Goal: Task Accomplishment & Management: Use online tool/utility

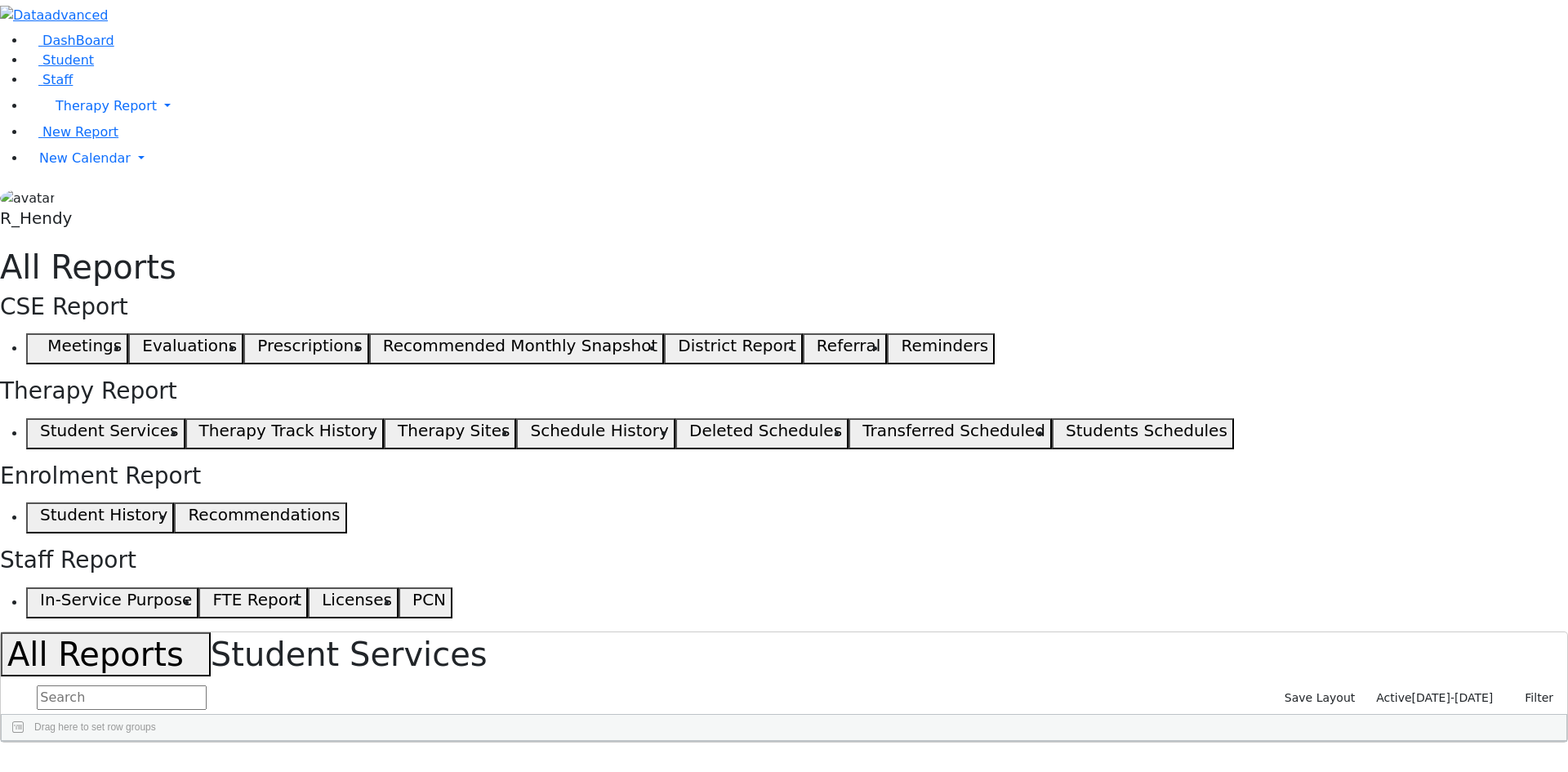
click at [207, 686] on input "text" at bounding box center [121, 698] width 169 height 25
click at [43, 68] on span "Student" at bounding box center [68, 60] width 52 height 15
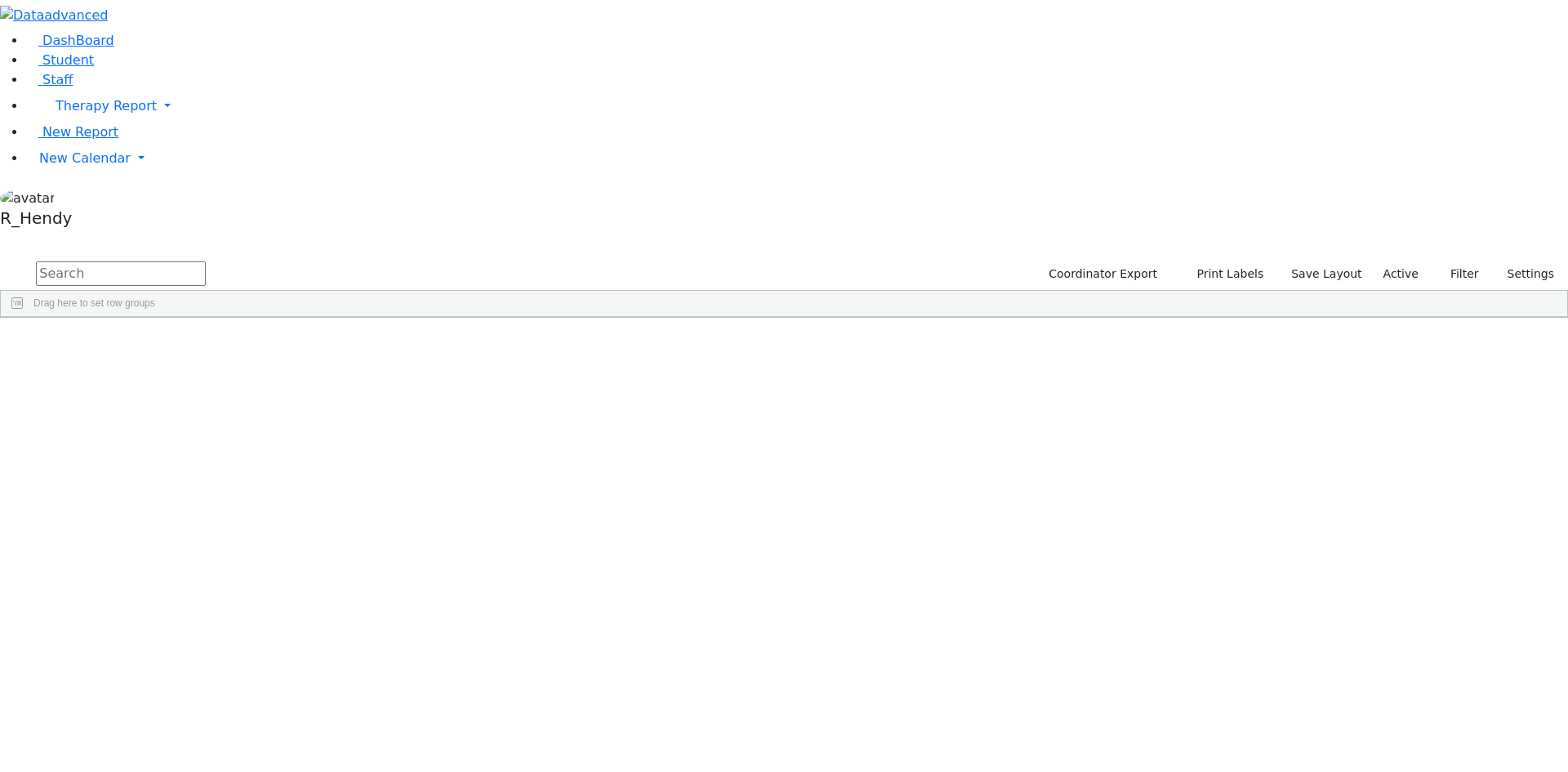
click at [206, 261] on input "text" at bounding box center [121, 274] width 169 height 25
type input "aza"
click at [209, 344] on div "Gluck" at bounding box center [156, 355] width 102 height 23
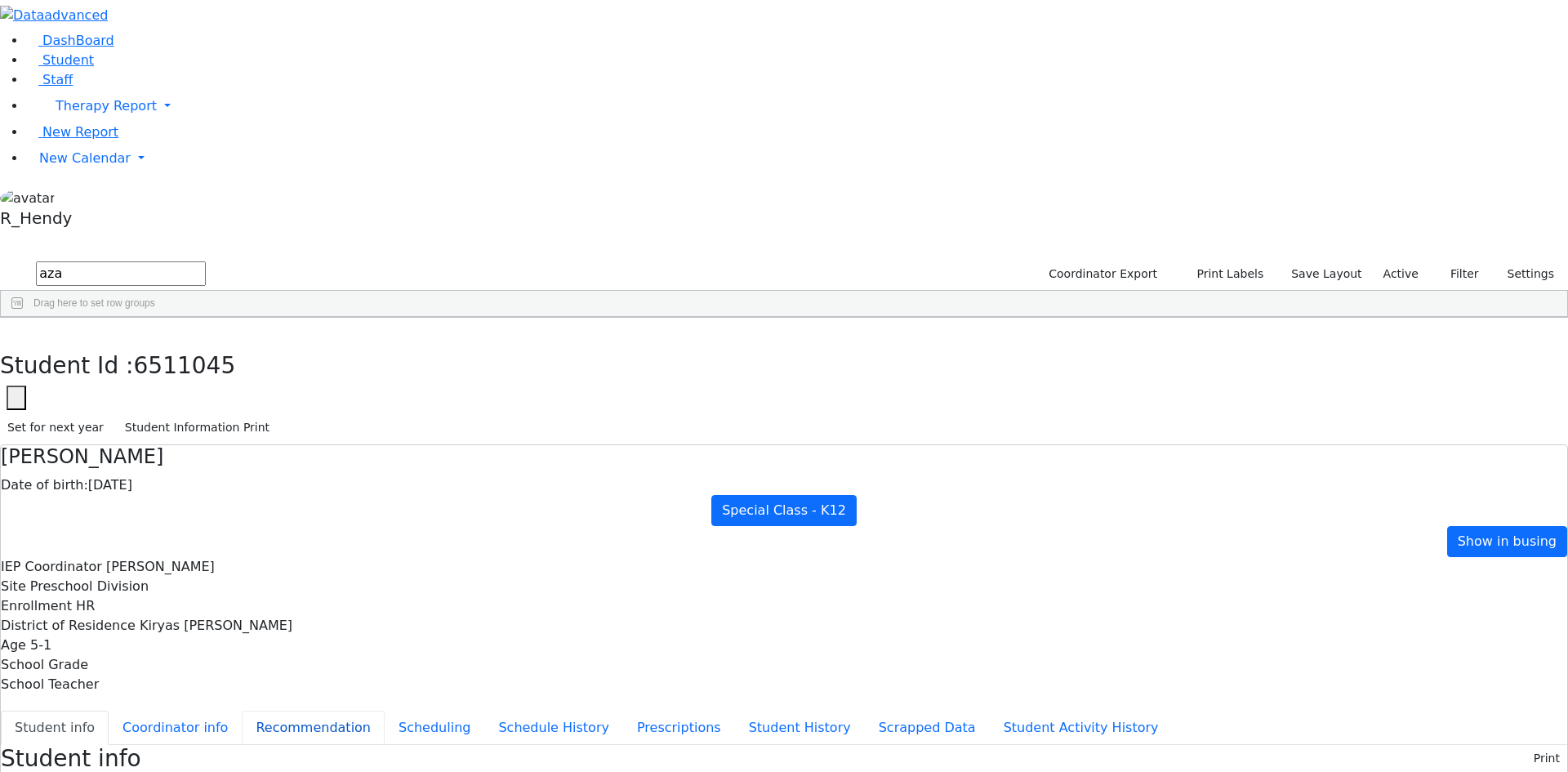
click at [385, 711] on button "Recommendation" at bounding box center [313, 728] width 143 height 34
checkbox input "true"
click at [396, 711] on button "Scheduling" at bounding box center [435, 728] width 100 height 34
click at [8, 330] on use "button" at bounding box center [8, 330] width 0 height 0
click at [204, 344] on div "Gluck" at bounding box center [152, 355] width 103 height 23
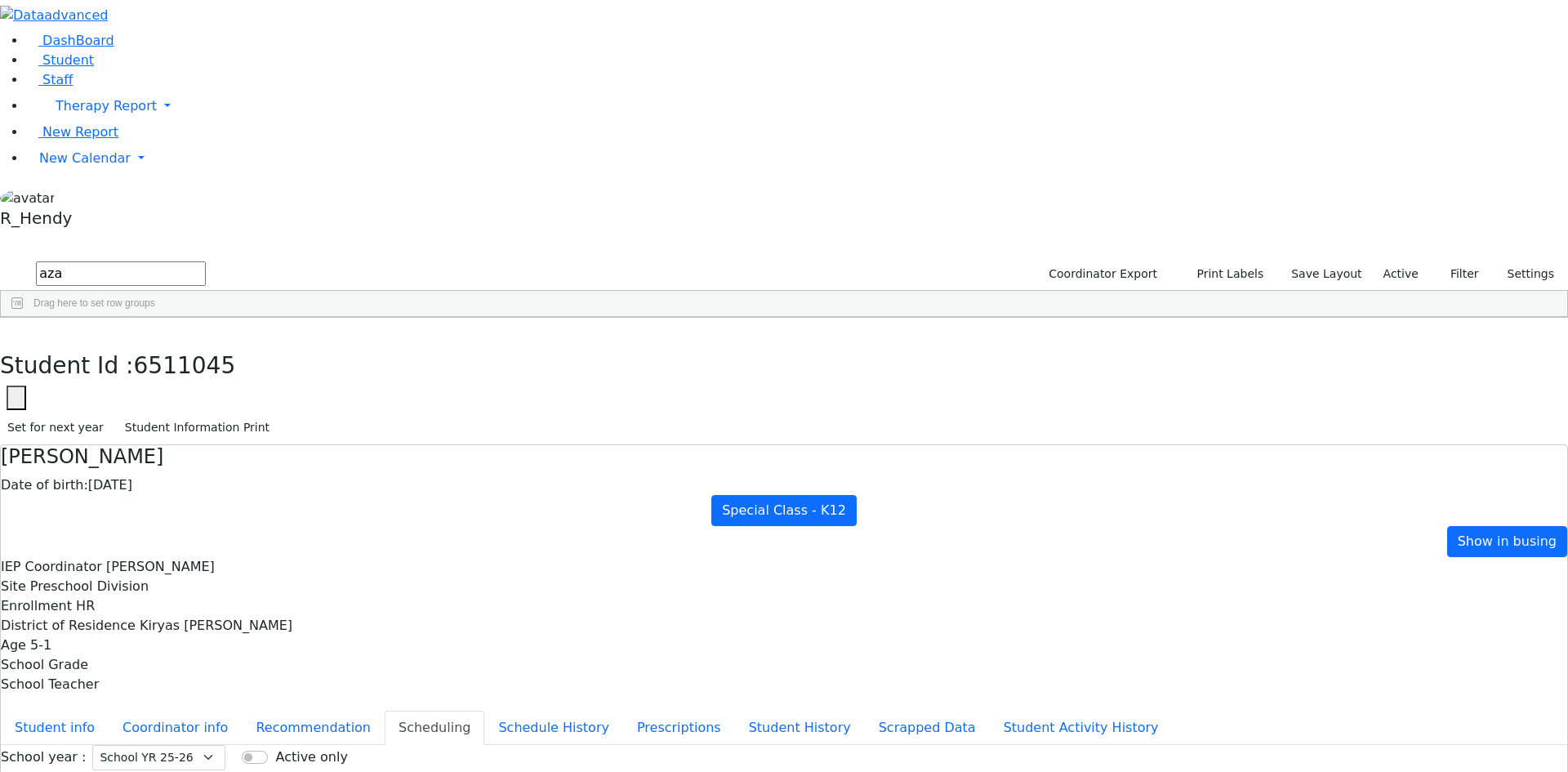
click at [204, 344] on div "Gluck" at bounding box center [152, 355] width 103 height 23
click at [24, 318] on button "button" at bounding box center [11, 335] width 24 height 34
click at [73, 114] on span "New Calendar" at bounding box center [106, 105] width 101 height 15
click at [63, 198] on span "Calendar" at bounding box center [64, 191] width 58 height 15
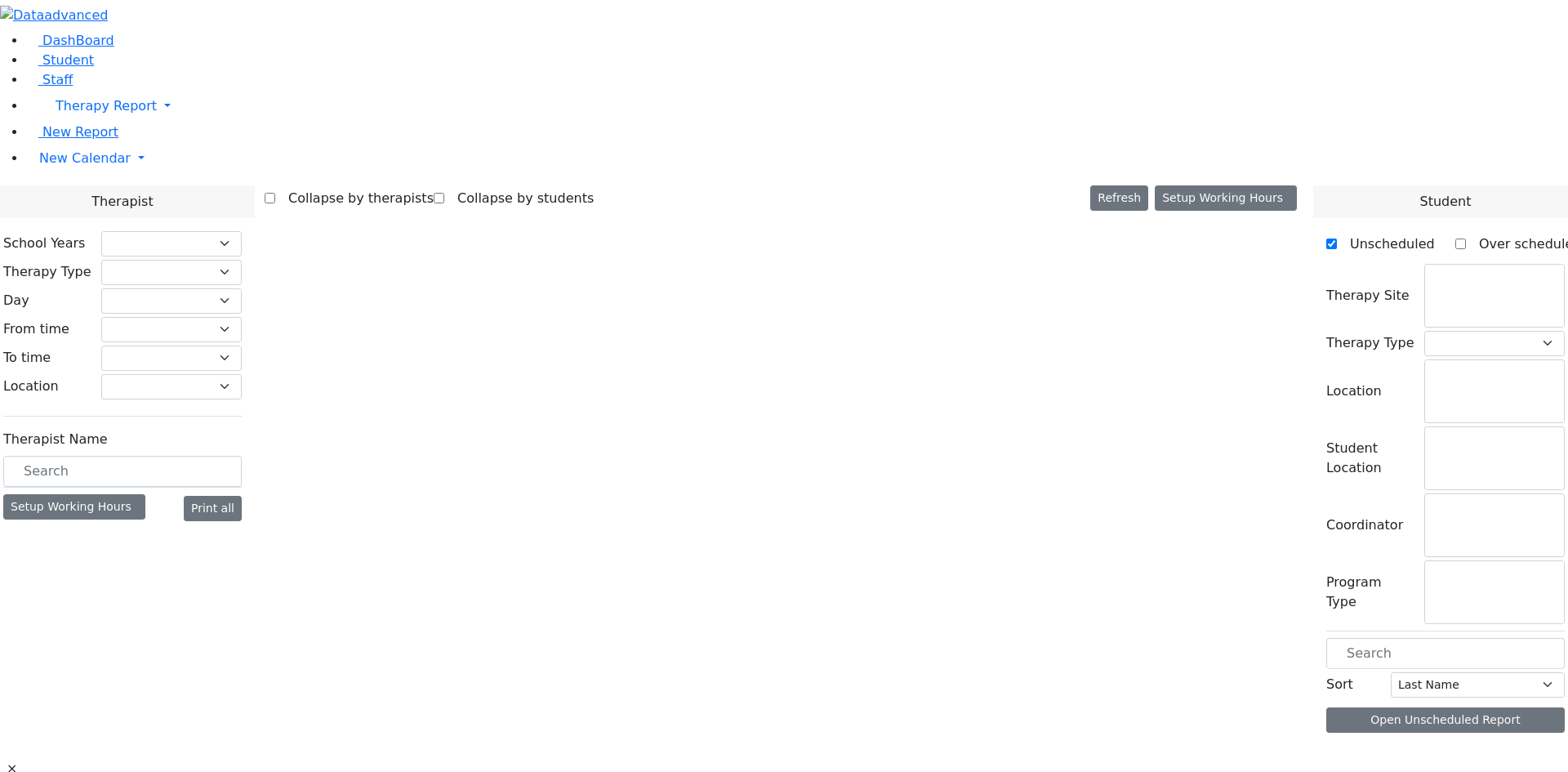
select select "212"
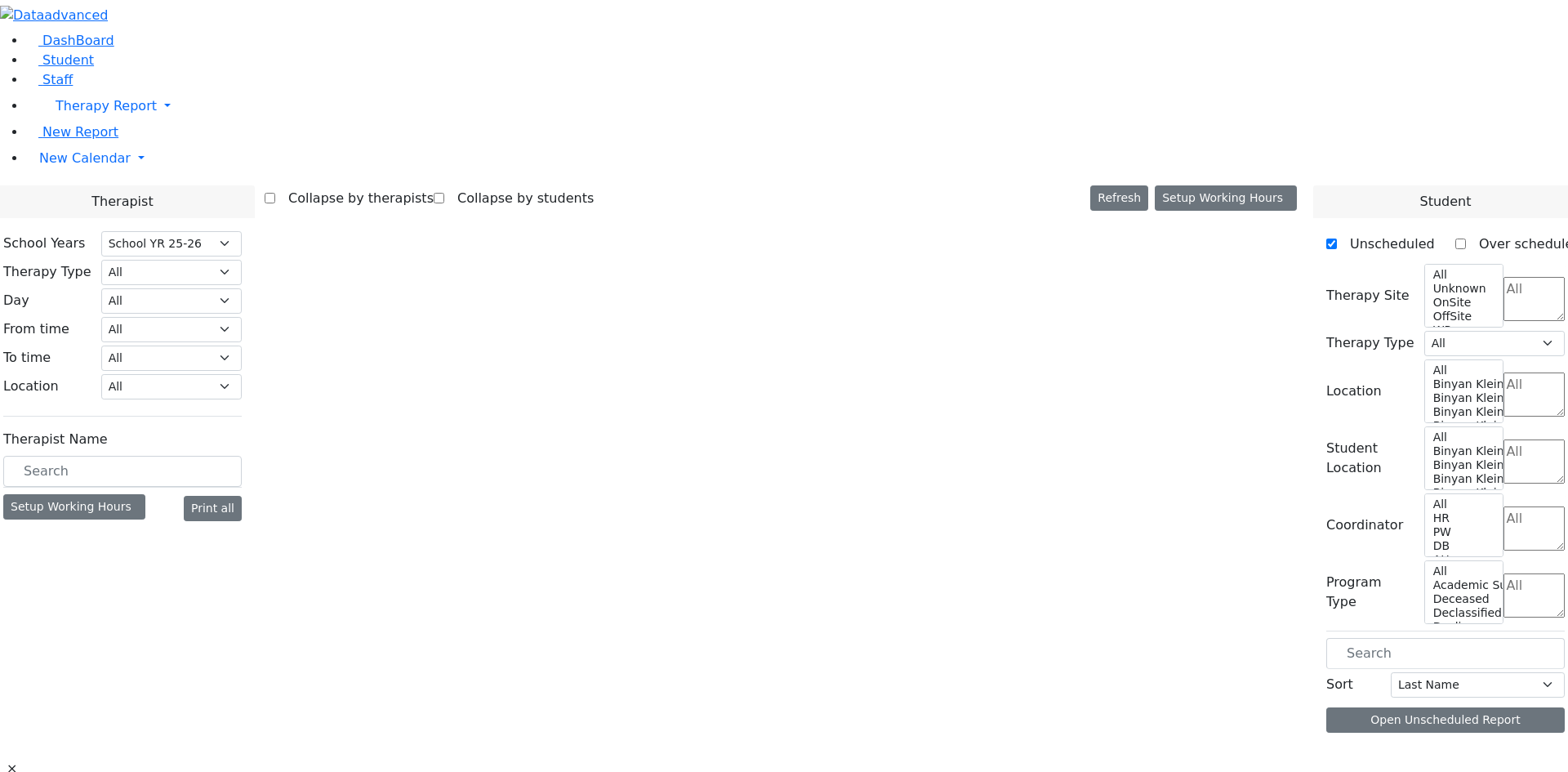
select select "1"
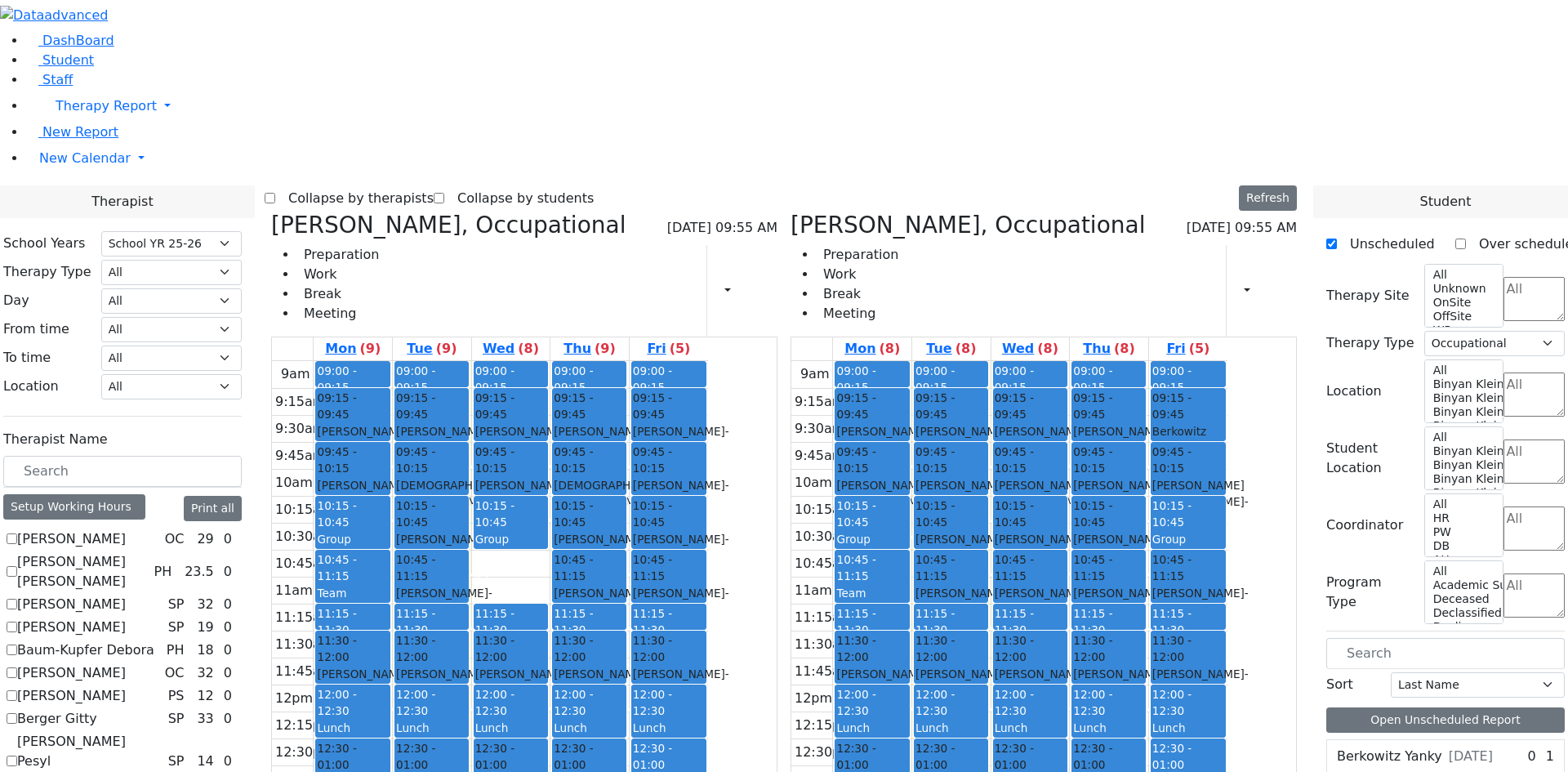
scroll to position [327, 0]
checkbox input "true"
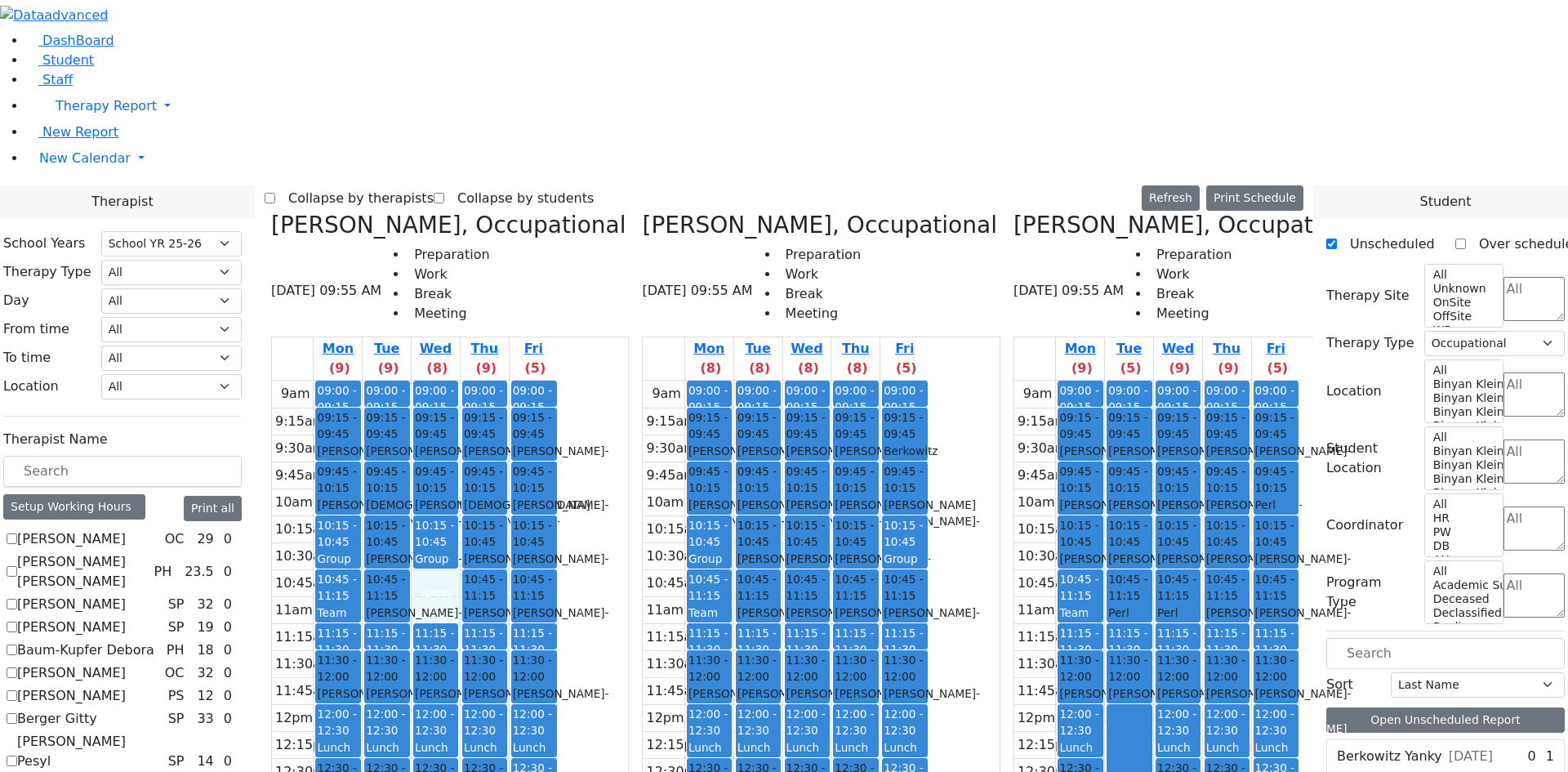
click at [558, 381] on div "9am 9:15am 9:30am 9:45am 10am 10:15am 10:30am 10:45am 11am 11:15am 11:30am 11:4…" at bounding box center [414, 705] width 286 height 647
click at [457, 652] on span "11:30 - 12:00" at bounding box center [436, 669] width 42 height 34
click at [505, 686] on div "Weberman Chaya - 12/08/2021" at bounding box center [485, 702] width 42 height 34
drag, startPoint x: 593, startPoint y: 318, endPoint x: 593, endPoint y: 292, distance: 26.0
click at [558, 381] on div "9am 9:15am 9:30am 9:45am 10am 10:15am 10:30am 10:45am 11am 11:15am 11:30am 11:4…" at bounding box center [414, 705] width 286 height 647
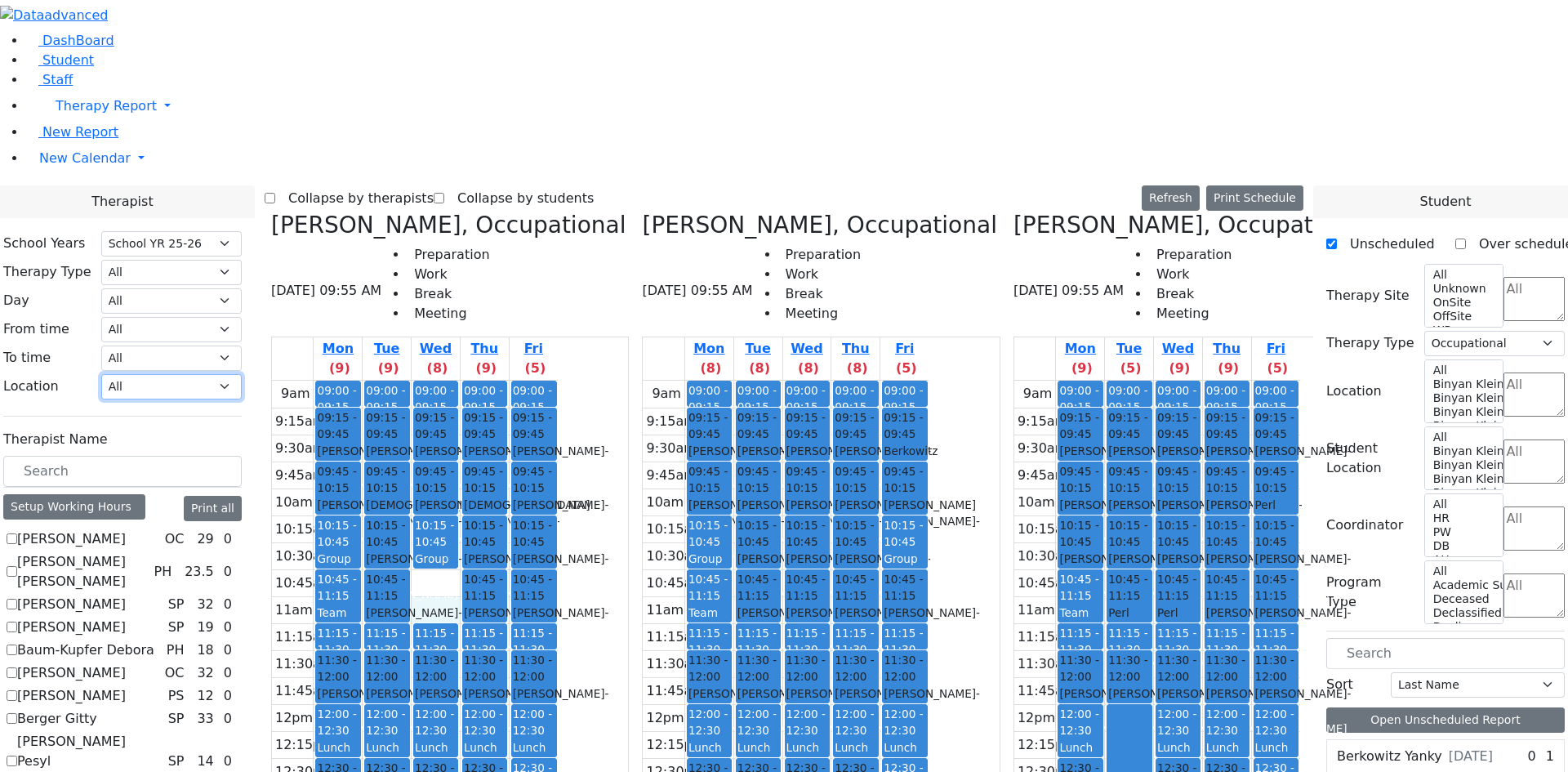
click at [242, 375] on select "All Binyan Klein 5 Binyan Klein 4 Binyan Klein 3 Binyan Klein 2 Binyan Klein 1 …" at bounding box center [171, 387] width 141 height 25
select select "33"
click at [242, 375] on select "All Binyan Klein 5 Binyan Klein 4 Binyan Klein 3 Binyan Klein 2 Binyan Klein 1 …" at bounding box center [171, 387] width 141 height 25
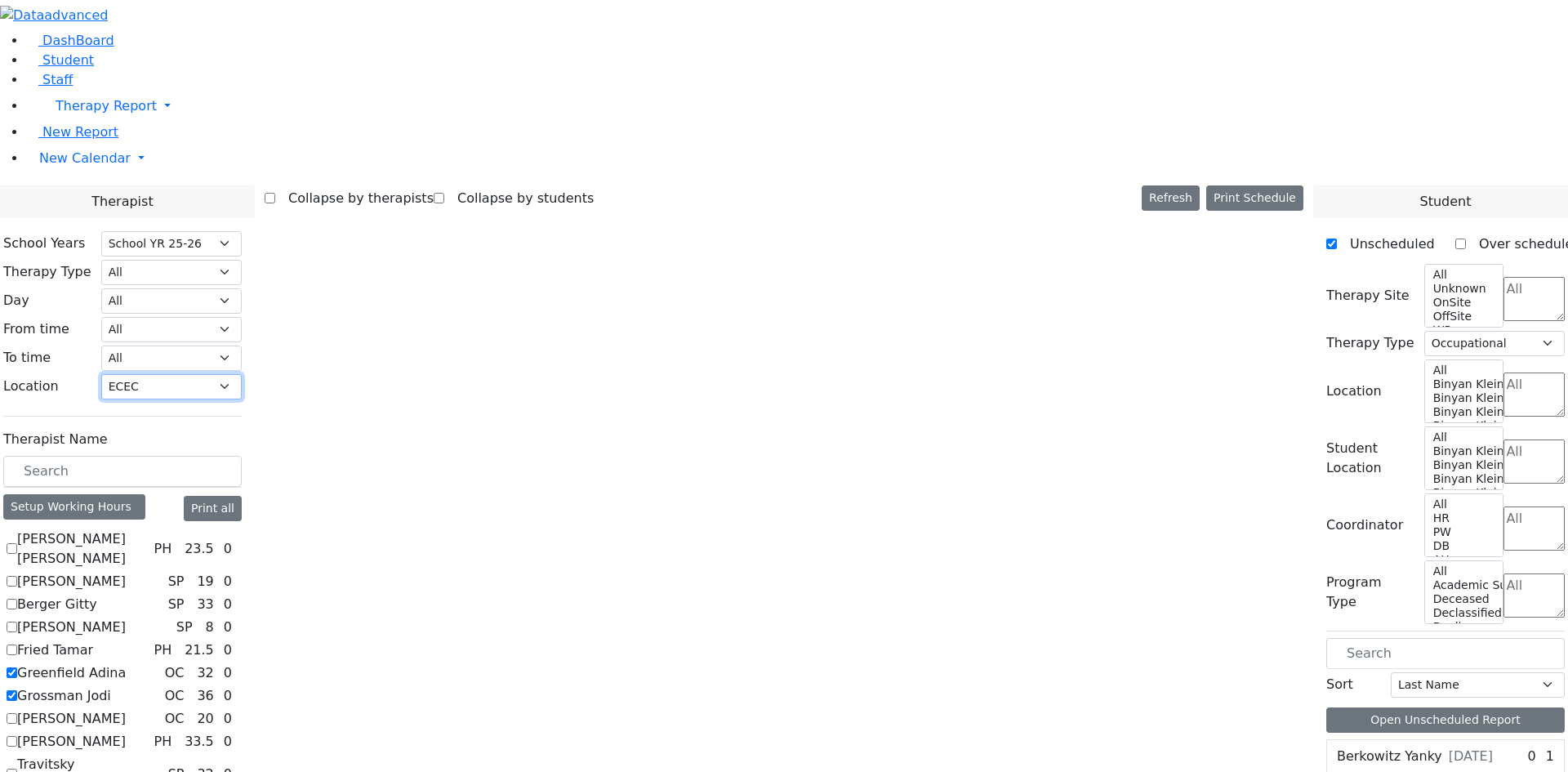
scroll to position [0, 0]
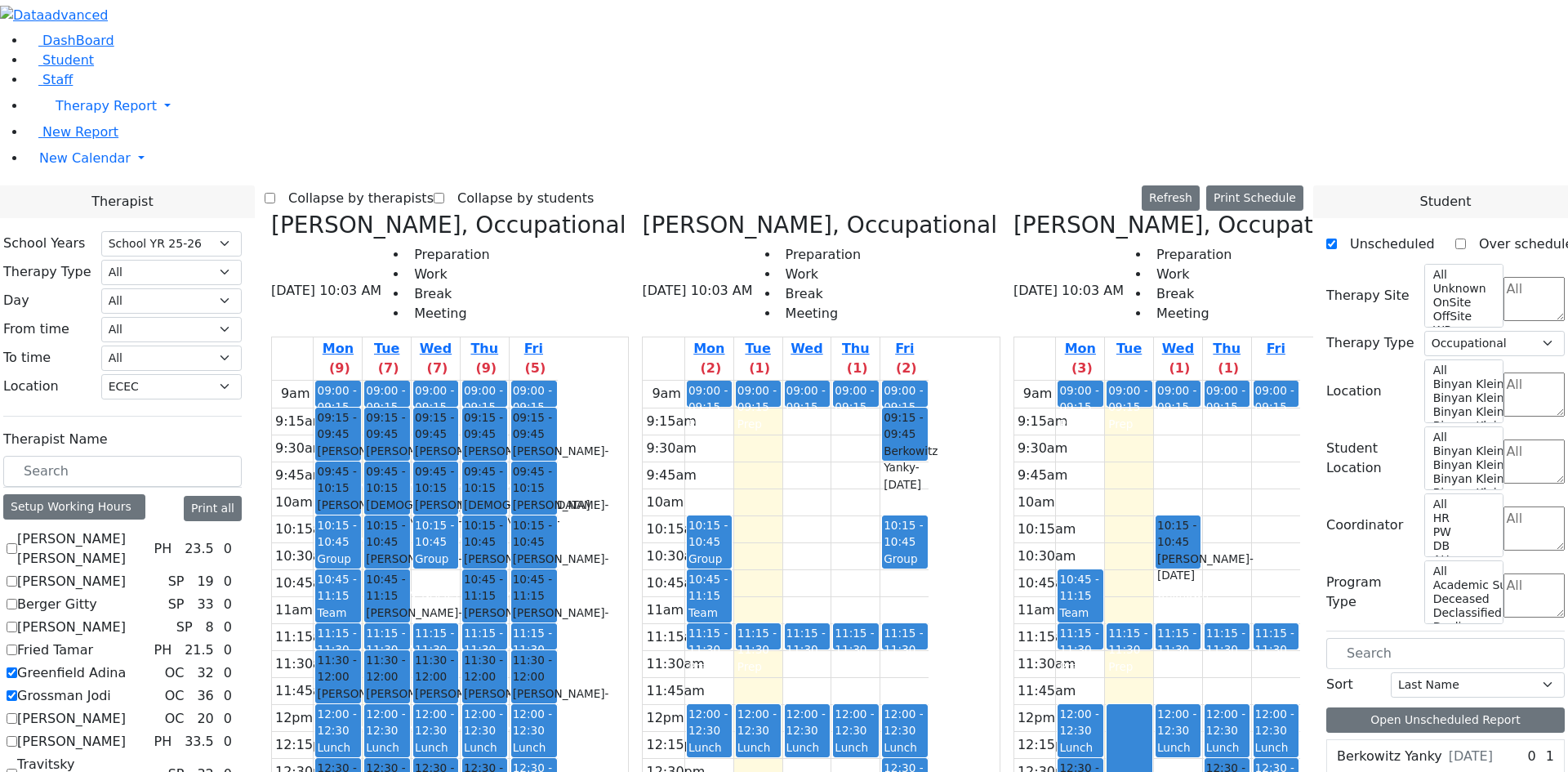
click at [125, 710] on label "[PERSON_NAME]" at bounding box center [71, 719] width 108 height 19
click at [17, 714] on input "[PERSON_NAME]" at bounding box center [11, 718] width 11 height 11
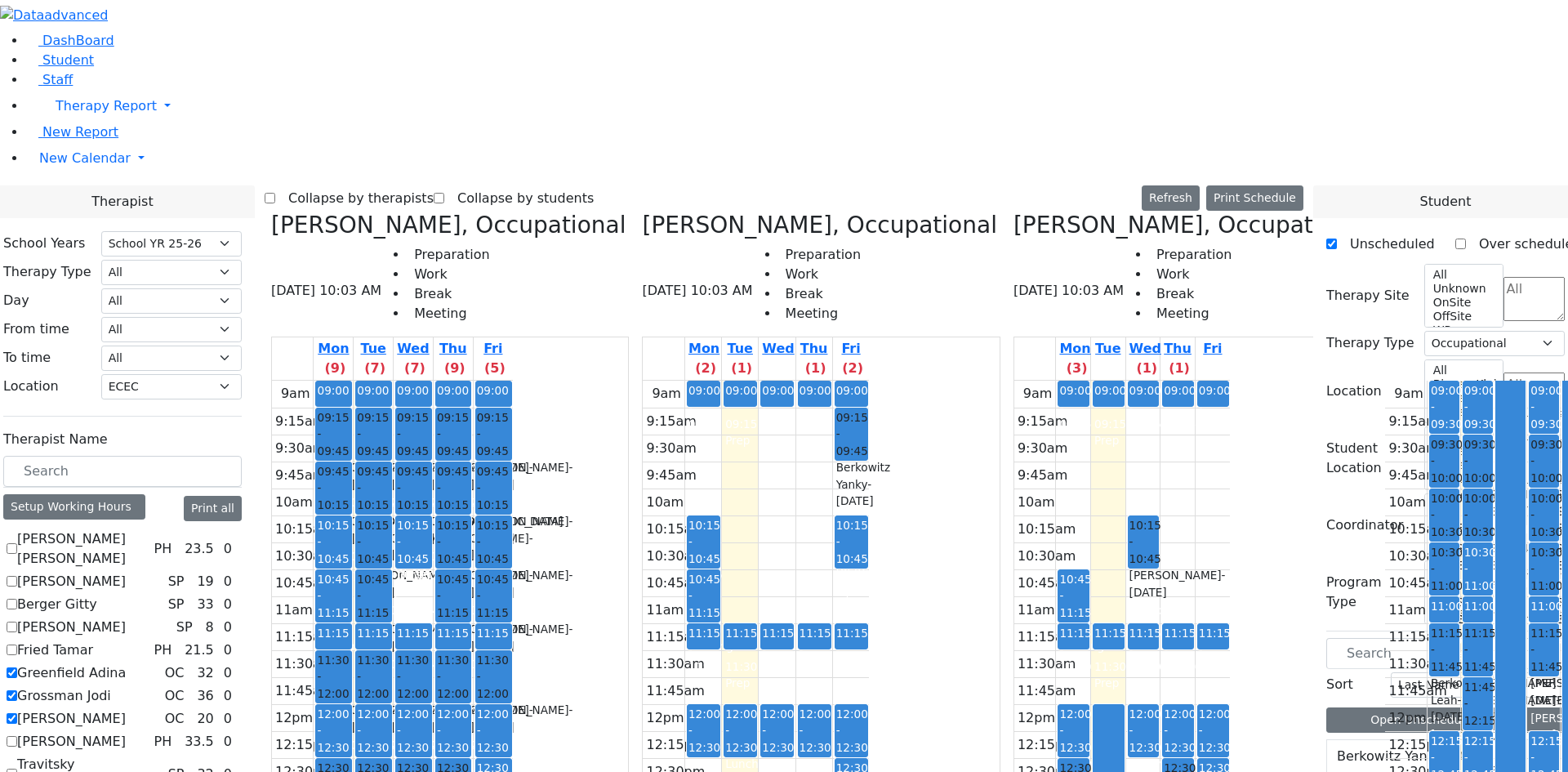
click at [125, 710] on label "[PERSON_NAME]" at bounding box center [71, 719] width 108 height 19
click at [17, 714] on input "Jacknis Brana" at bounding box center [11, 718] width 11 height 11
checkbox input "false"
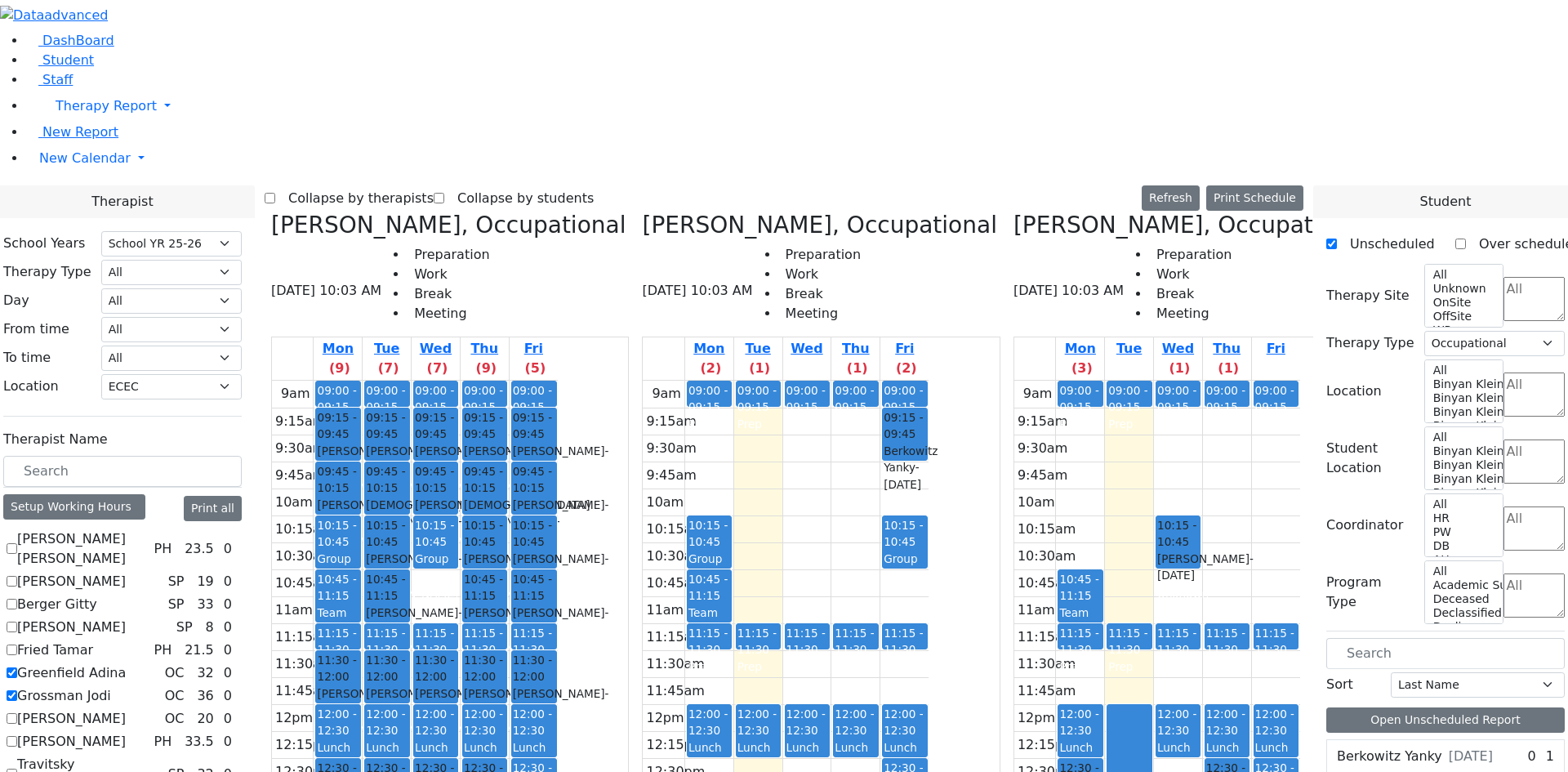
click at [125, 664] on label "Greenfield Adina" at bounding box center [71, 673] width 108 height 19
click at [17, 668] on input "Greenfield Adina" at bounding box center [11, 672] width 11 height 11
checkbox input "false"
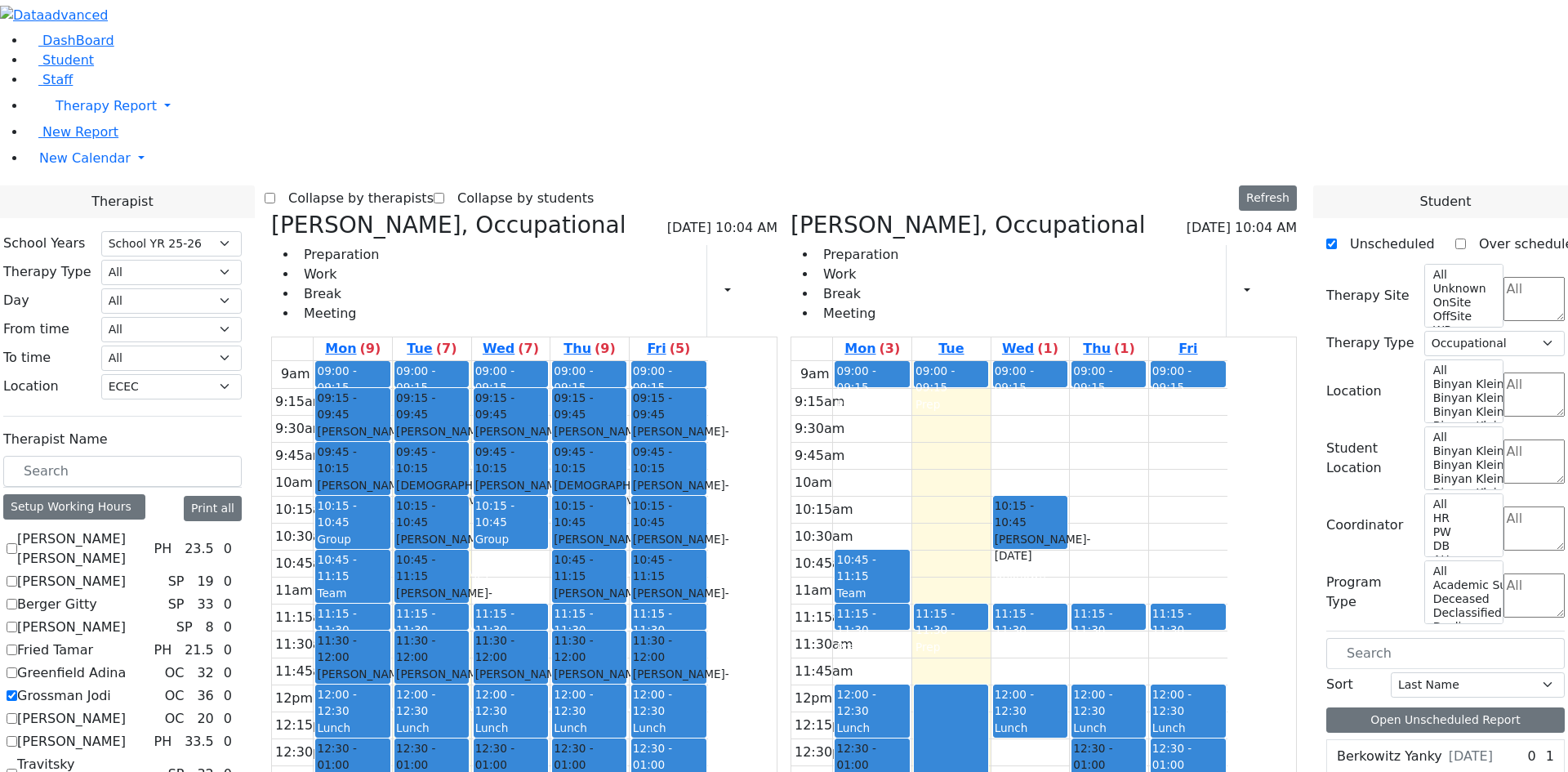
click at [111, 687] on label "Grossman Jodi" at bounding box center [64, 696] width 94 height 19
click at [17, 691] on input "Grossman Jodi" at bounding box center [11, 695] width 11 height 11
checkbox input "false"
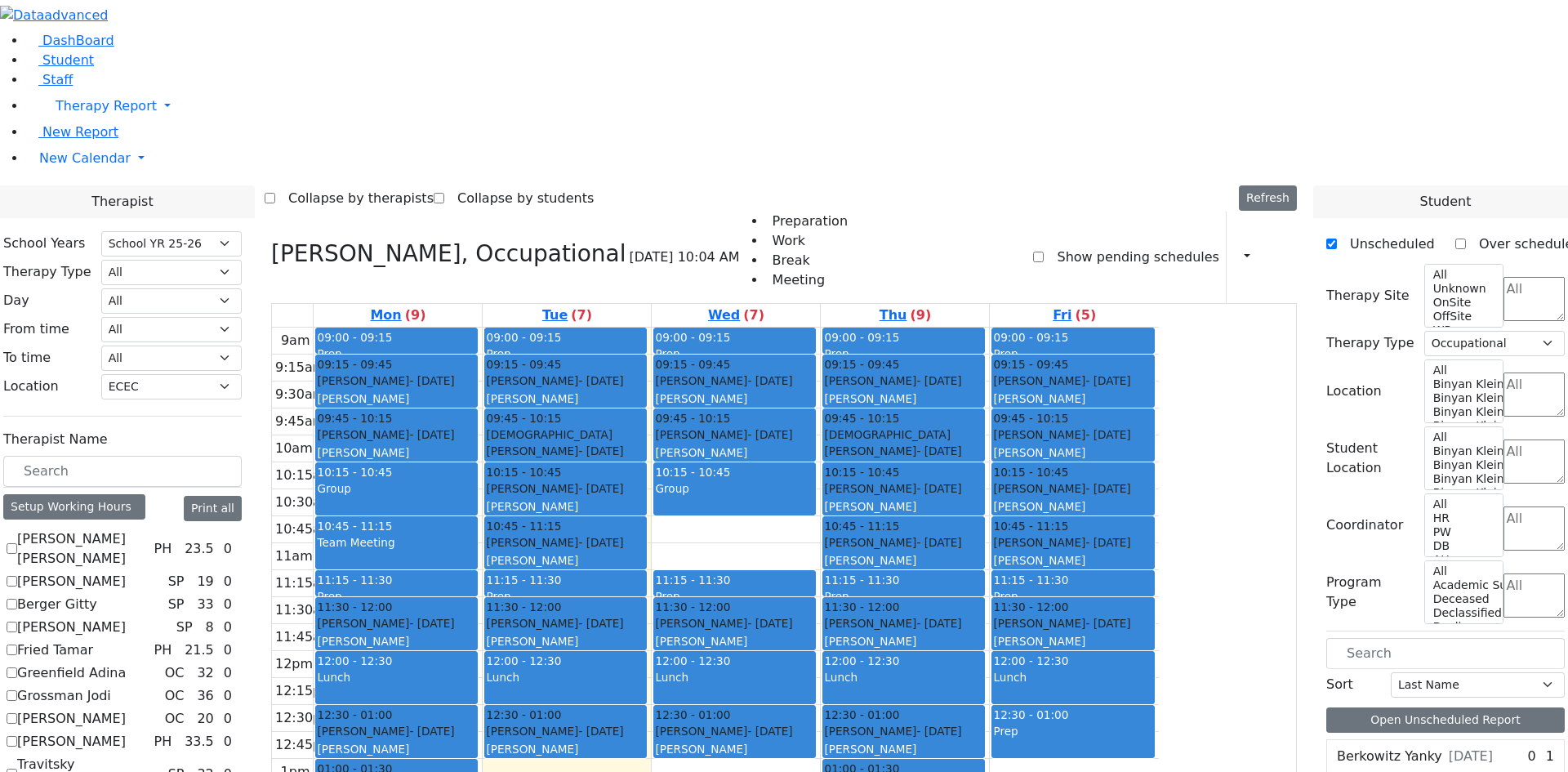
checkbox input "false"
select select
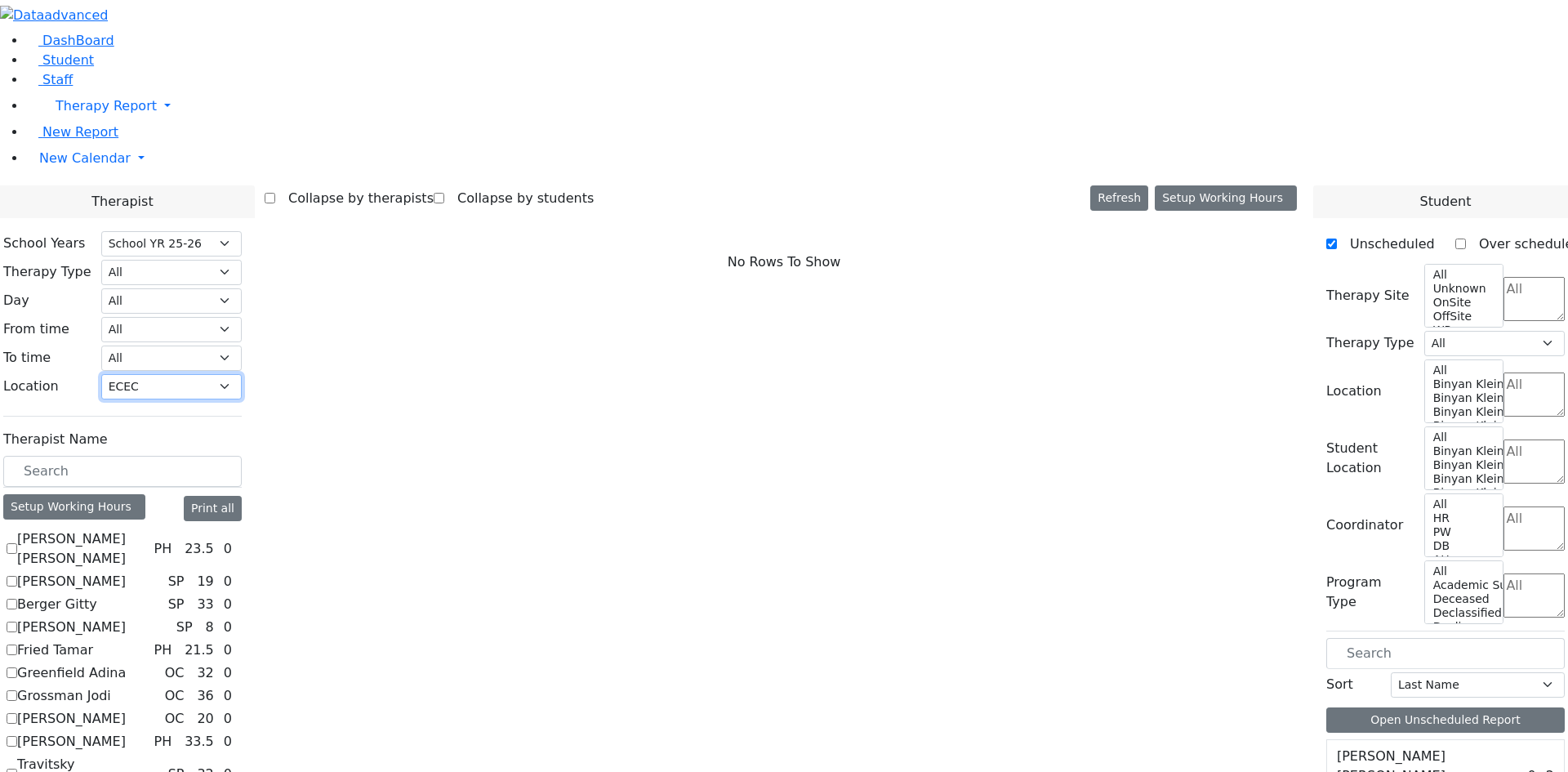
click at [242, 375] on select "All Binyan Klein 5 Binyan Klein 4 Binyan Klein 3 Binyan Klein 2 Binyan Klein 1 …" at bounding box center [171, 387] width 141 height 25
select select
click at [242, 375] on select "All Binyan Klein 5 Binyan Klein 4 Binyan Klein 3 Binyan Klein 2 Binyan Klein 1 …" at bounding box center [171, 387] width 141 height 25
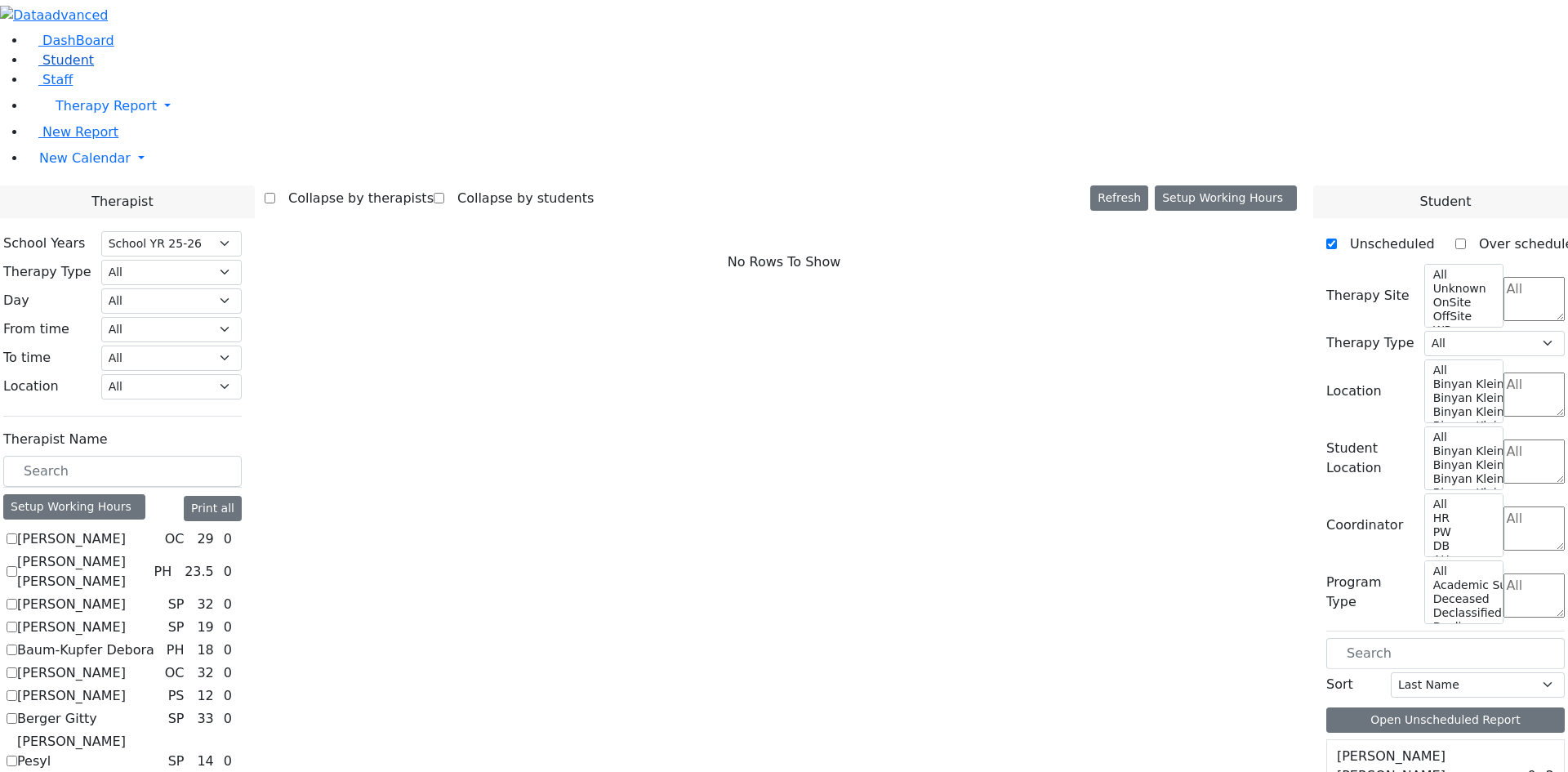
click at [53, 68] on span "Student" at bounding box center [68, 60] width 52 height 15
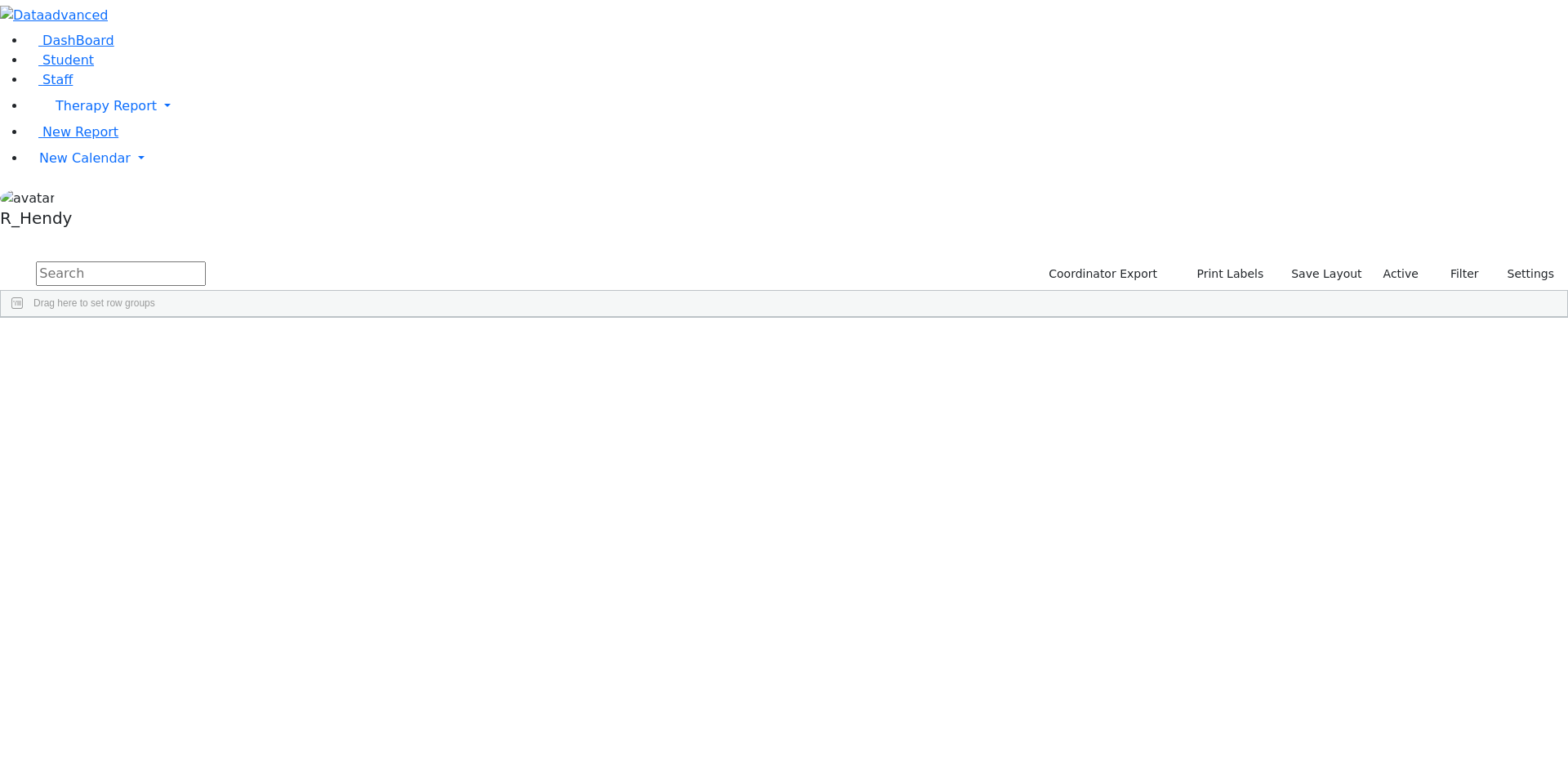
click at [206, 261] on input "text" at bounding box center [121, 274] width 169 height 25
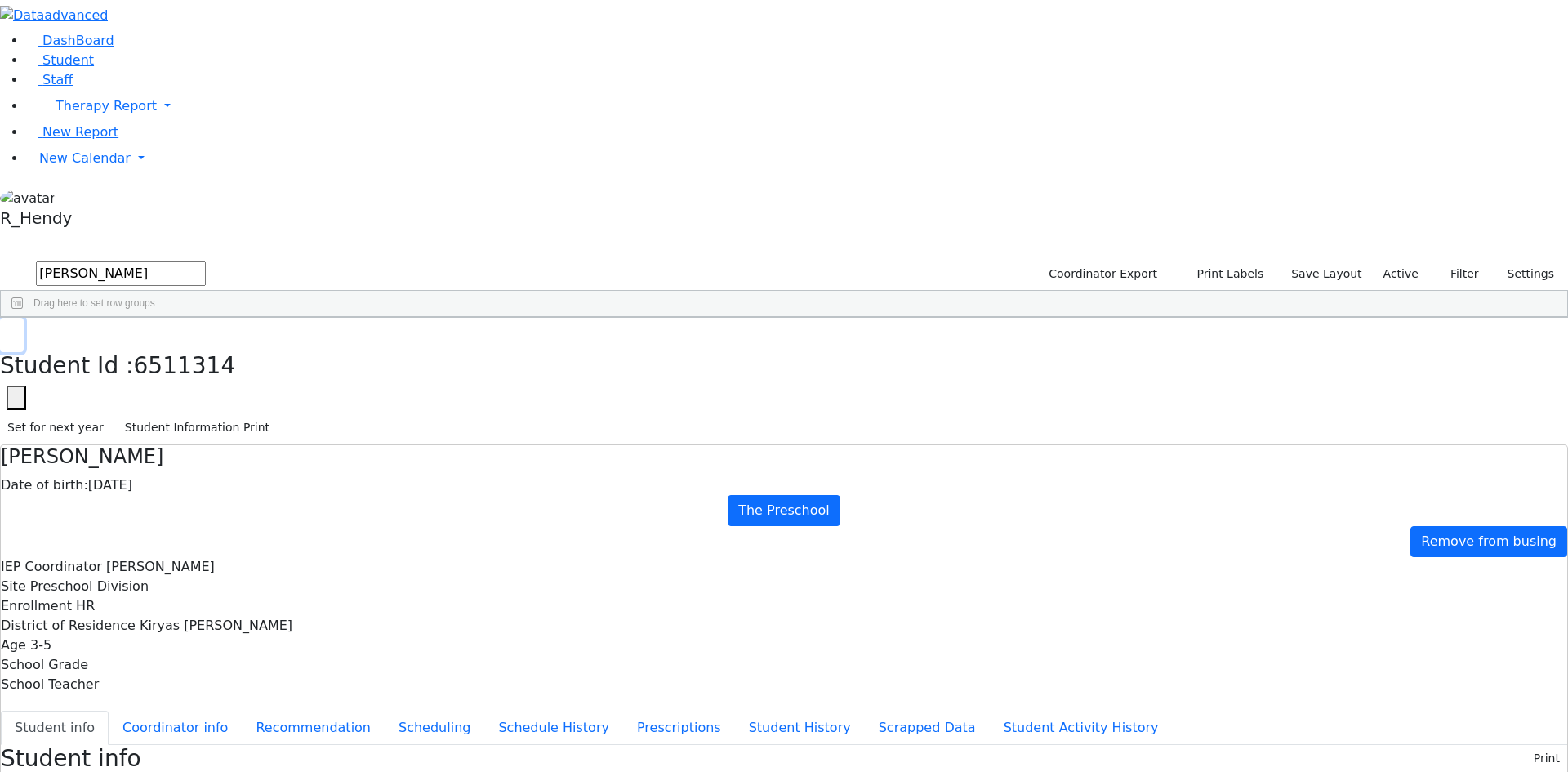
click at [16, 330] on icon "button" at bounding box center [11, 335] width 9 height 10
drag, startPoint x: 259, startPoint y: 72, endPoint x: 66, endPoint y: 34, distance: 196.7
click at [66, 34] on div "DashBoard Student Staff Therapy Report Student Old Calendar Report" at bounding box center [784, 764] width 1568 height 1530
type input "berko"
click at [311, 436] on div "Yanky" at bounding box center [259, 447] width 102 height 23
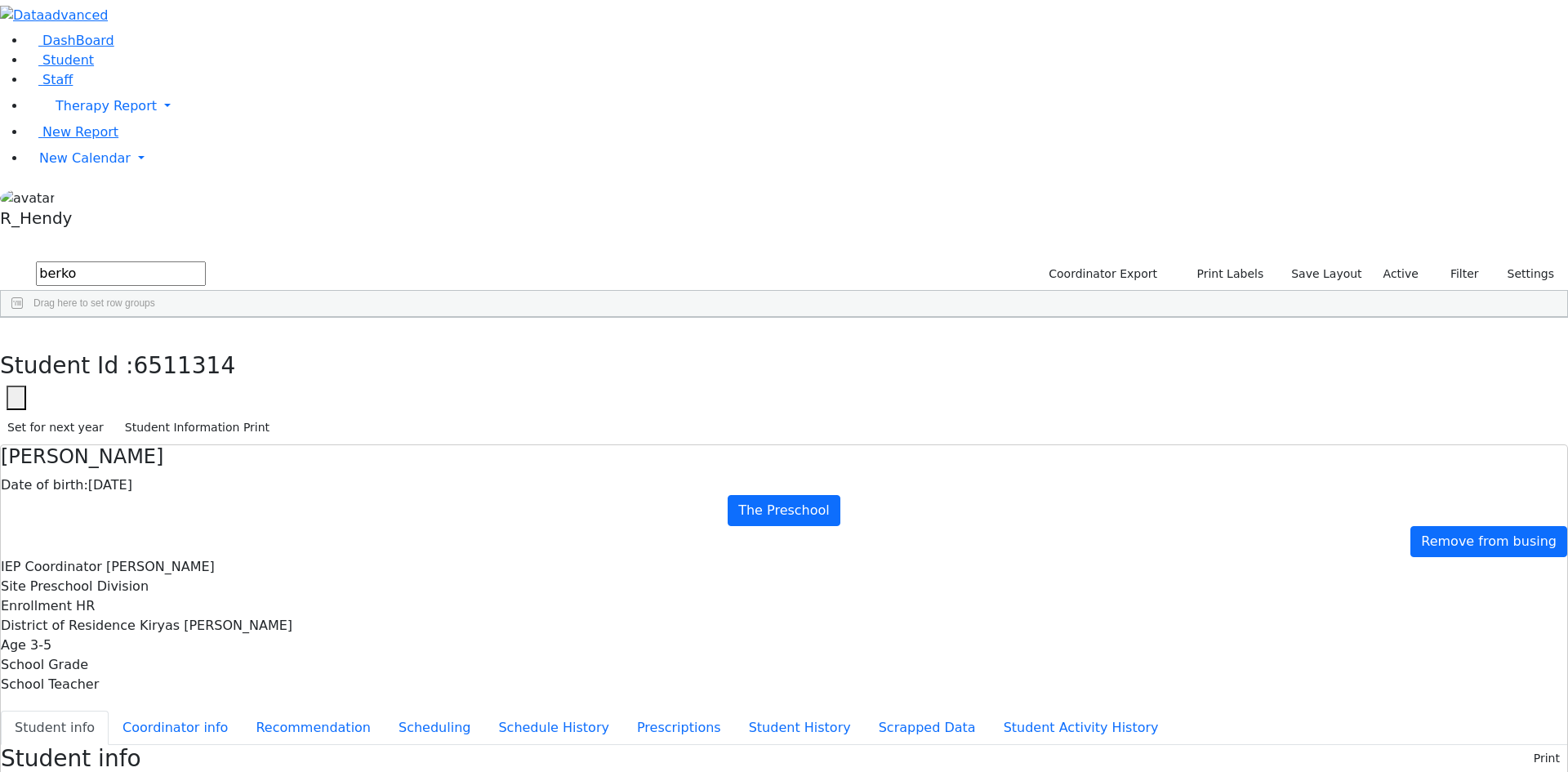
click at [311, 436] on div "Yanky" at bounding box center [259, 447] width 102 height 23
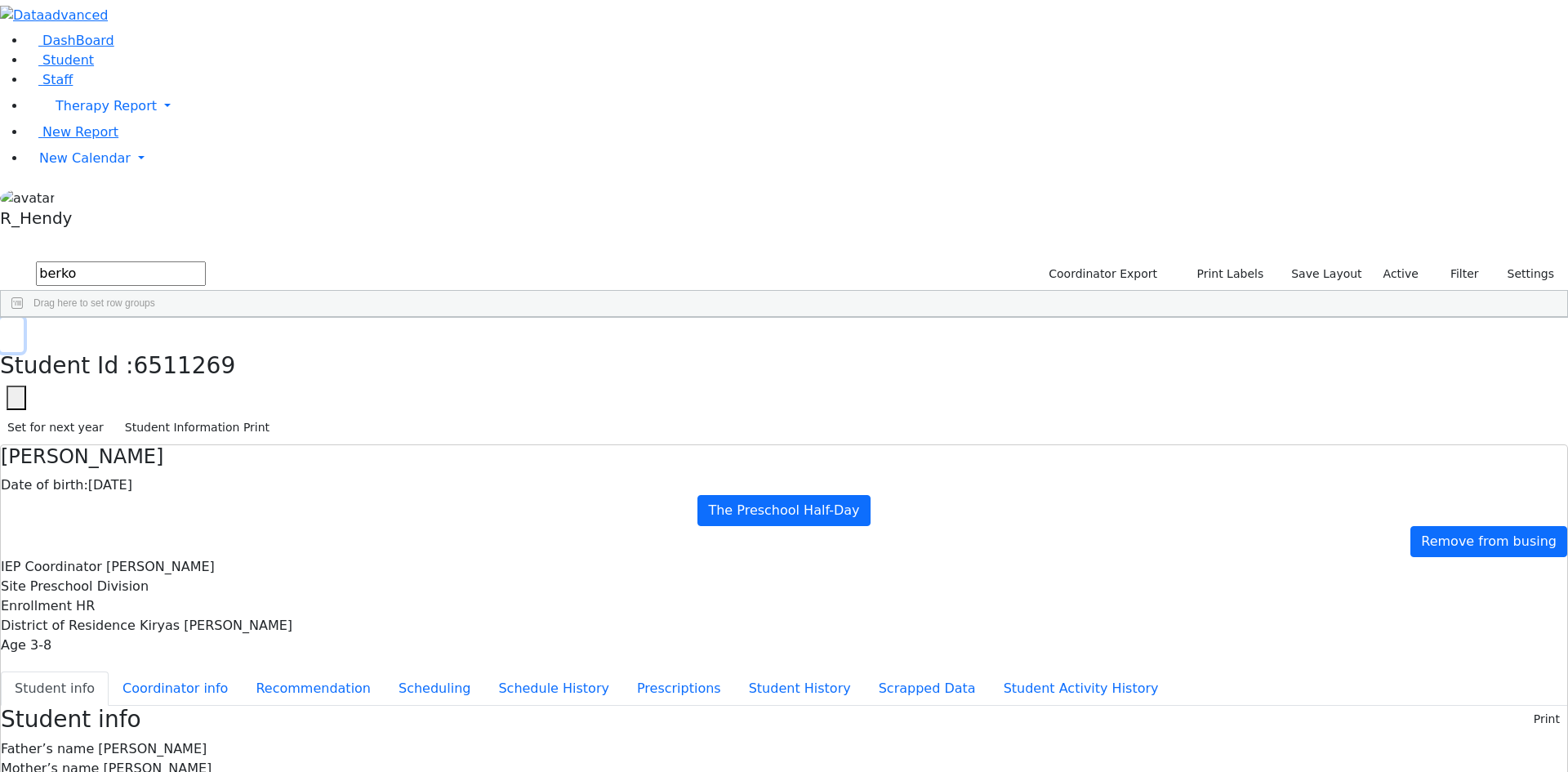
click at [24, 318] on button "button" at bounding box center [11, 335] width 24 height 34
click at [59, 114] on span "New Calendar" at bounding box center [106, 105] width 101 height 15
click at [73, 198] on span "Calendar" at bounding box center [64, 191] width 58 height 15
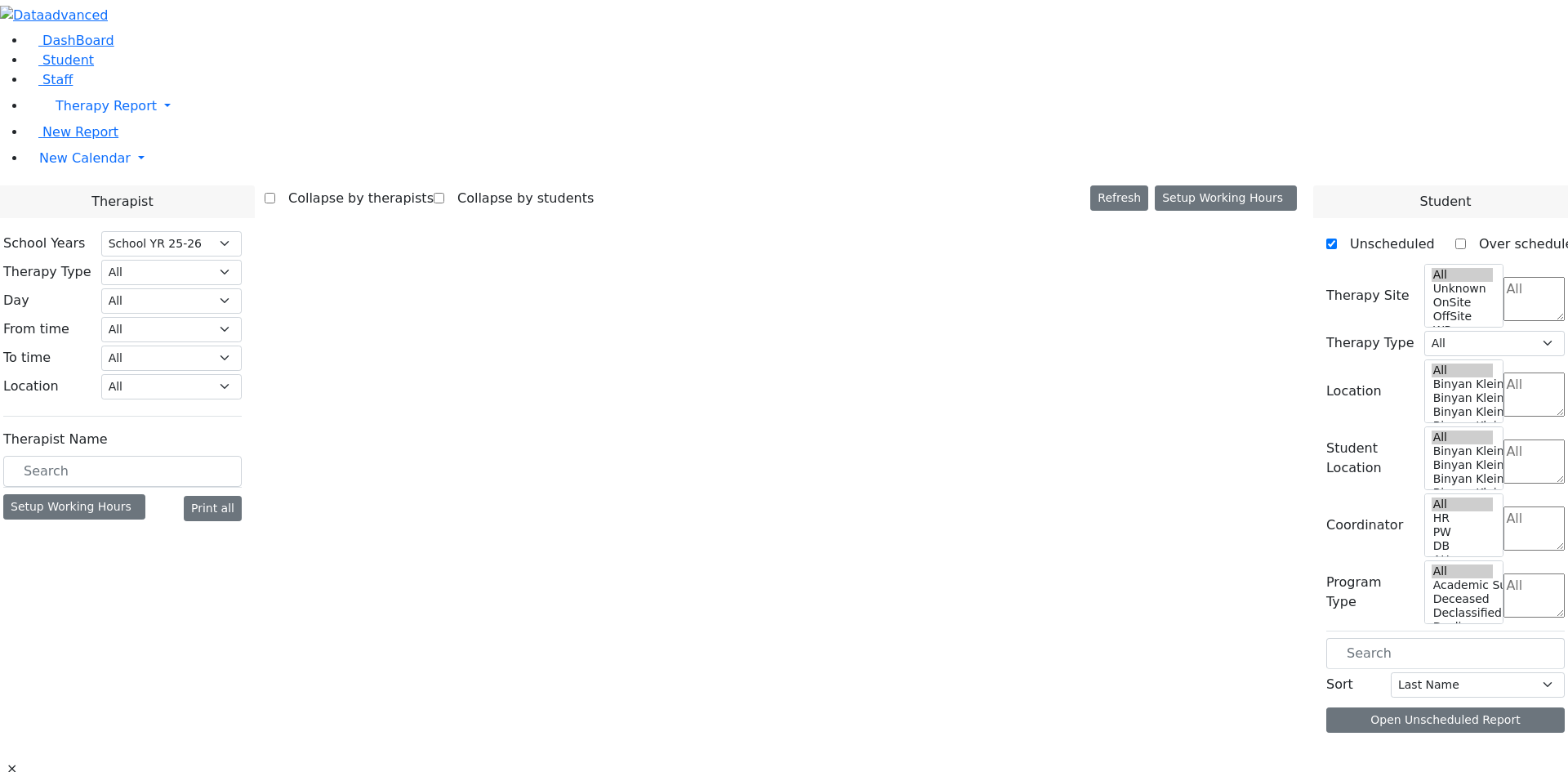
select select "212"
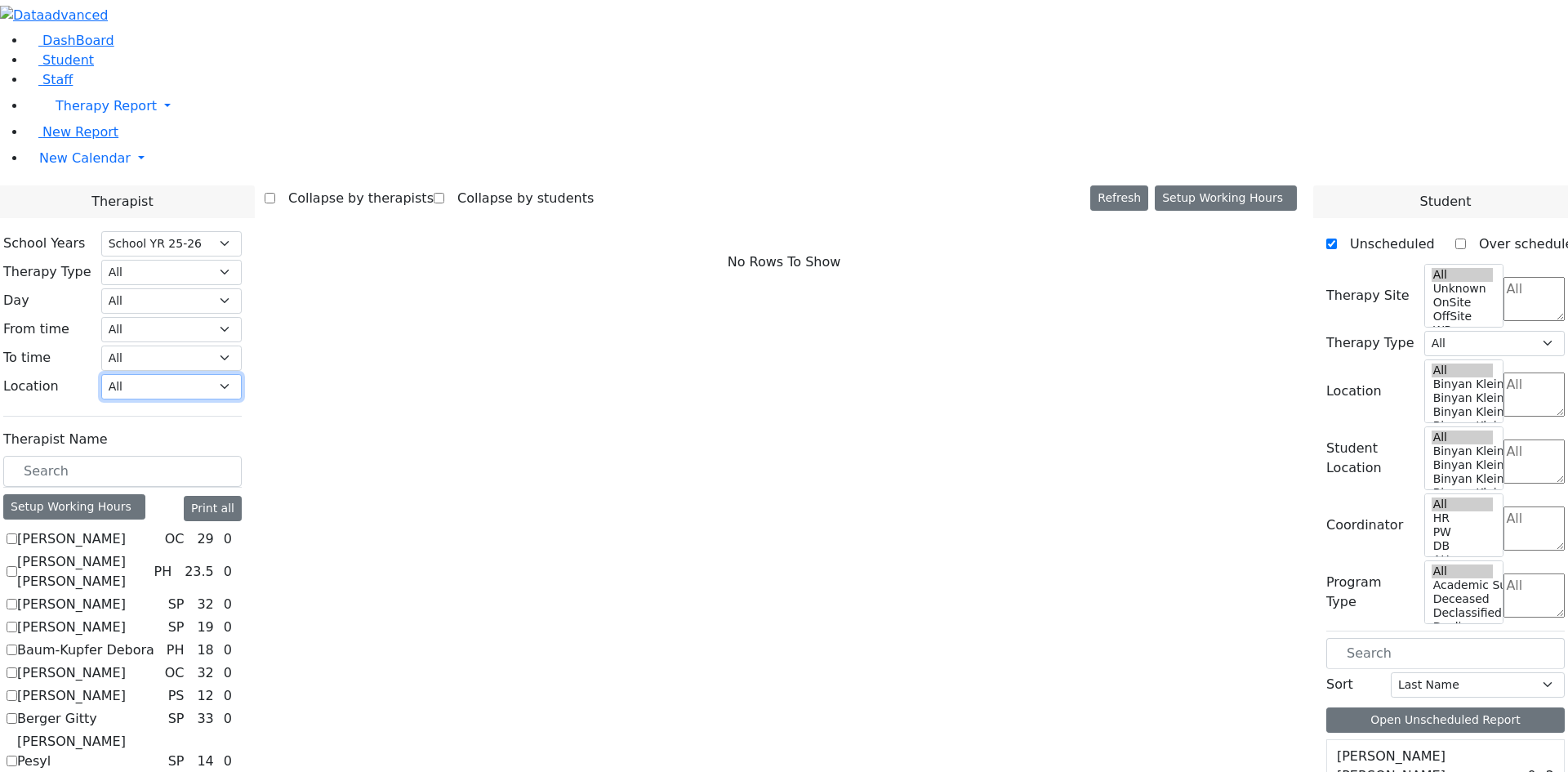
click at [242, 375] on select "All [PERSON_NAME] 5 [PERSON_NAME] 4 [PERSON_NAME] 3 [PERSON_NAME] 2 [PERSON_NAM…" at bounding box center [171, 387] width 141 height 25
click at [59, 140] on span "New Report" at bounding box center [79, 132] width 76 height 15
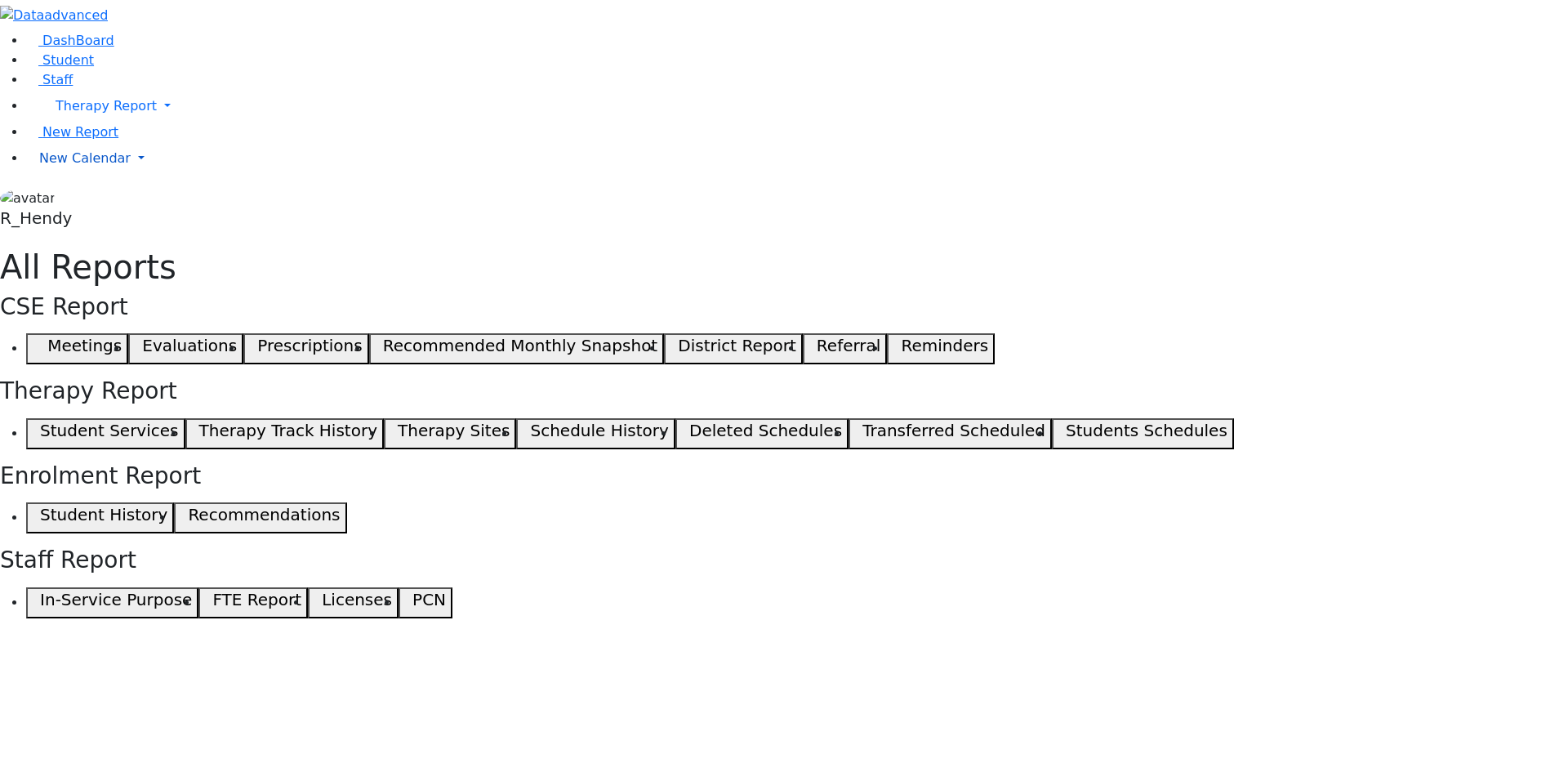
click at [66, 114] on span "New Calendar" at bounding box center [106, 105] width 101 height 15
click at [83, 198] on span "Calendar" at bounding box center [64, 191] width 58 height 15
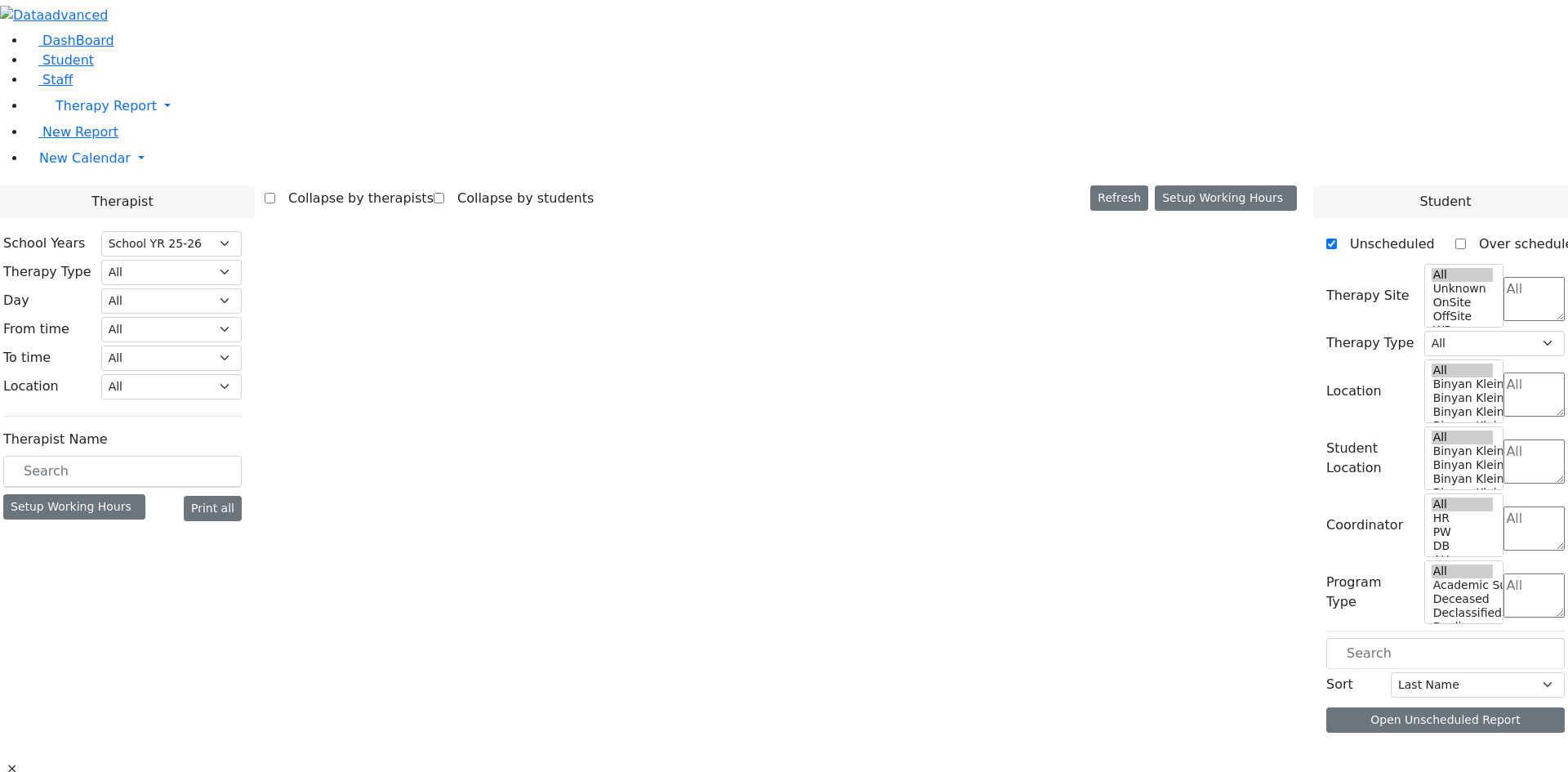
select select "212"
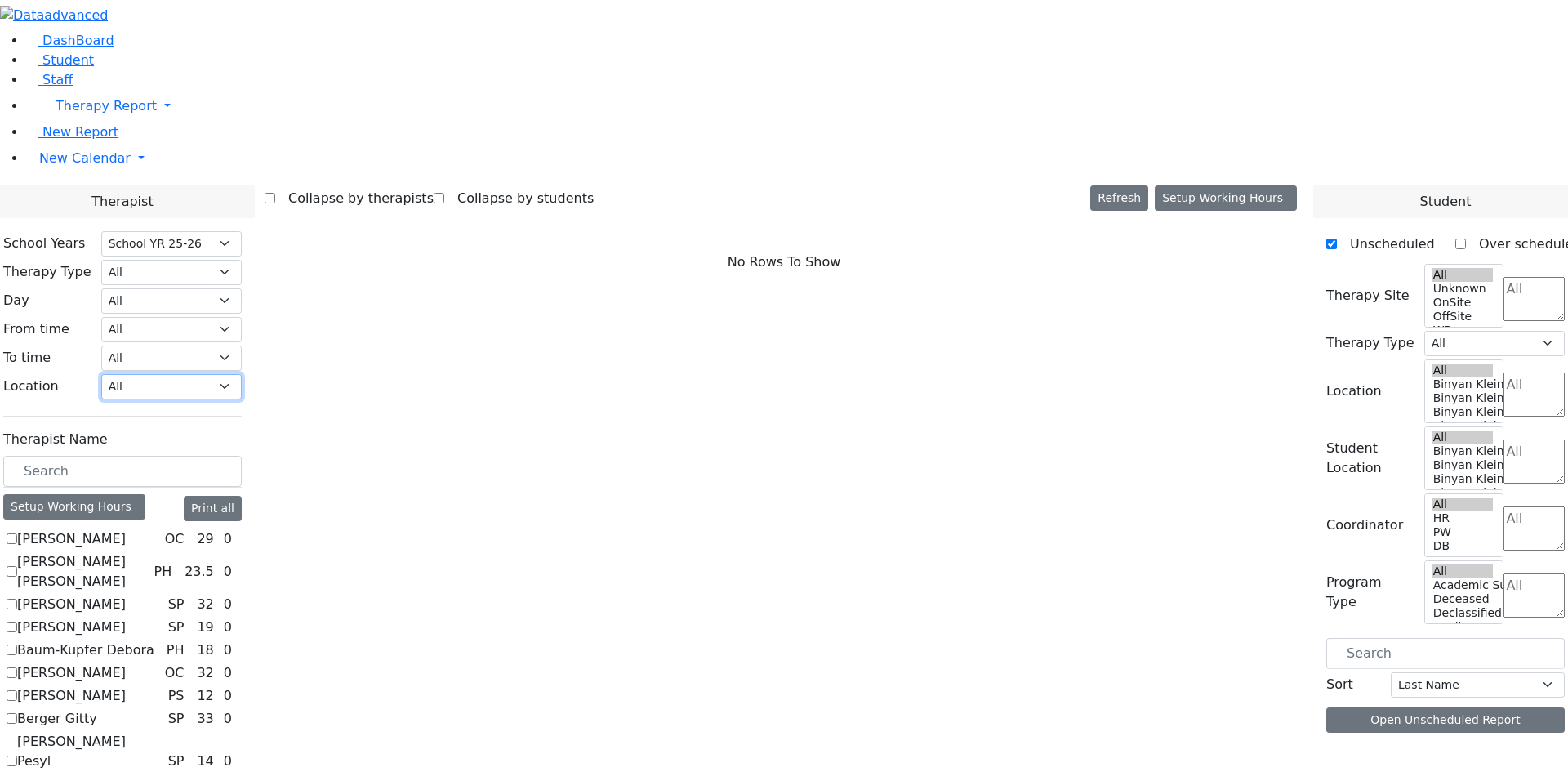
click at [242, 375] on select "All Binyan Klein 5 Binyan Klein 4 Binyan Klein 3 Binyan Klein 2 Binyan Klein 1 …" at bounding box center [171, 387] width 141 height 25
select select "33"
click at [242, 375] on select "All Binyan Klein 5 Binyan Klein 4 Binyan Klein 3 Binyan Klein 2 Binyan Klein 1 …" at bounding box center [171, 387] width 141 height 25
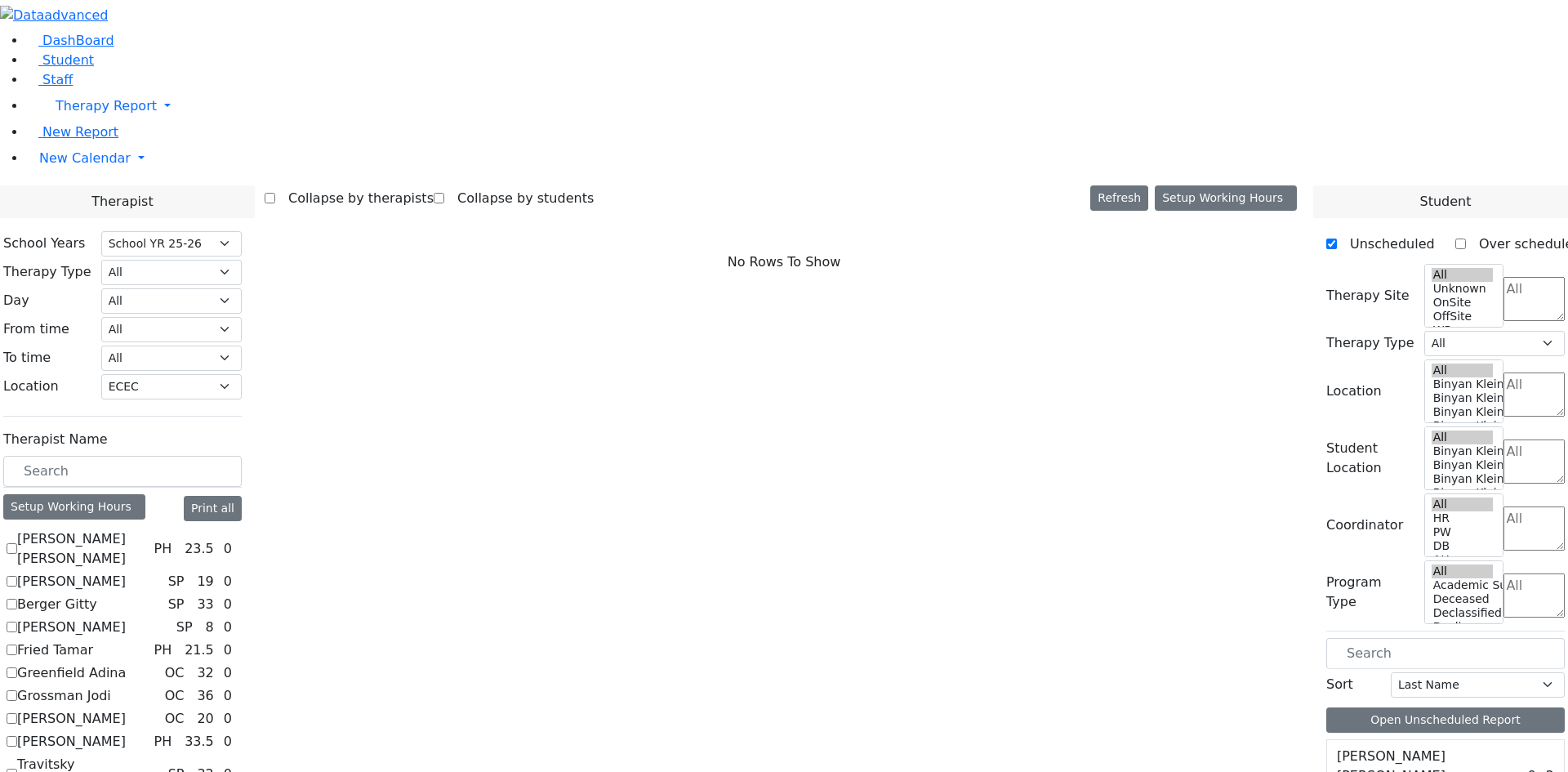
click at [196, 530] on div "Abramsky Sara Chana PH 23.5 0 Auslander Susanne SP 19 0 Berger Gitty SP 33" at bounding box center [122, 696] width 238 height 333
click at [125, 572] on label "[PERSON_NAME]" at bounding box center [71, 581] width 108 height 19
click at [17, 576] on input "[PERSON_NAME]" at bounding box center [11, 580] width 11 height 11
checkbox input "true"
select select "3"
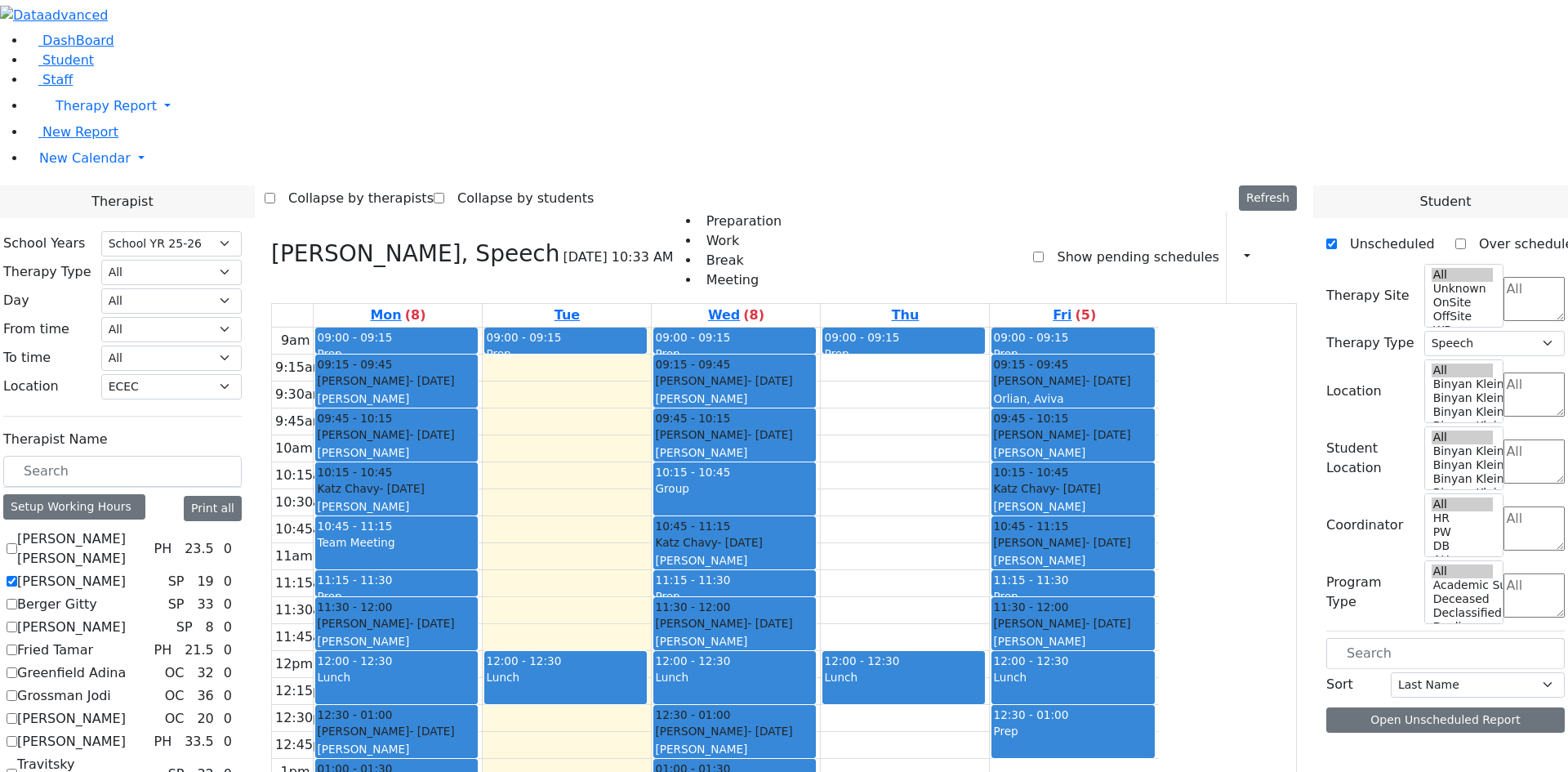
click at [125, 572] on label "[PERSON_NAME]" at bounding box center [71, 581] width 108 height 19
click at [17, 576] on input "[PERSON_NAME]" at bounding box center [11, 580] width 11 height 11
checkbox input "false"
select select
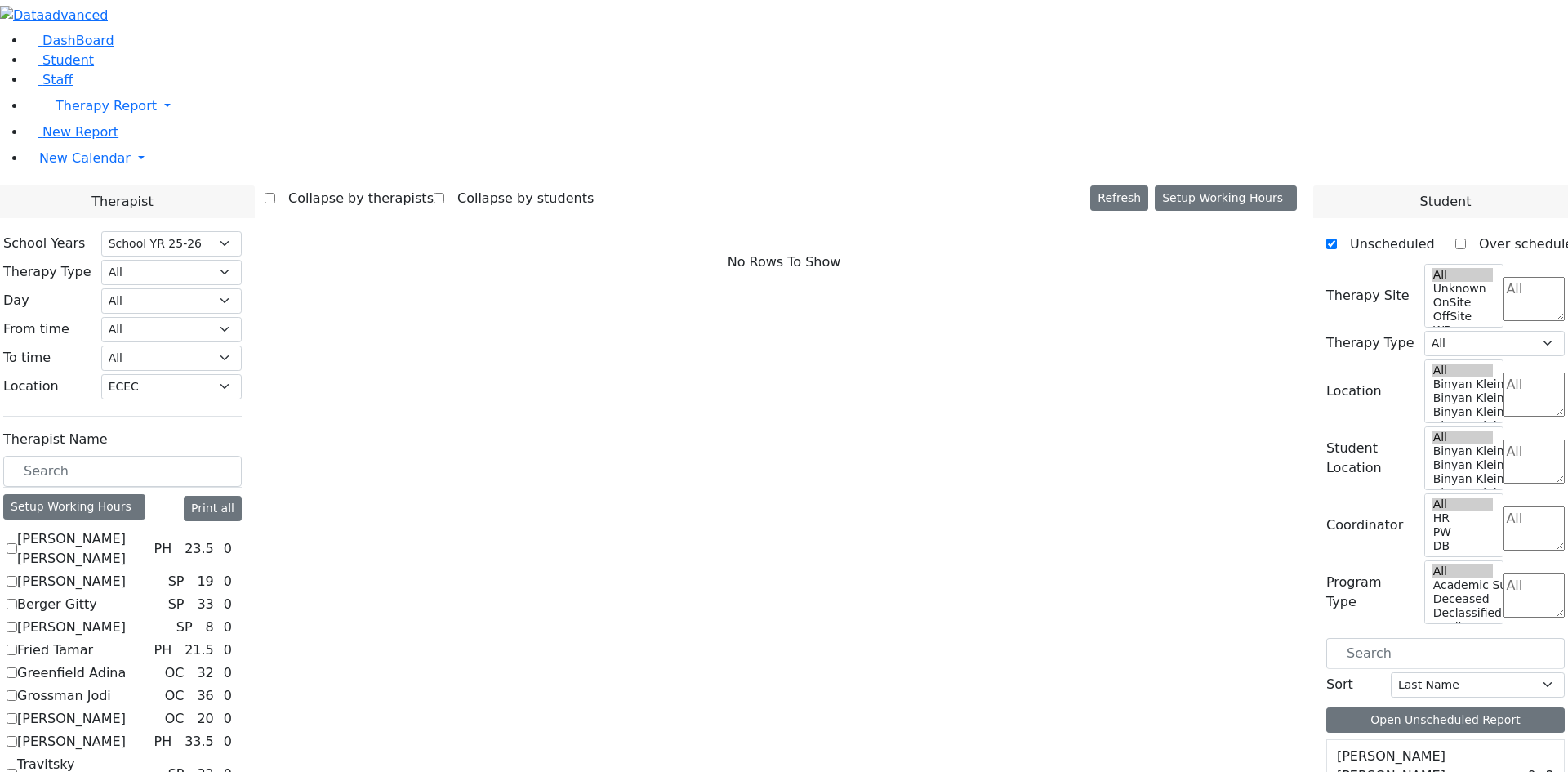
click at [125, 618] on label "[PERSON_NAME]" at bounding box center [71, 627] width 108 height 19
click at [17, 622] on input "[PERSON_NAME]" at bounding box center [11, 626] width 11 height 11
checkbox input "true"
select select "3"
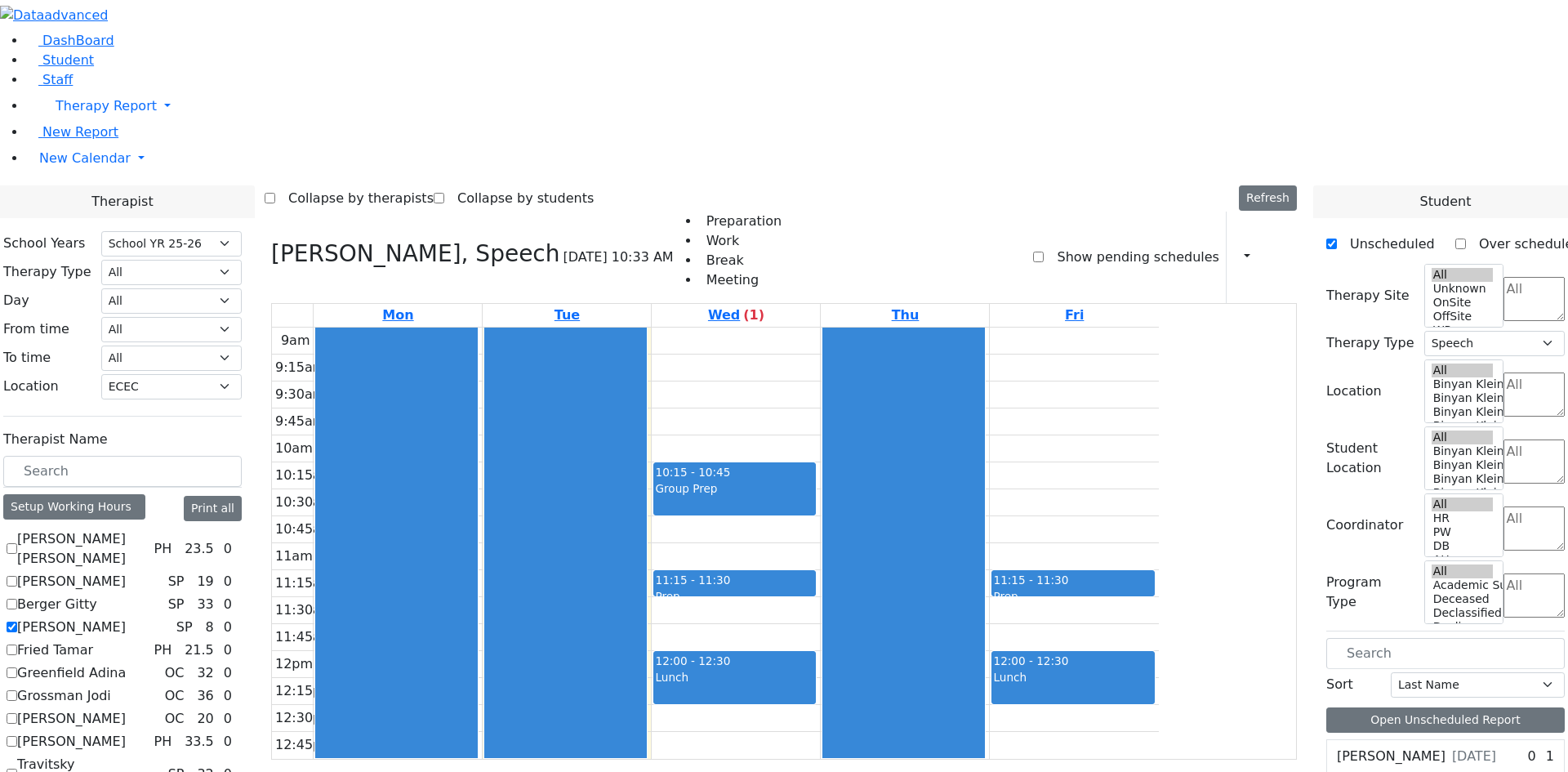
click at [125, 618] on label "Flegmann Esther S" at bounding box center [71, 627] width 108 height 19
click at [17, 622] on input "Flegmann Esther S" at bounding box center [11, 626] width 11 height 11
checkbox input "false"
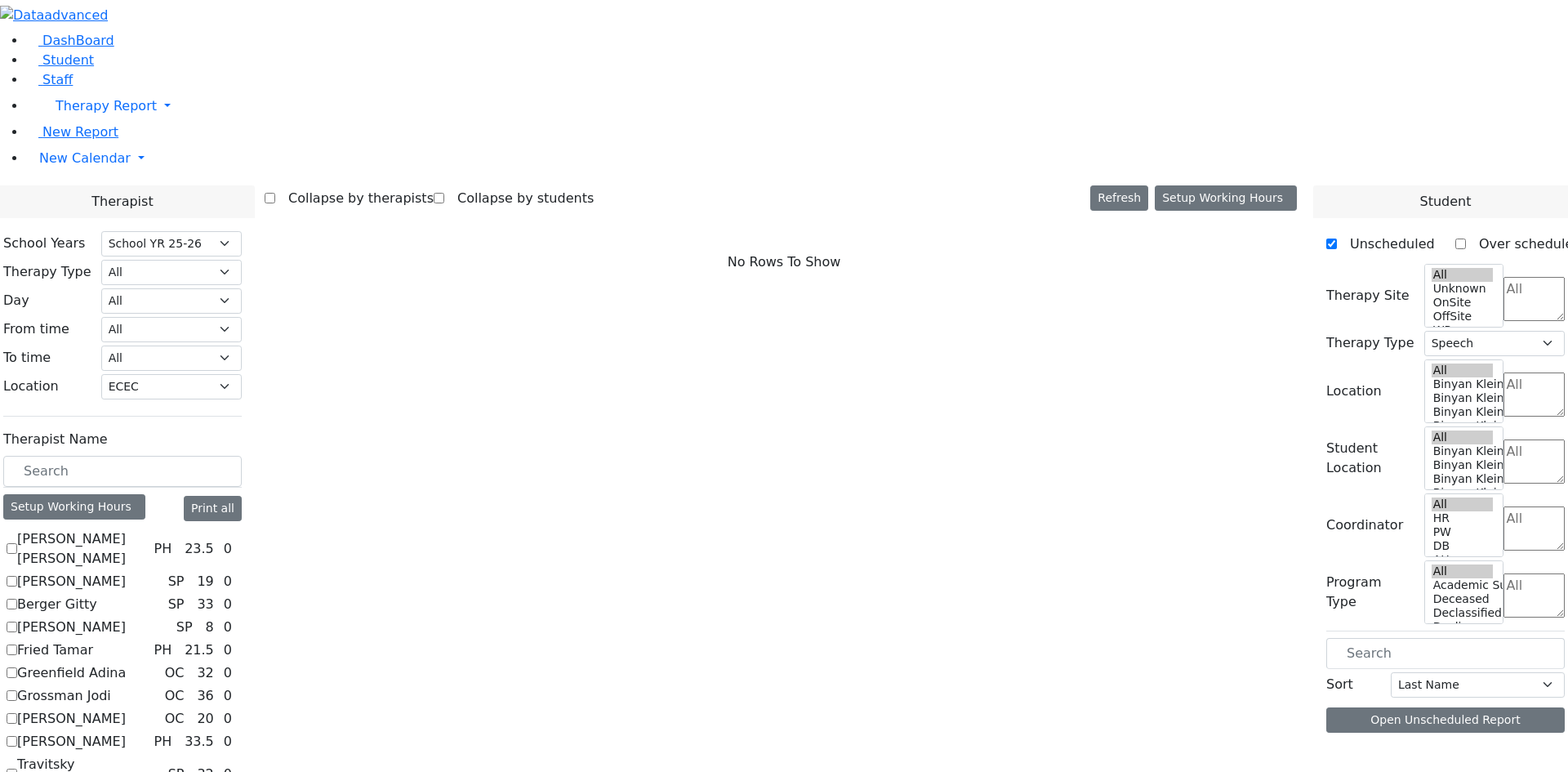
select select
click at [93, 641] on label "Fried Tamar" at bounding box center [55, 650] width 76 height 19
click at [17, 645] on input "Fried Tamar" at bounding box center [11, 649] width 11 height 11
checkbox input "true"
select select "2"
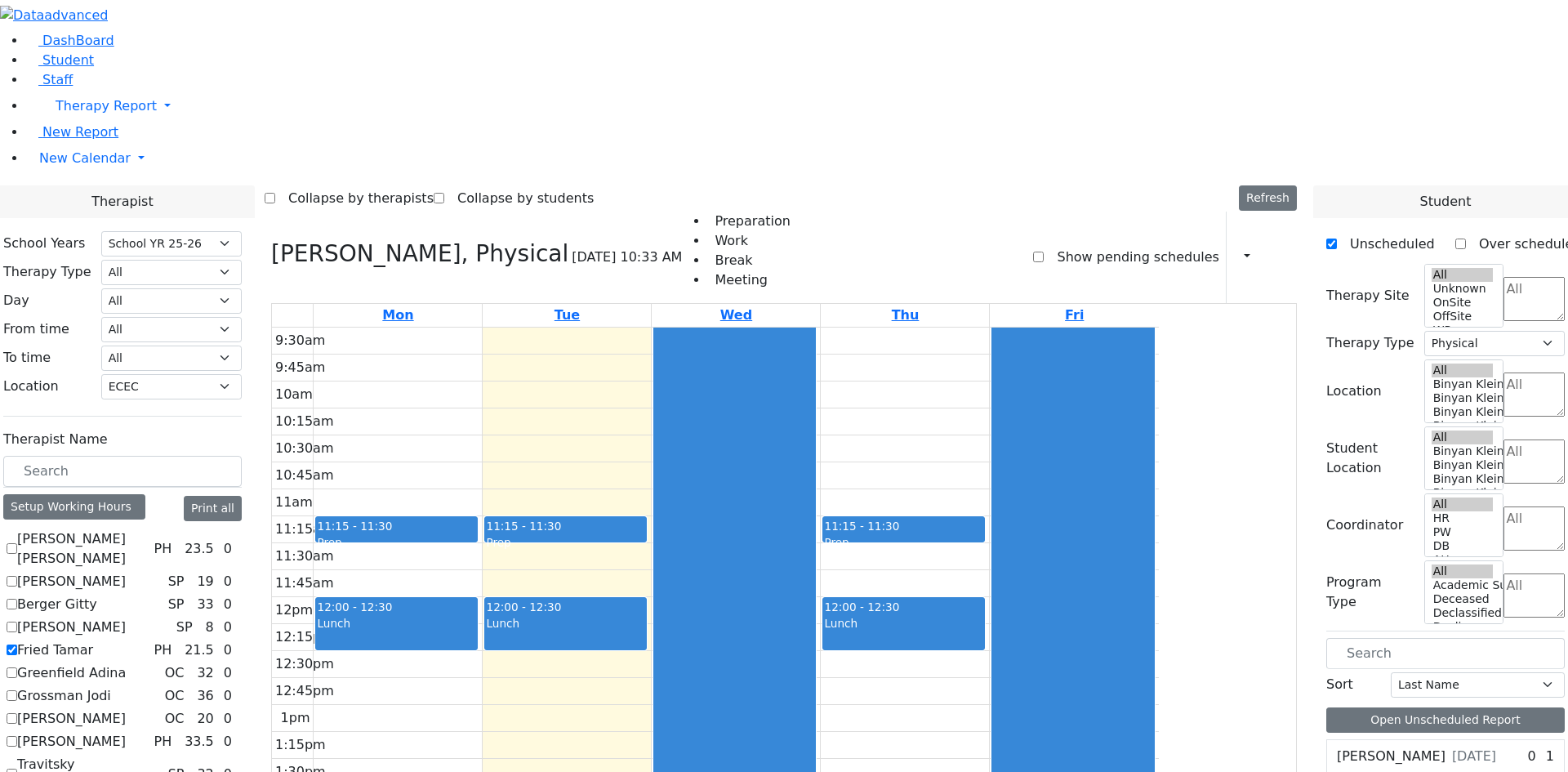
click at [93, 641] on label "Fried Tamar" at bounding box center [55, 650] width 76 height 19
click at [17, 645] on input "Fried Tamar" at bounding box center [11, 649] width 11 height 11
checkbox input "false"
select select
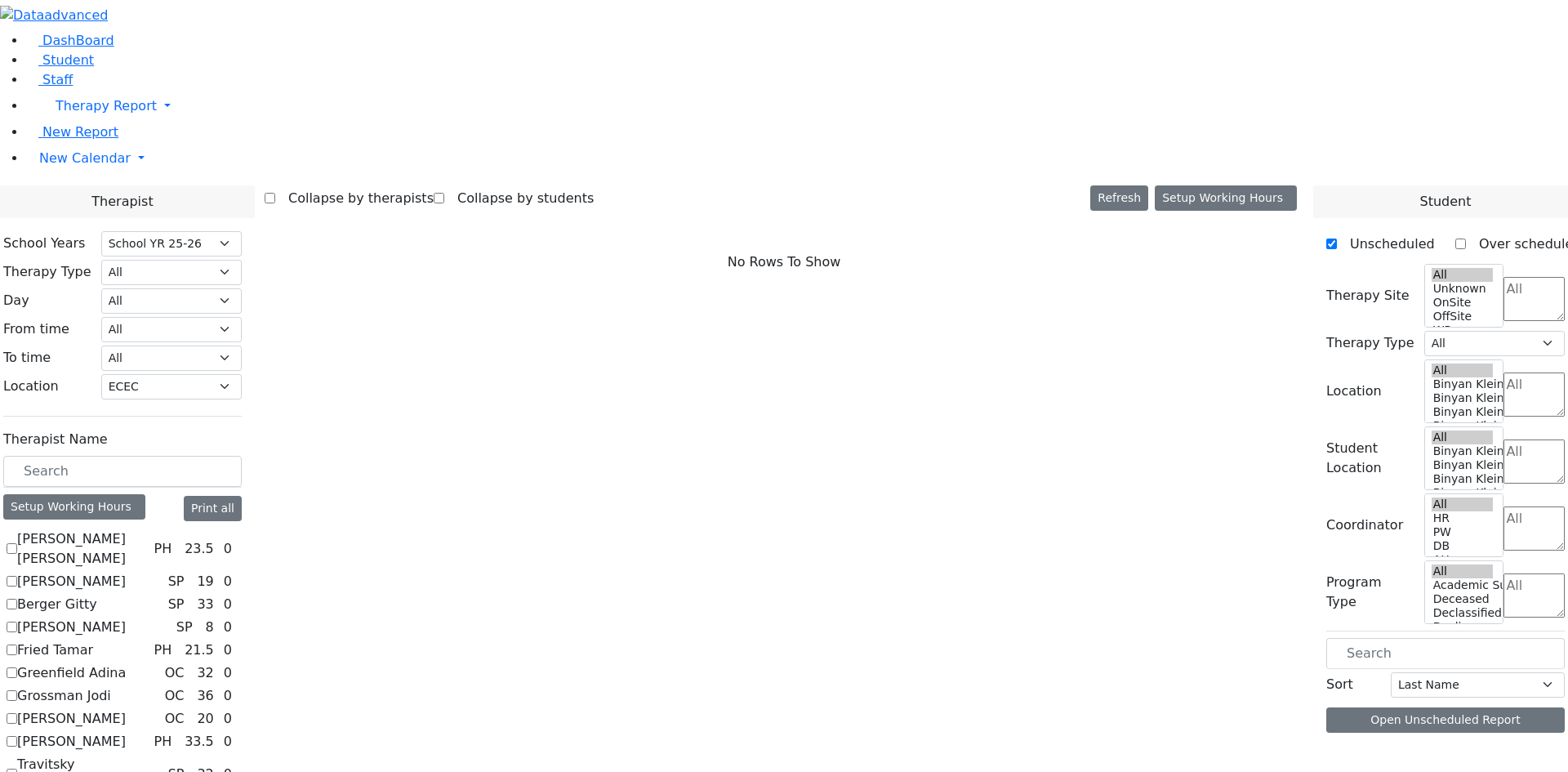
click at [125, 664] on label "Greenfield Adina" at bounding box center [71, 673] width 108 height 19
click at [17, 668] on input "Greenfield Adina" at bounding box center [11, 672] width 11 height 11
checkbox input "true"
select select "1"
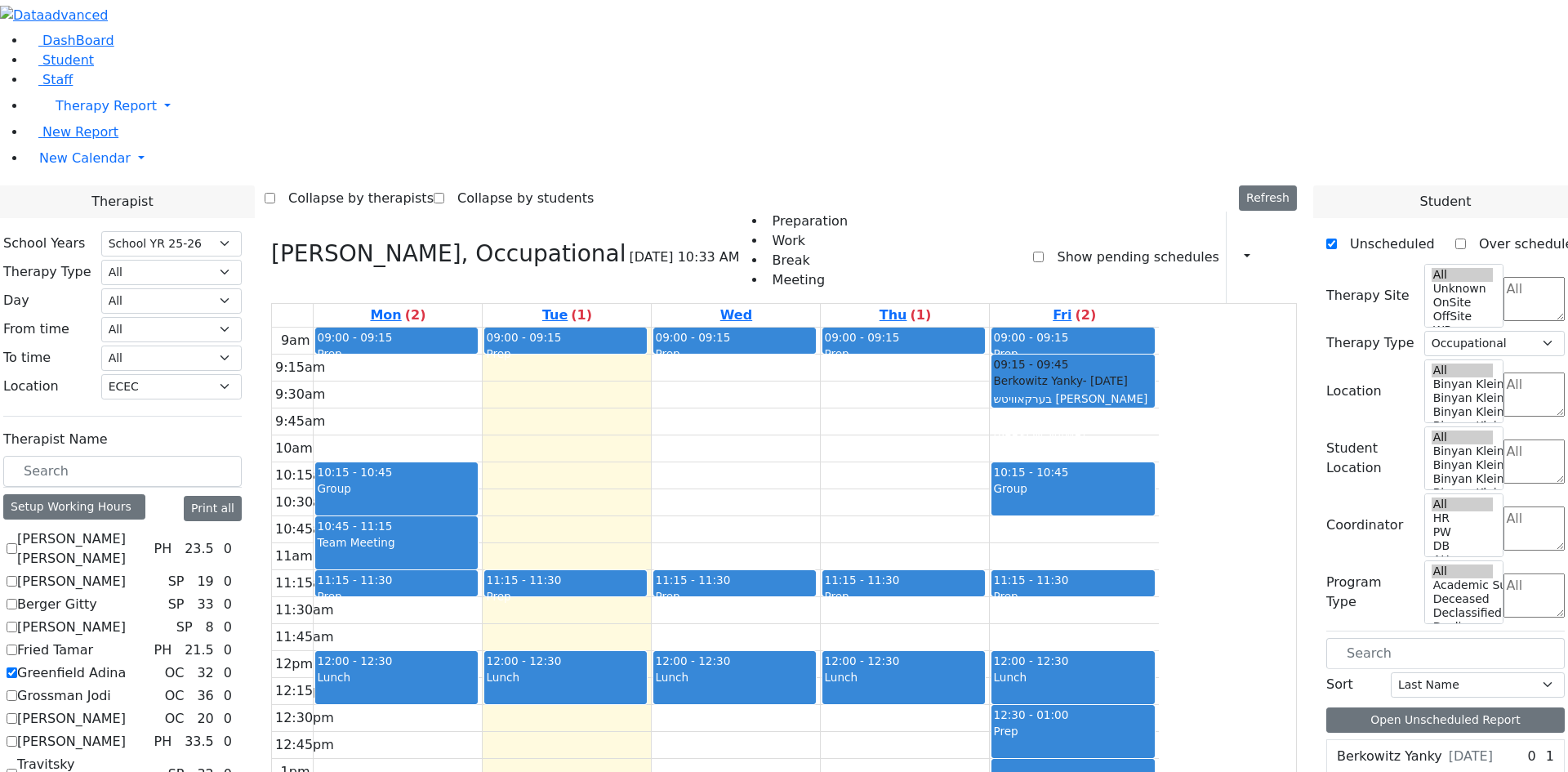
click at [125, 664] on label "Greenfield Adina" at bounding box center [71, 673] width 108 height 19
click at [17, 668] on input "Greenfield Adina" at bounding box center [11, 672] width 11 height 11
checkbox input "false"
select select
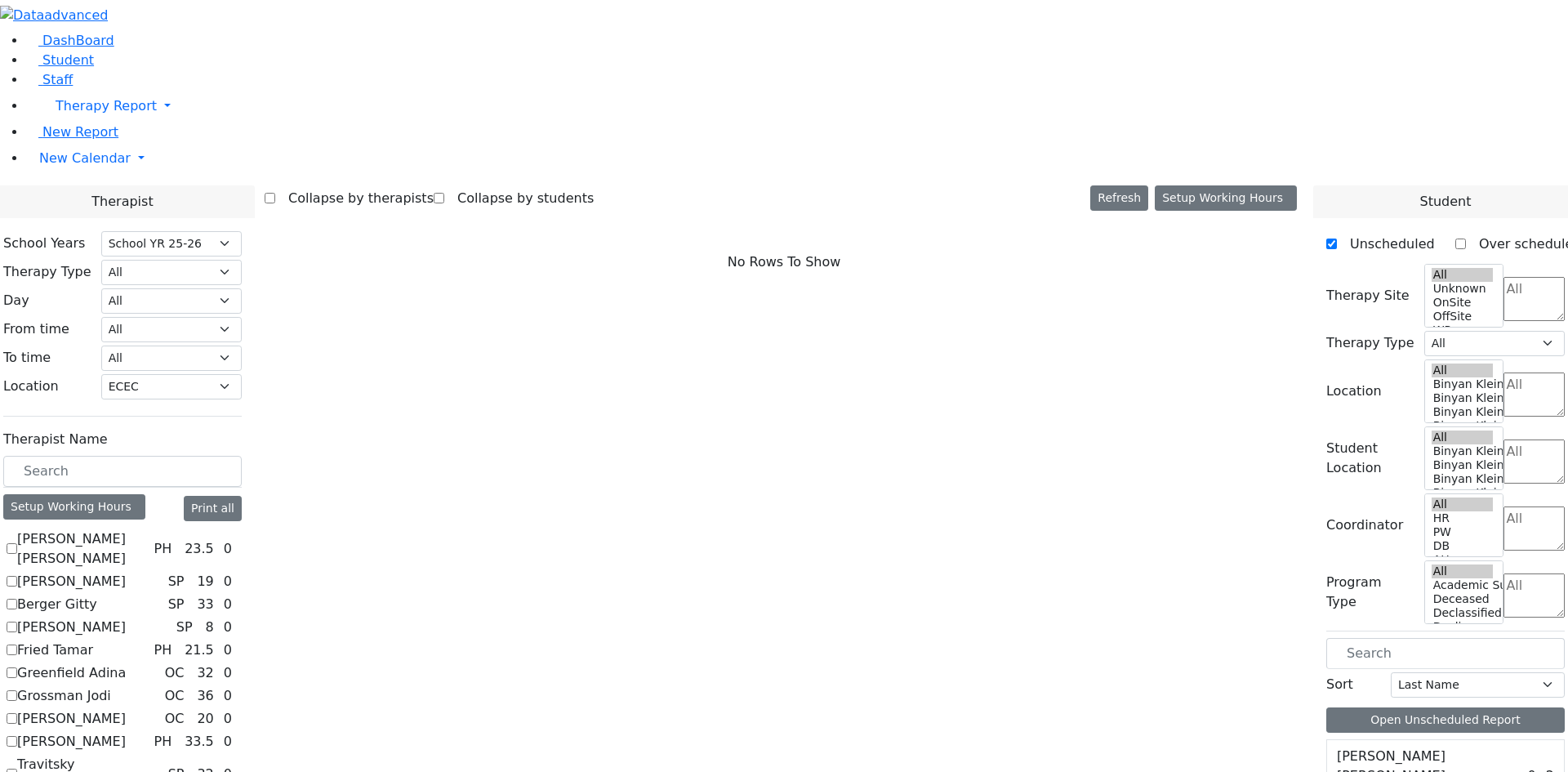
click at [111, 687] on label "Grossman Jodi" at bounding box center [64, 696] width 94 height 19
click at [17, 691] on input "Grossman Jodi" at bounding box center [11, 695] width 11 height 11
checkbox input "true"
select select "1"
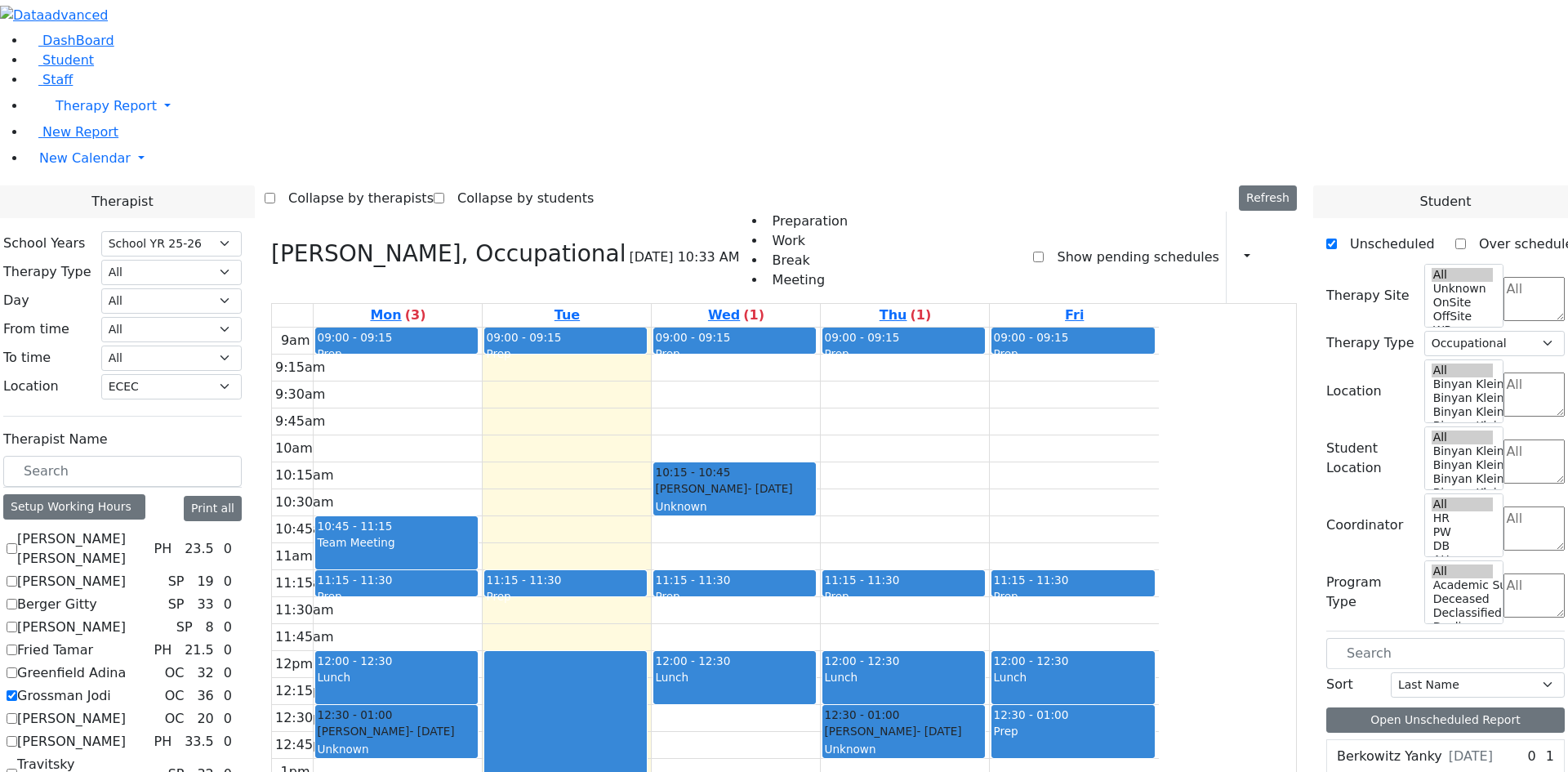
click at [111, 687] on label "Grossman Jodi" at bounding box center [64, 696] width 94 height 19
click at [17, 691] on input "Grossman Jodi" at bounding box center [11, 695] width 11 height 11
checkbox input "false"
select select
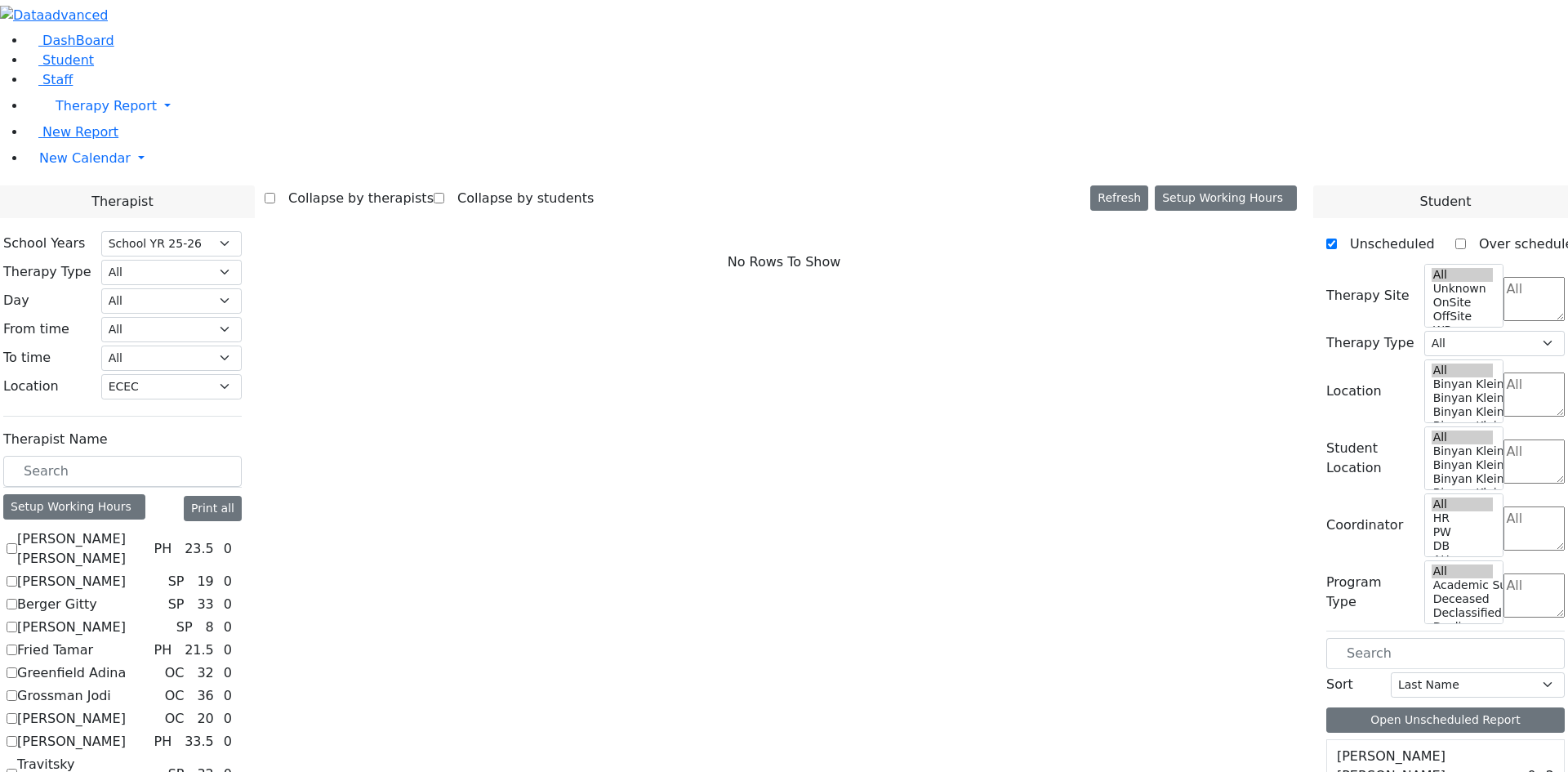
click at [125, 710] on label "Jacknis Brana" at bounding box center [71, 719] width 108 height 19
click at [17, 714] on input "Jacknis Brana" at bounding box center [11, 718] width 11 height 11
checkbox input "true"
select select "1"
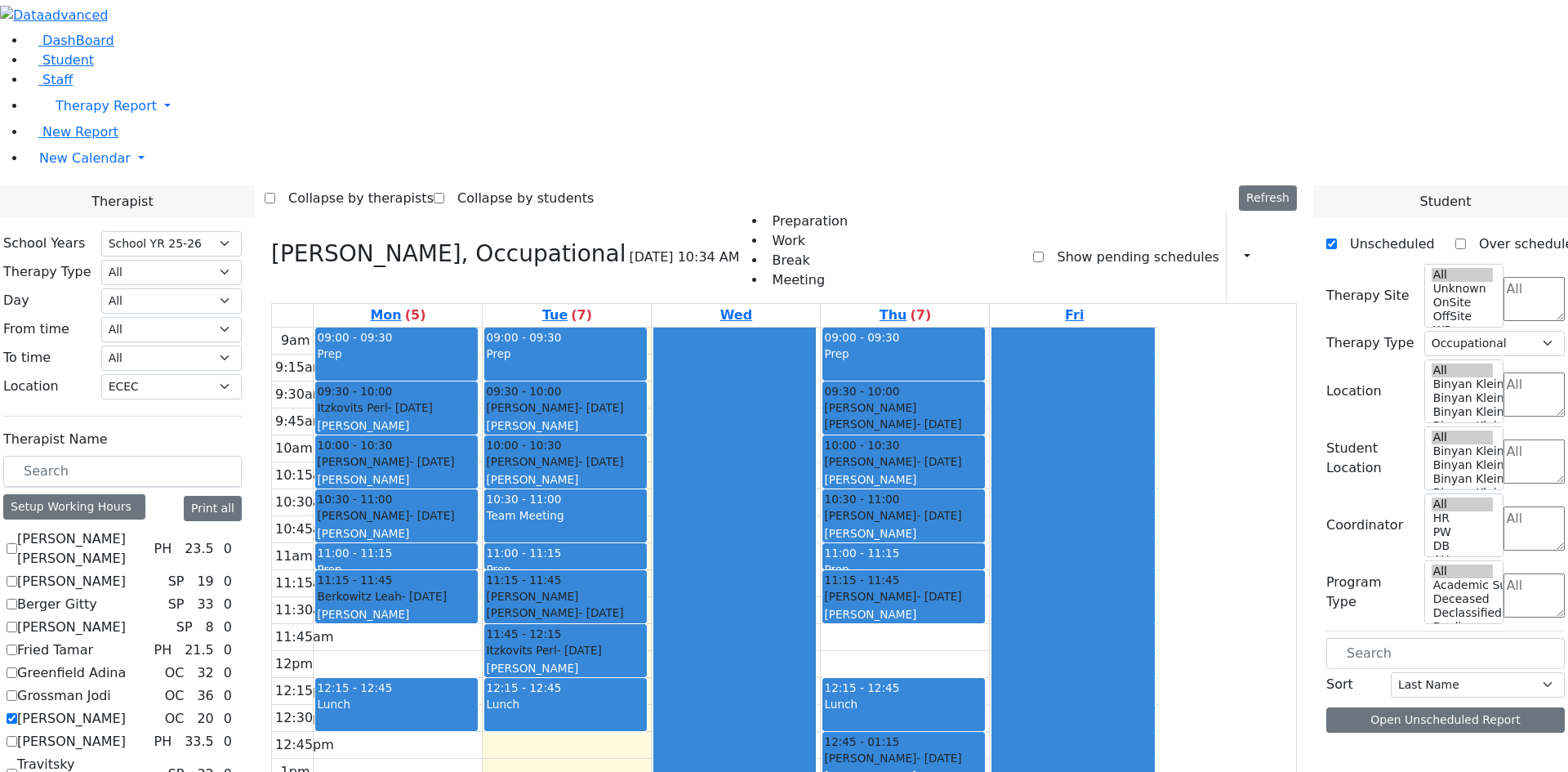
click at [125, 710] on label "Jacknis Brana" at bounding box center [71, 719] width 108 height 19
click at [17, 714] on input "Jacknis Brana" at bounding box center [11, 718] width 11 height 11
checkbox input "false"
select select
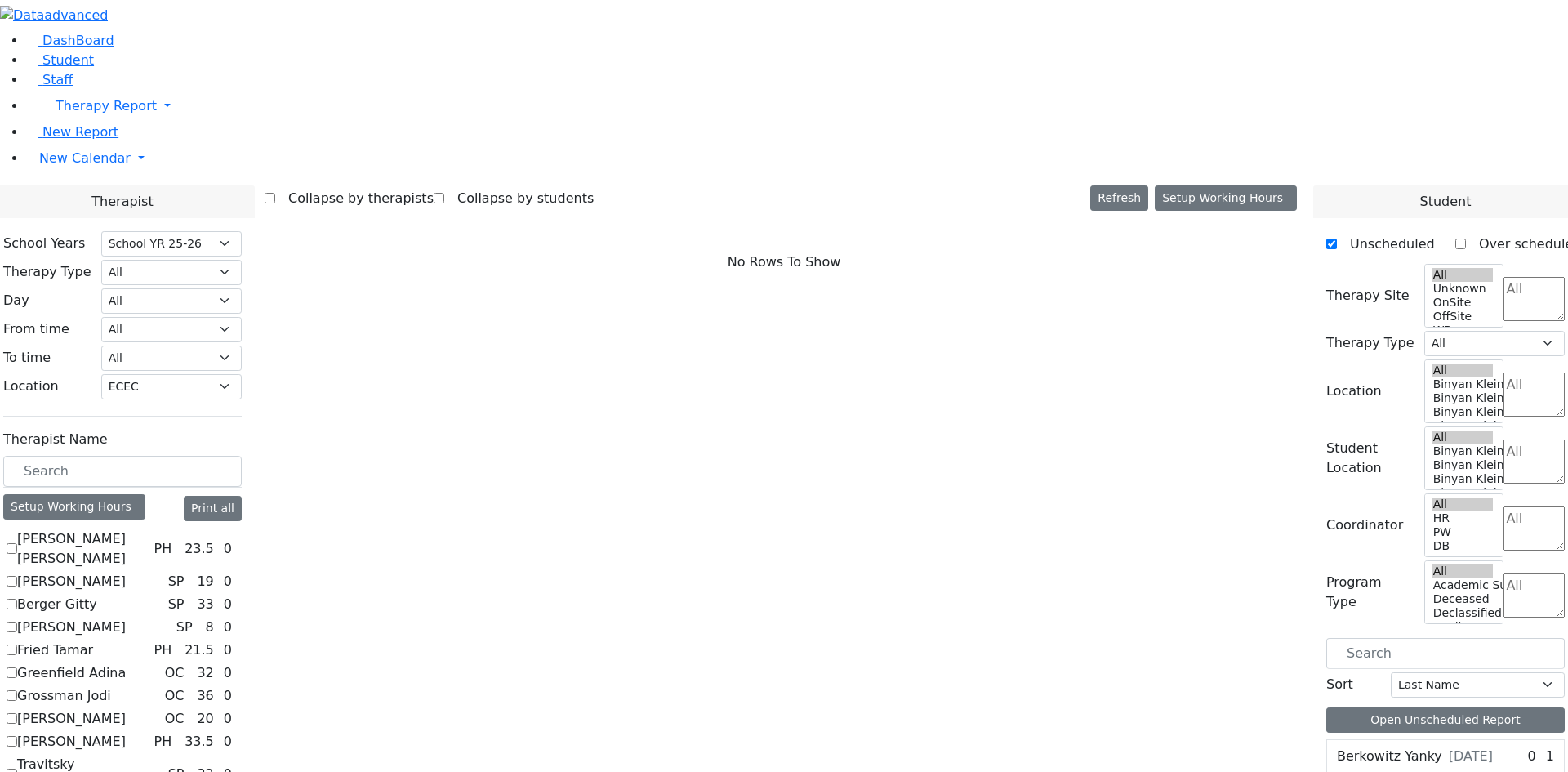
click at [125, 732] on label "Tooma Karen" at bounding box center [71, 741] width 108 height 19
click at [17, 737] on input "Tooma Karen" at bounding box center [11, 741] width 11 height 11
checkbox input "true"
select select "2"
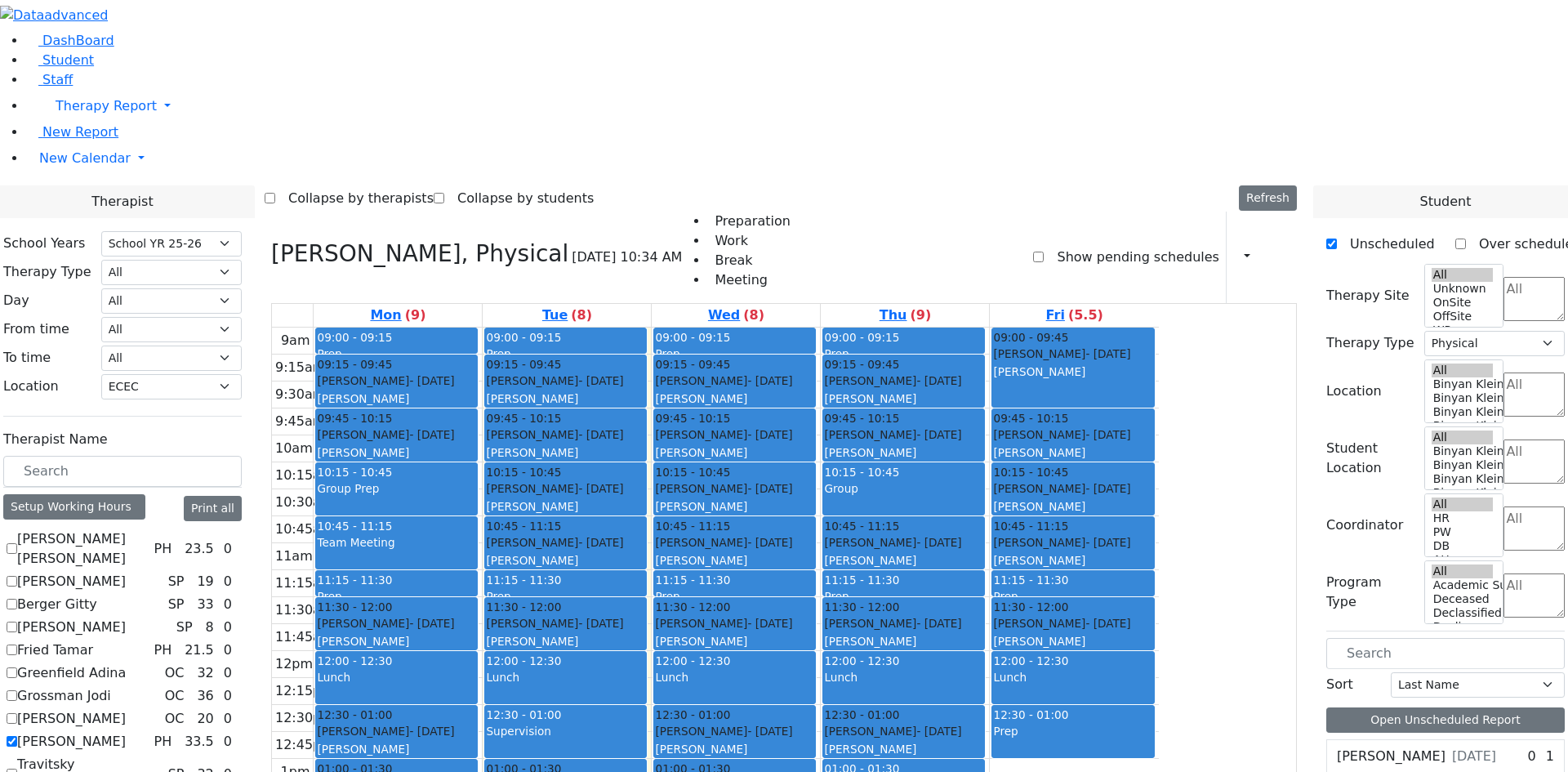
click at [125, 732] on label "Tooma Karen" at bounding box center [71, 741] width 108 height 19
click at [17, 737] on input "Tooma Karen" at bounding box center [11, 741] width 11 height 11
checkbox input "false"
select select
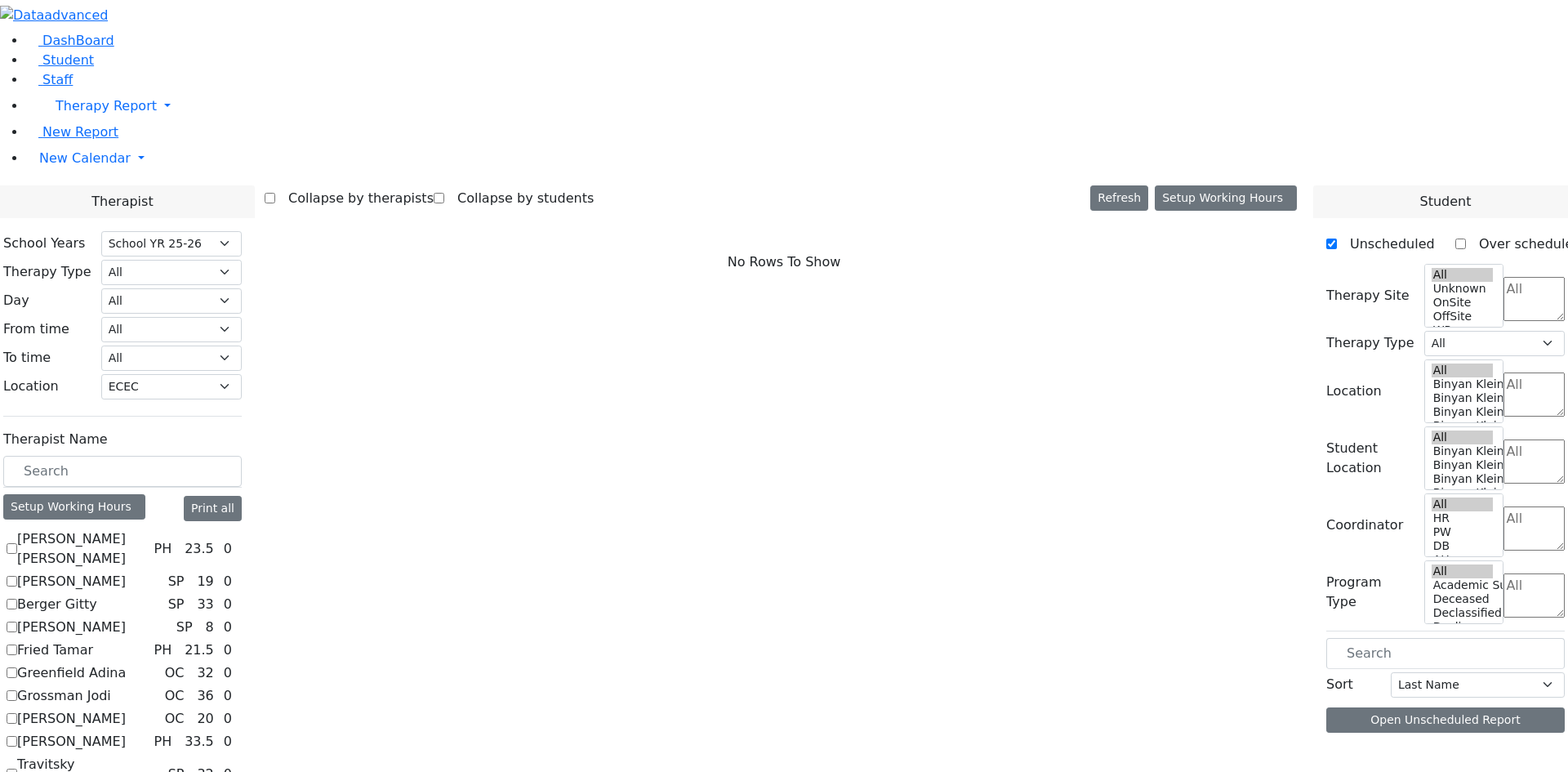
click at [162, 755] on label "Travitsky Miriam Margolit" at bounding box center [89, 774] width 145 height 39
click at [17, 769] on input "Travitsky Miriam Margolit" at bounding box center [11, 774] width 11 height 11
checkbox input "true"
select select "3"
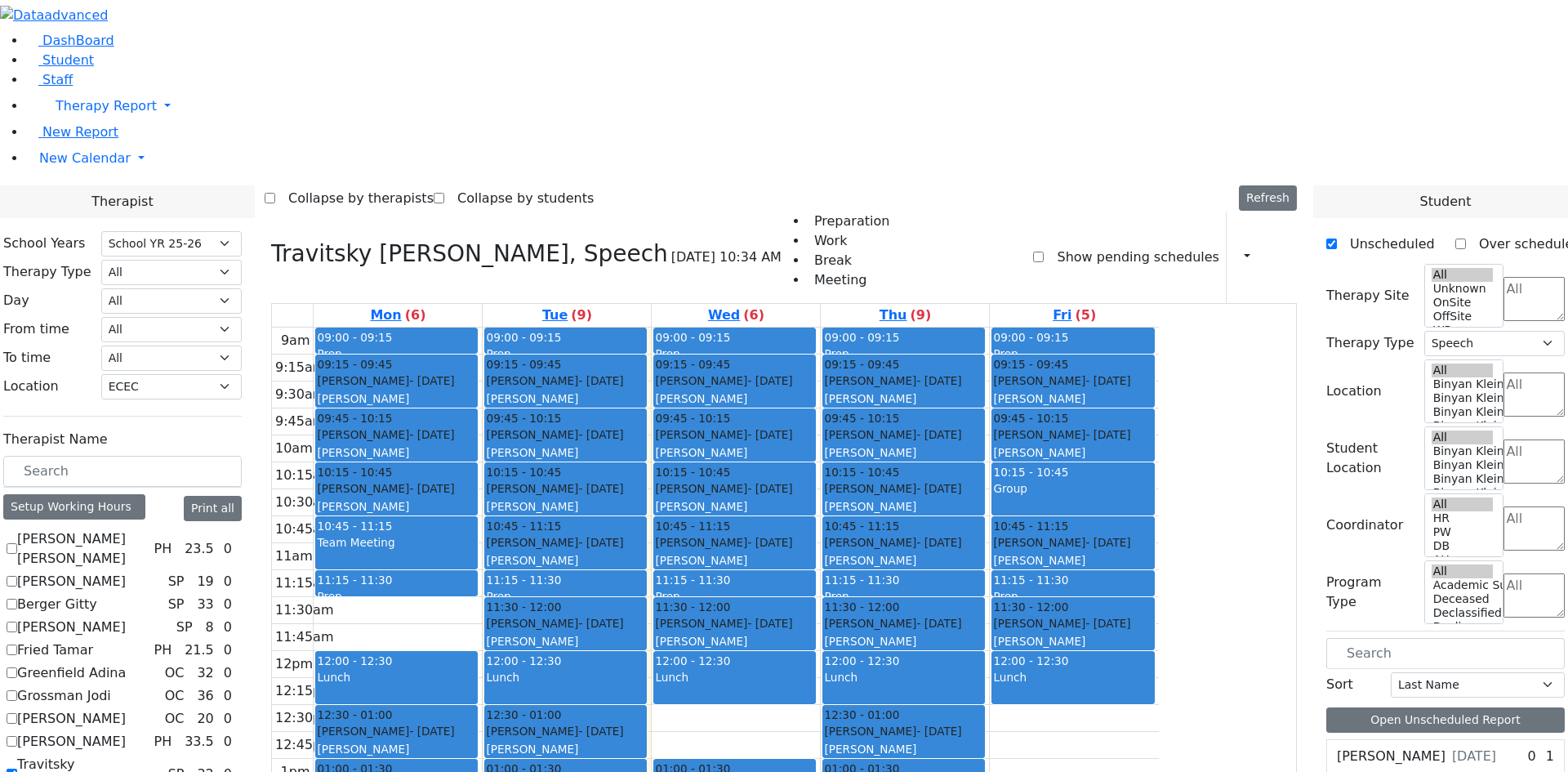
click at [162, 755] on label "Travitsky Miriam Margolit" at bounding box center [89, 774] width 145 height 39
click at [17, 769] on input "Travitsky Miriam Margolit" at bounding box center [11, 774] width 11 height 11
checkbox input "false"
select select
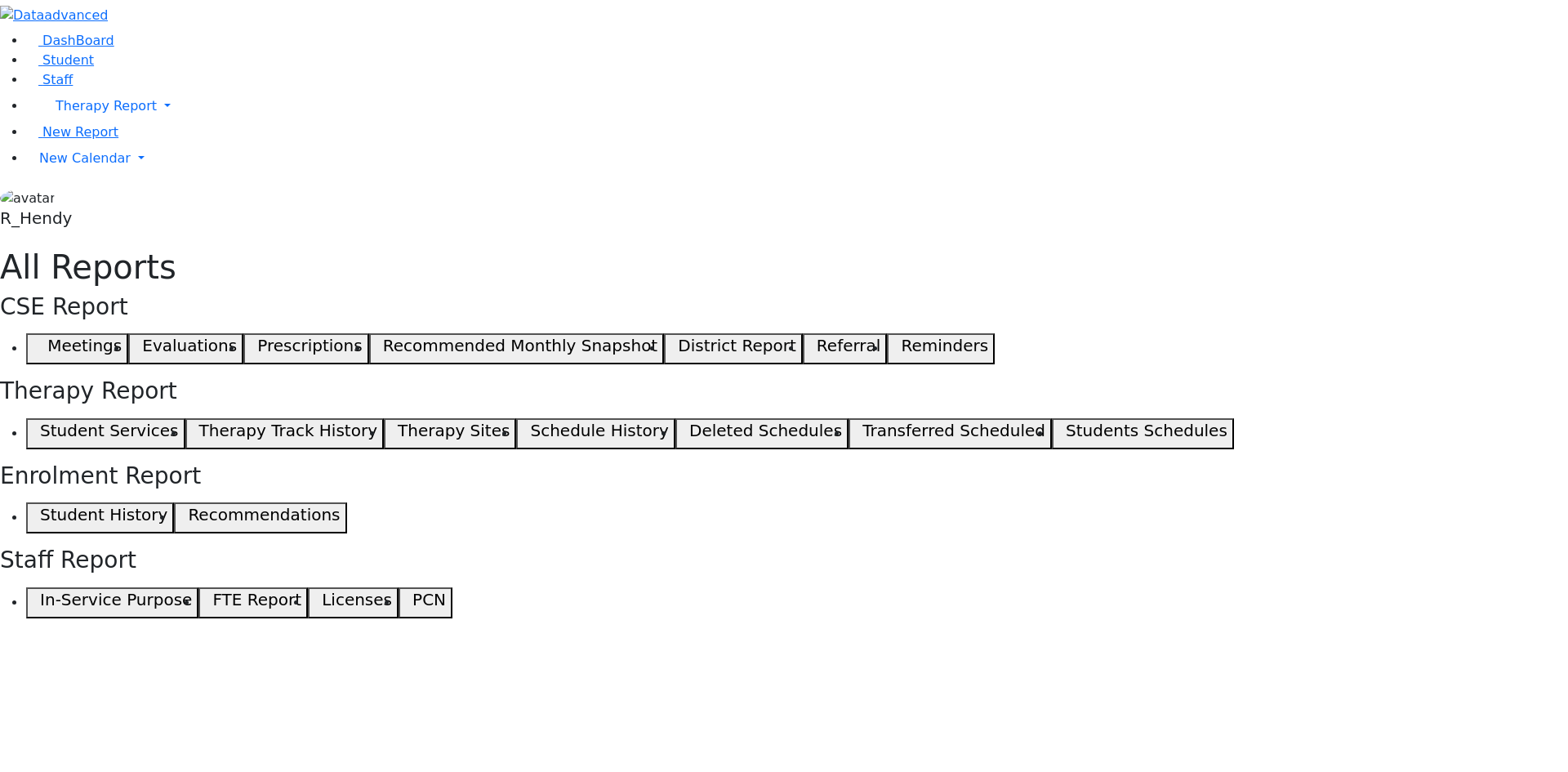
click at [186, 419] on button "Student Services" at bounding box center [105, 434] width 159 height 31
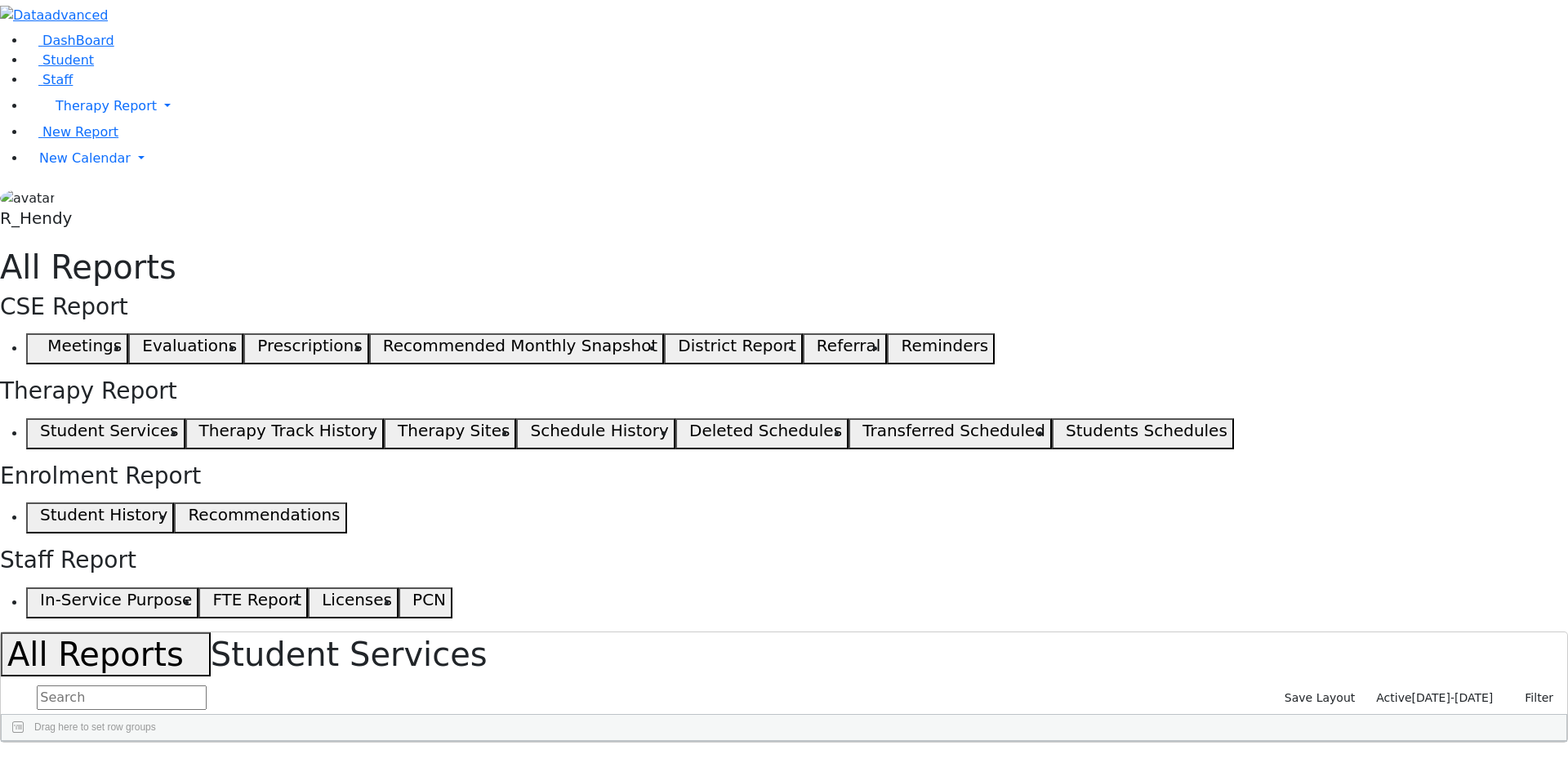
click at [1328, 741] on div "HR" at bounding box center [1288, 754] width 80 height 26
click at [1424, 692] on span "09/02/2025-06/25/2026" at bounding box center [1452, 698] width 81 height 13
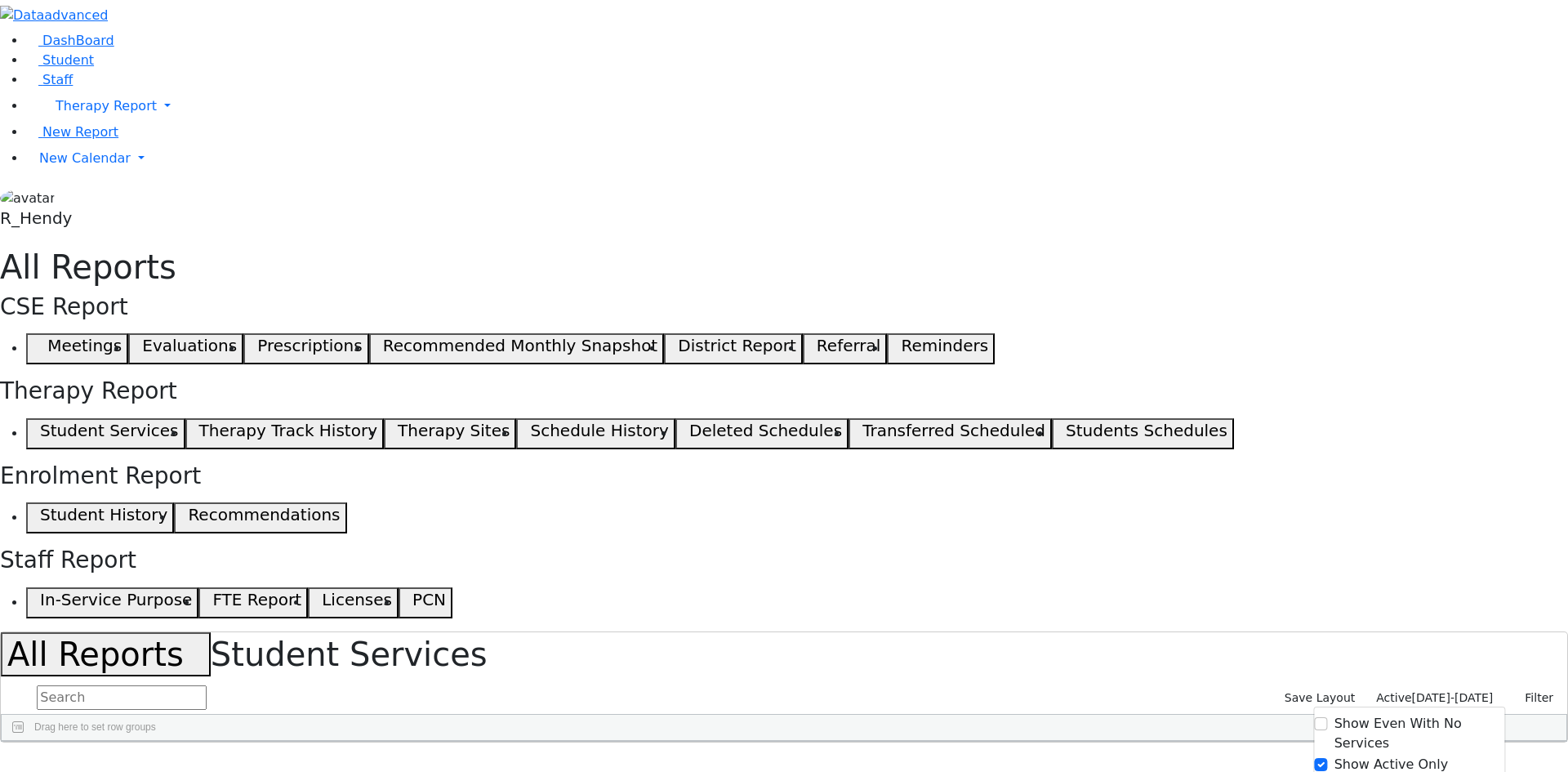
drag, startPoint x: 974, startPoint y: 205, endPoint x: 1007, endPoint y: 215, distance: 34.5
click at [829, 741] on div at bounding box center [825, 754] width 7 height 26
drag, startPoint x: 1118, startPoint y: 203, endPoint x: 1062, endPoint y: 205, distance: 56.0
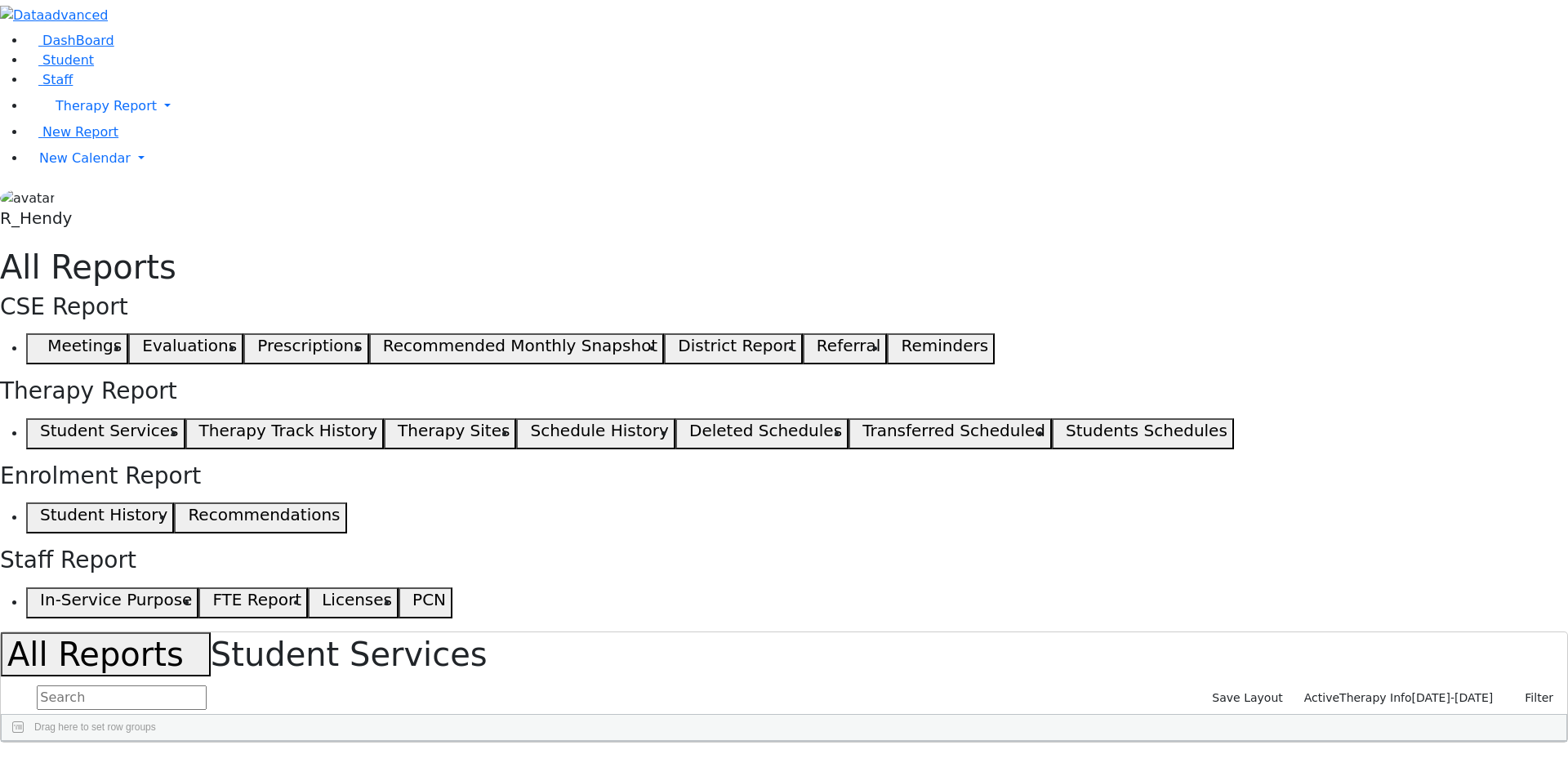
click at [897, 741] on div at bounding box center [893, 754] width 7 height 26
click at [972, 741] on div "SL" at bounding box center [932, 754] width 80 height 26
drag, startPoint x: 1175, startPoint y: 203, endPoint x: 1418, endPoint y: 196, distance: 243.1
click at [1242, 741] on div at bounding box center [1238, 754] width 7 height 26
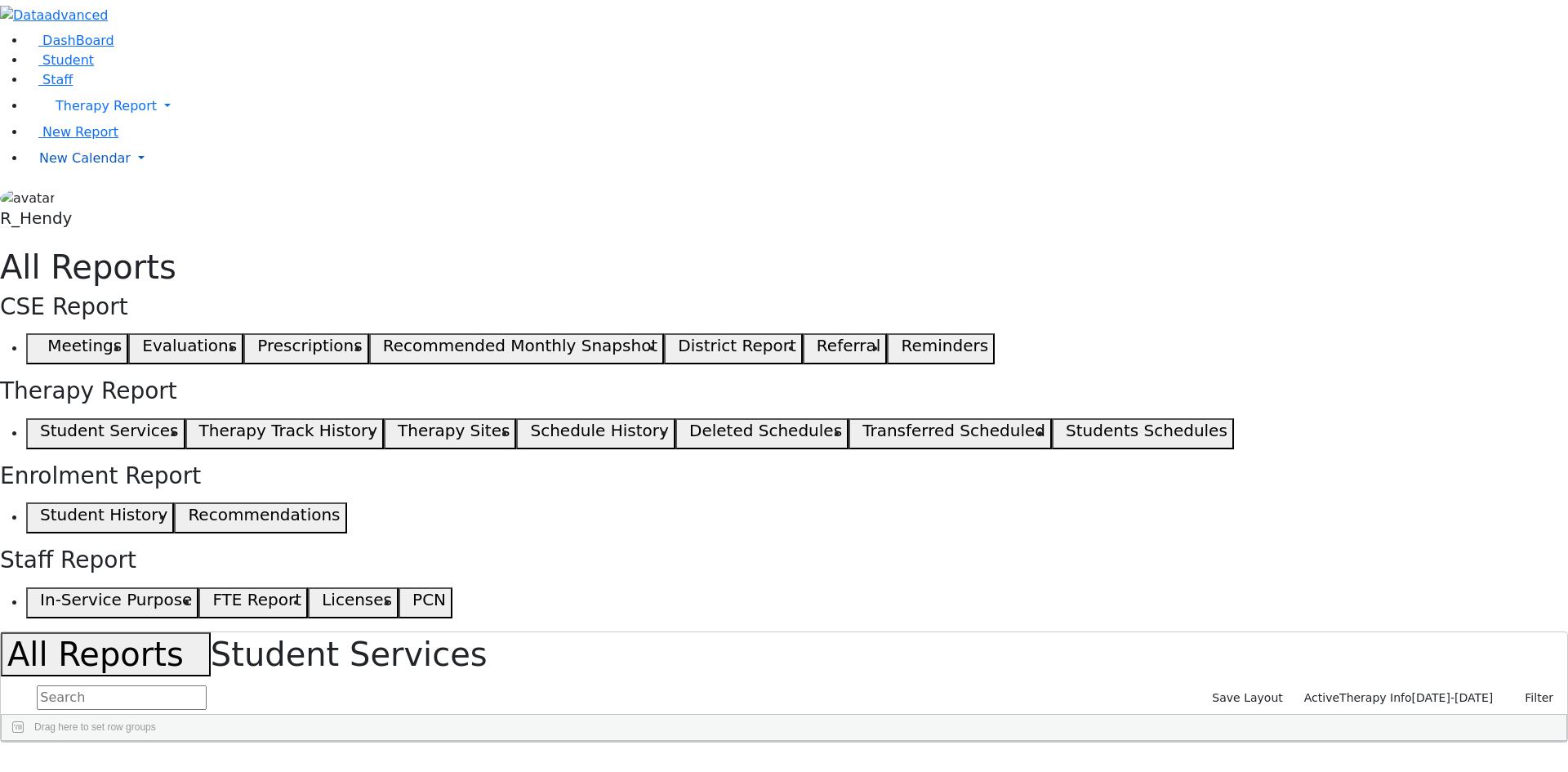
click at [105, 114] on span "New Calendar" at bounding box center [106, 105] width 101 height 15
click at [94, 198] on span "Calendar" at bounding box center [64, 191] width 58 height 15
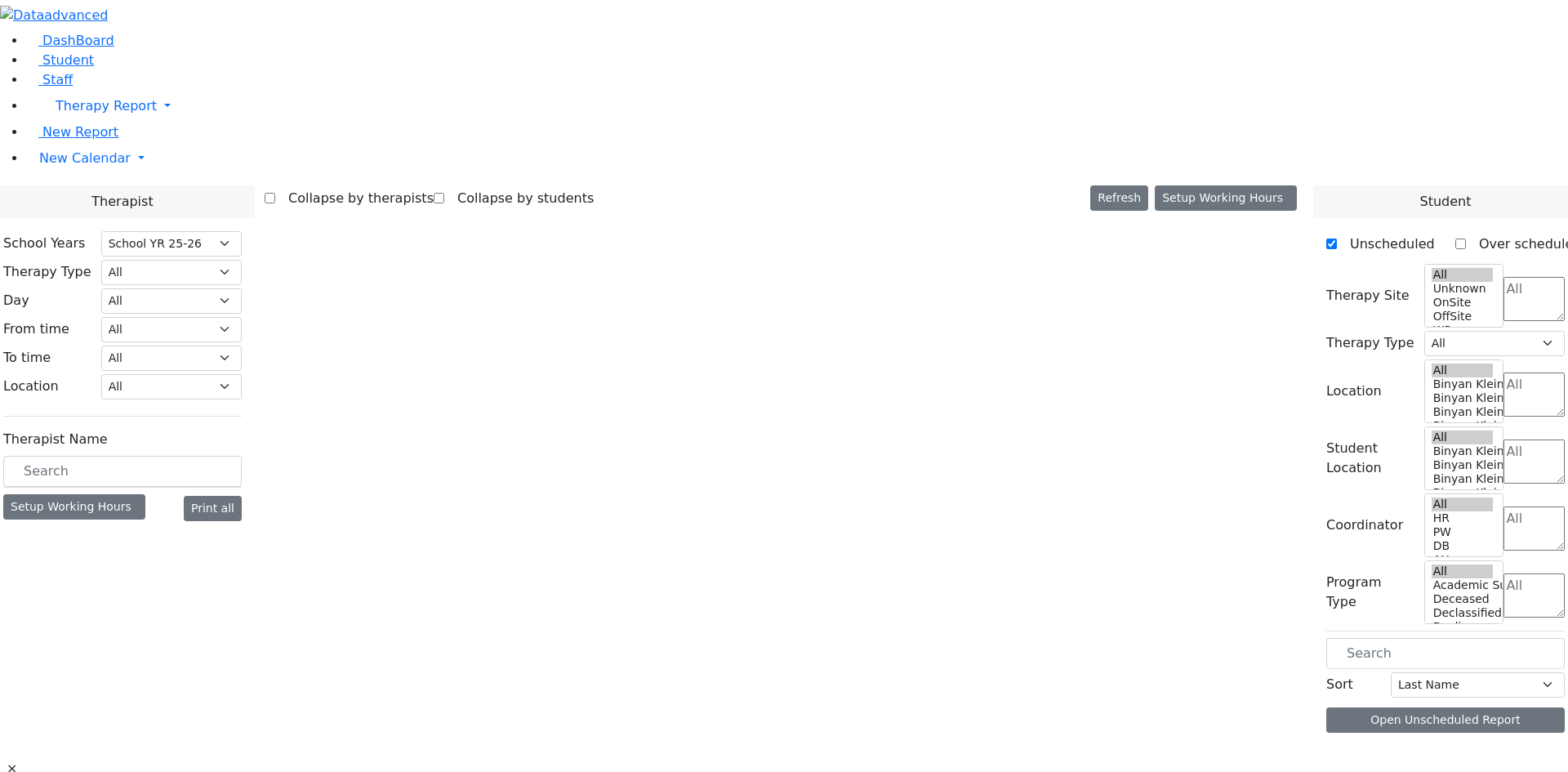
select select "212"
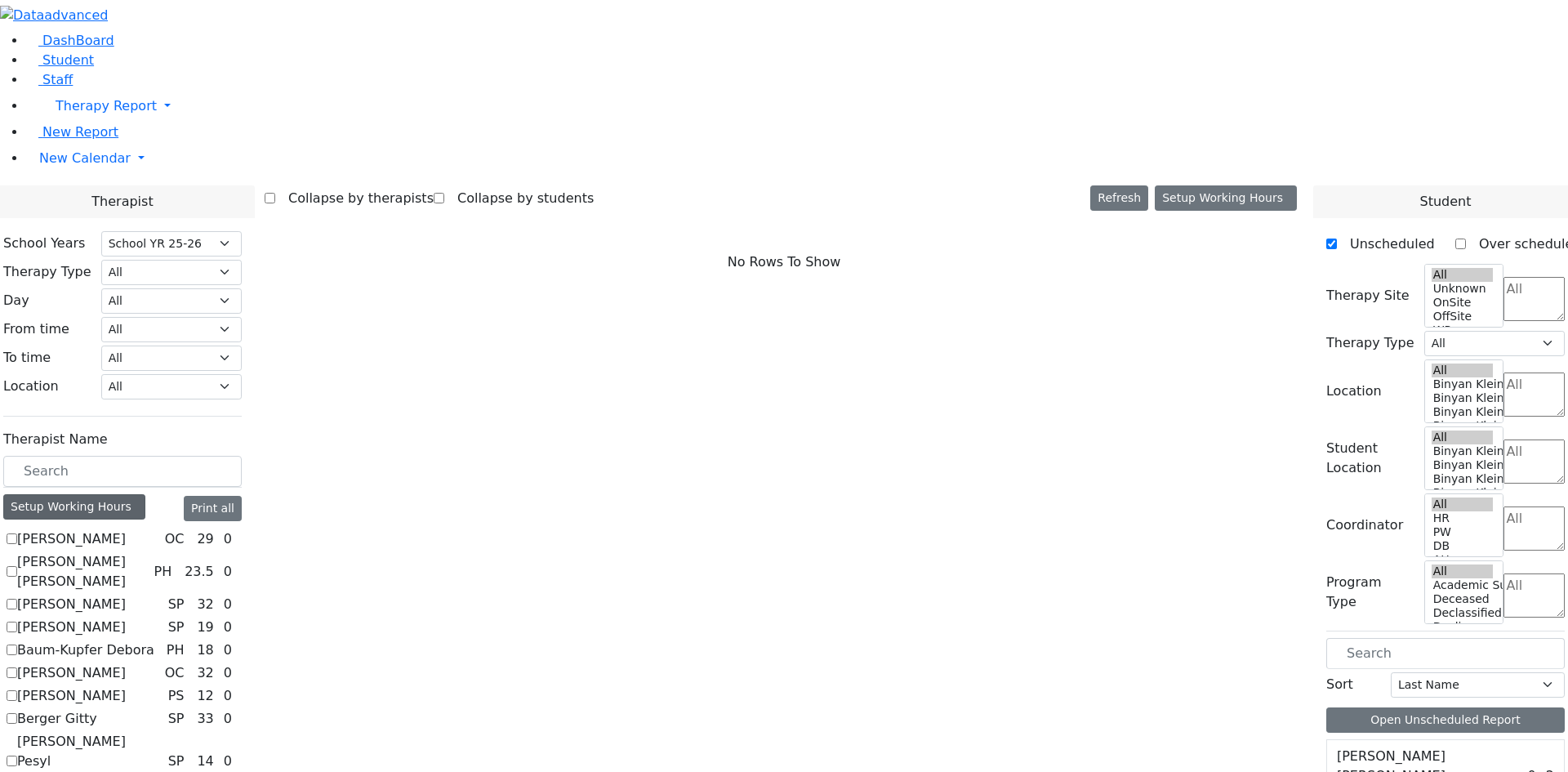
click at [146, 494] on div "Setup Working Hours" at bounding box center [74, 507] width 142 height 25
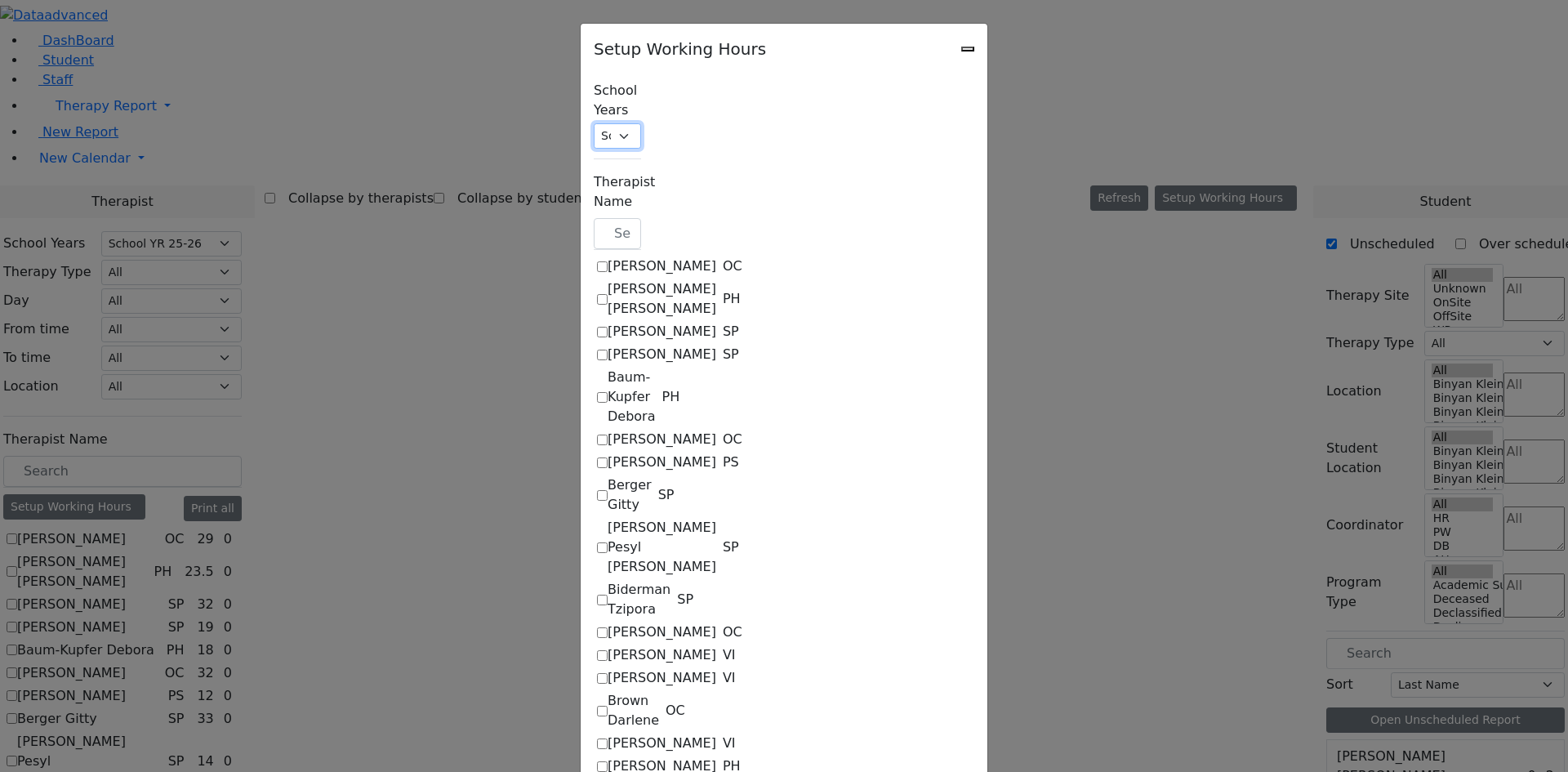
click at [594, 124] on select "Select School YR Summer YR 25 School YR 25-26 Summer YR 25 School YR 24-25 Summ…" at bounding box center [616, 136] width 47 height 25
click at [968, 49] on icon "Close" at bounding box center [968, 49] width 0 height 0
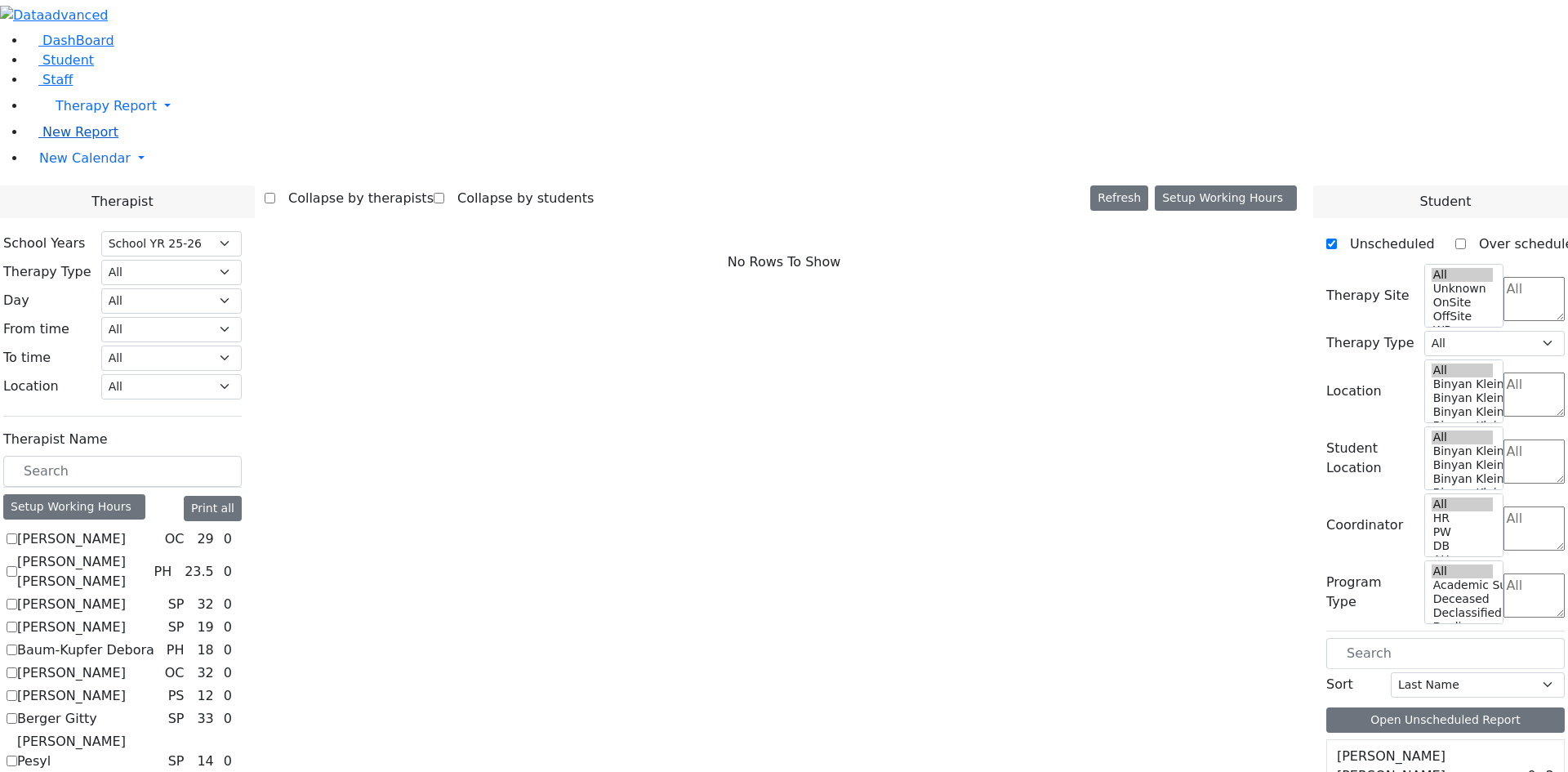
click at [77, 140] on span "New Report" at bounding box center [79, 132] width 76 height 15
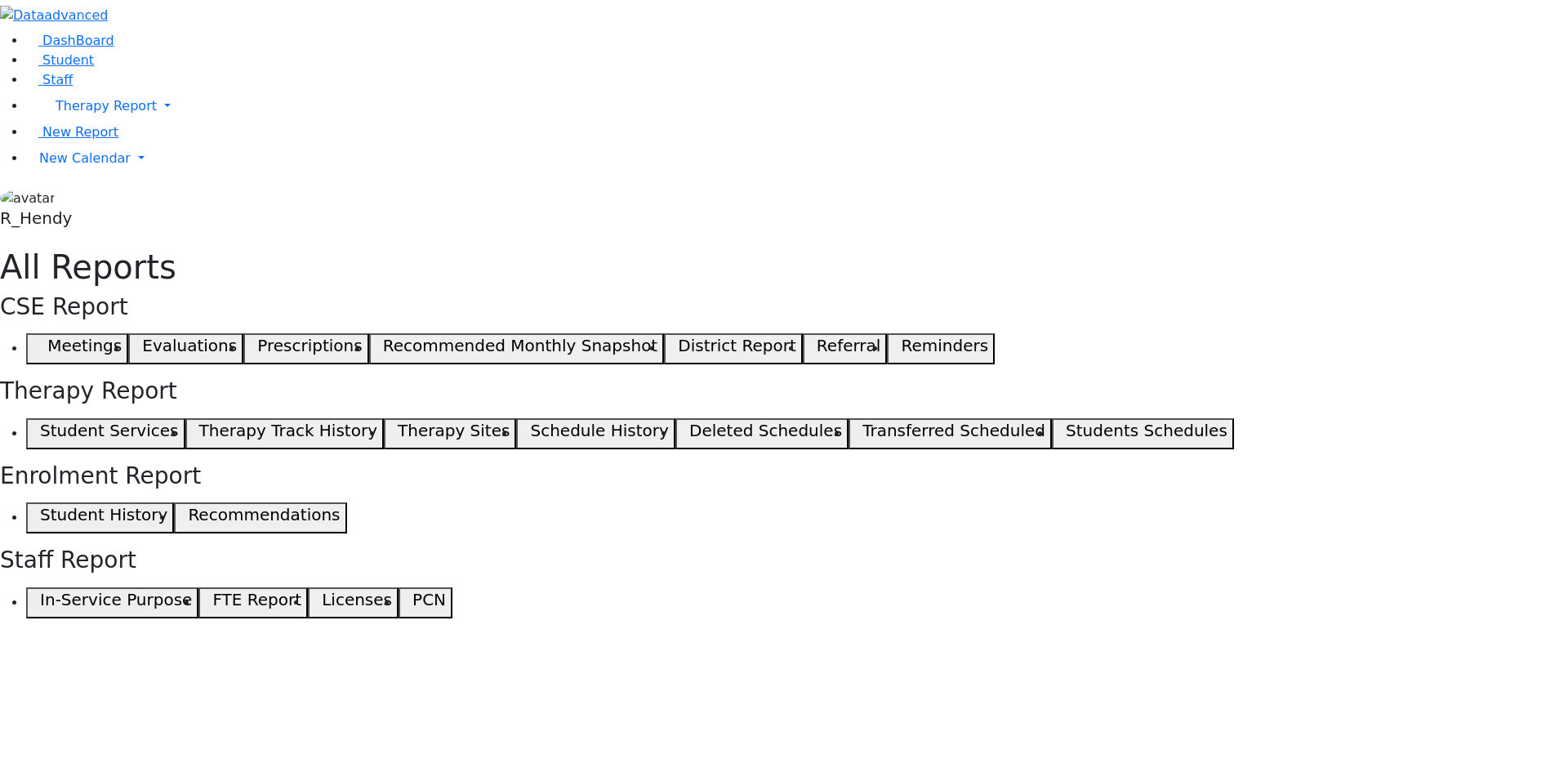
click at [186, 419] on button "Student Services" at bounding box center [105, 434] width 159 height 31
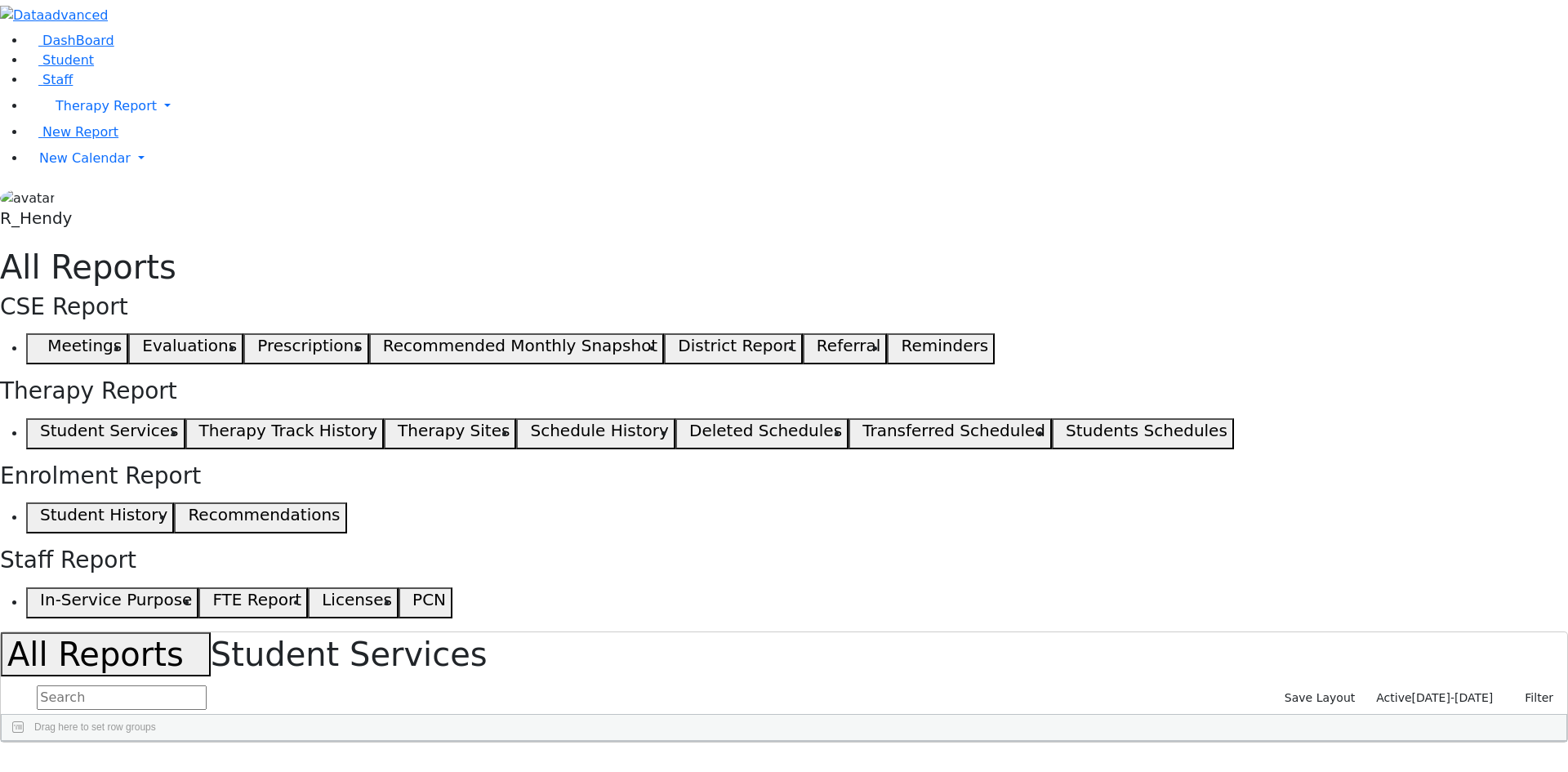
click at [1191, 741] on div at bounding box center [1187, 754] width 7 height 26
click at [1177, 748] on span at bounding box center [1172, 755] width 13 height 13
click at [1192, 750] on span "general" at bounding box center [1185, 757] width 13 height 13
click at [1415, 771] on span "Enrollment" at bounding box center [1476, 782] width 140 height 11
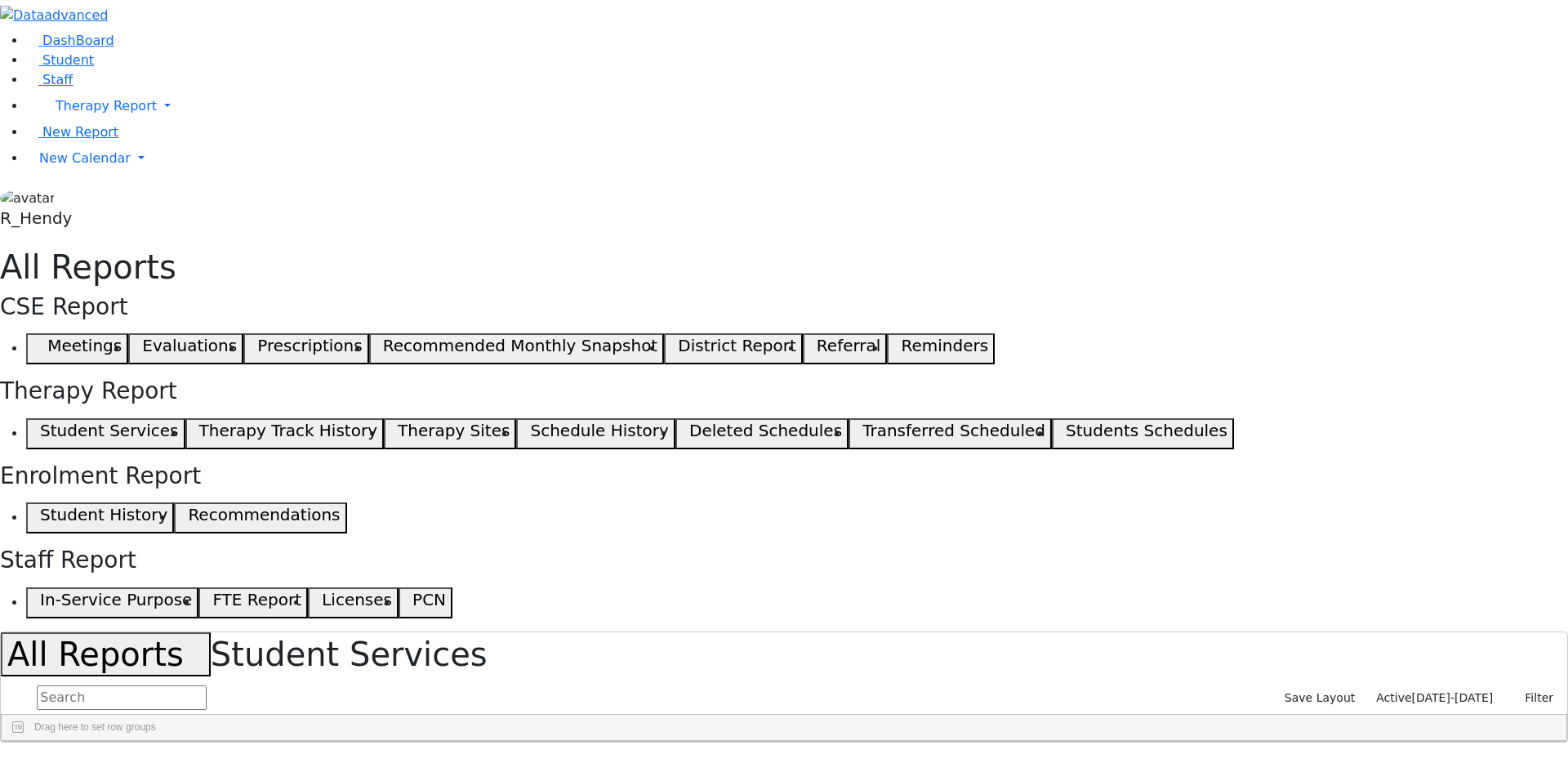
click at [1390, 771] on span at bounding box center [1397, 782] width 13 height 13
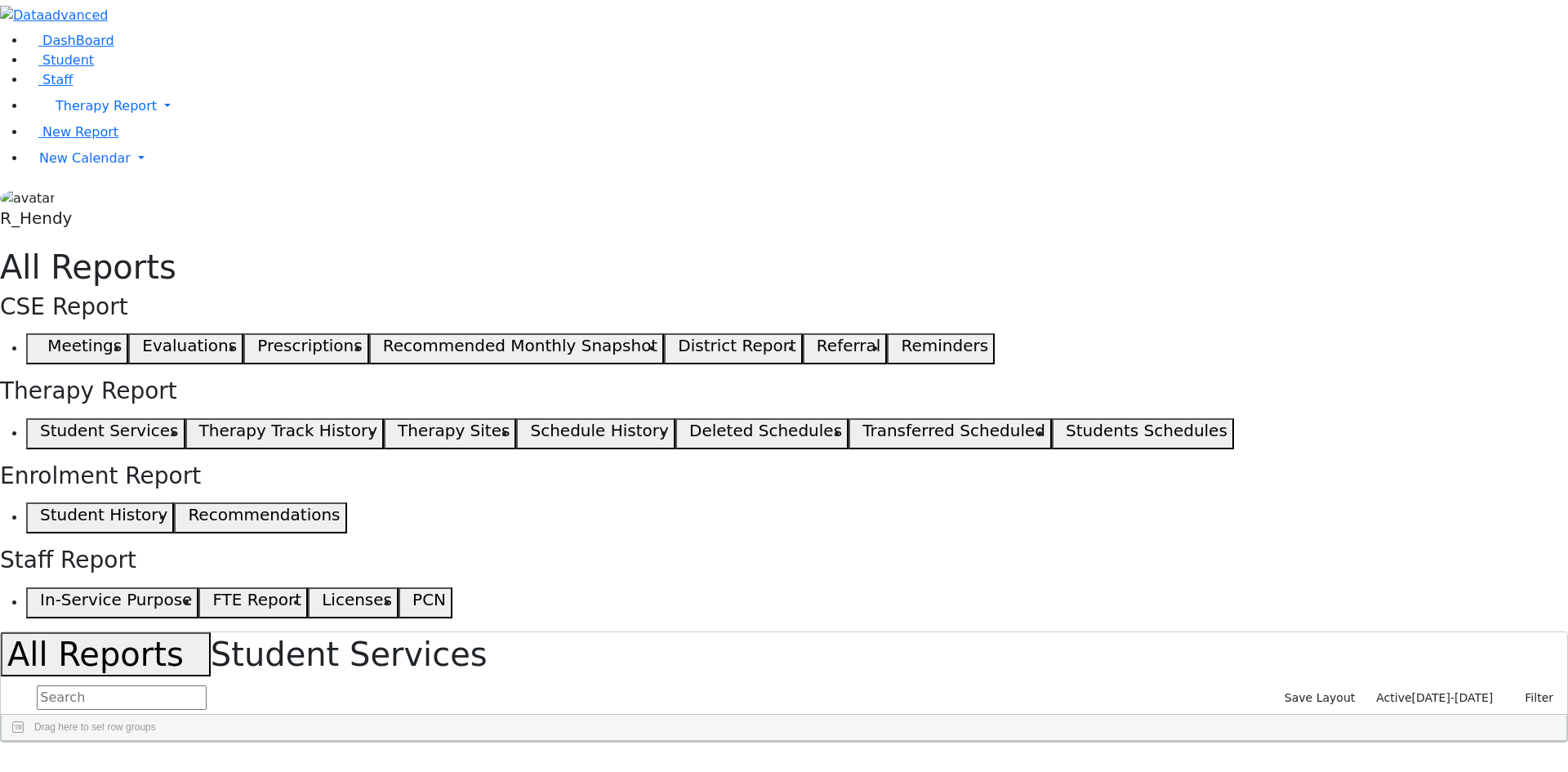
click at [1454, 692] on span "[DATE]-[DATE]" at bounding box center [1452, 698] width 81 height 13
drag, startPoint x: 972, startPoint y: 203, endPoint x: 1124, endPoint y: 210, distance: 152.2
click at [948, 741] on div at bounding box center [944, 754] width 7 height 26
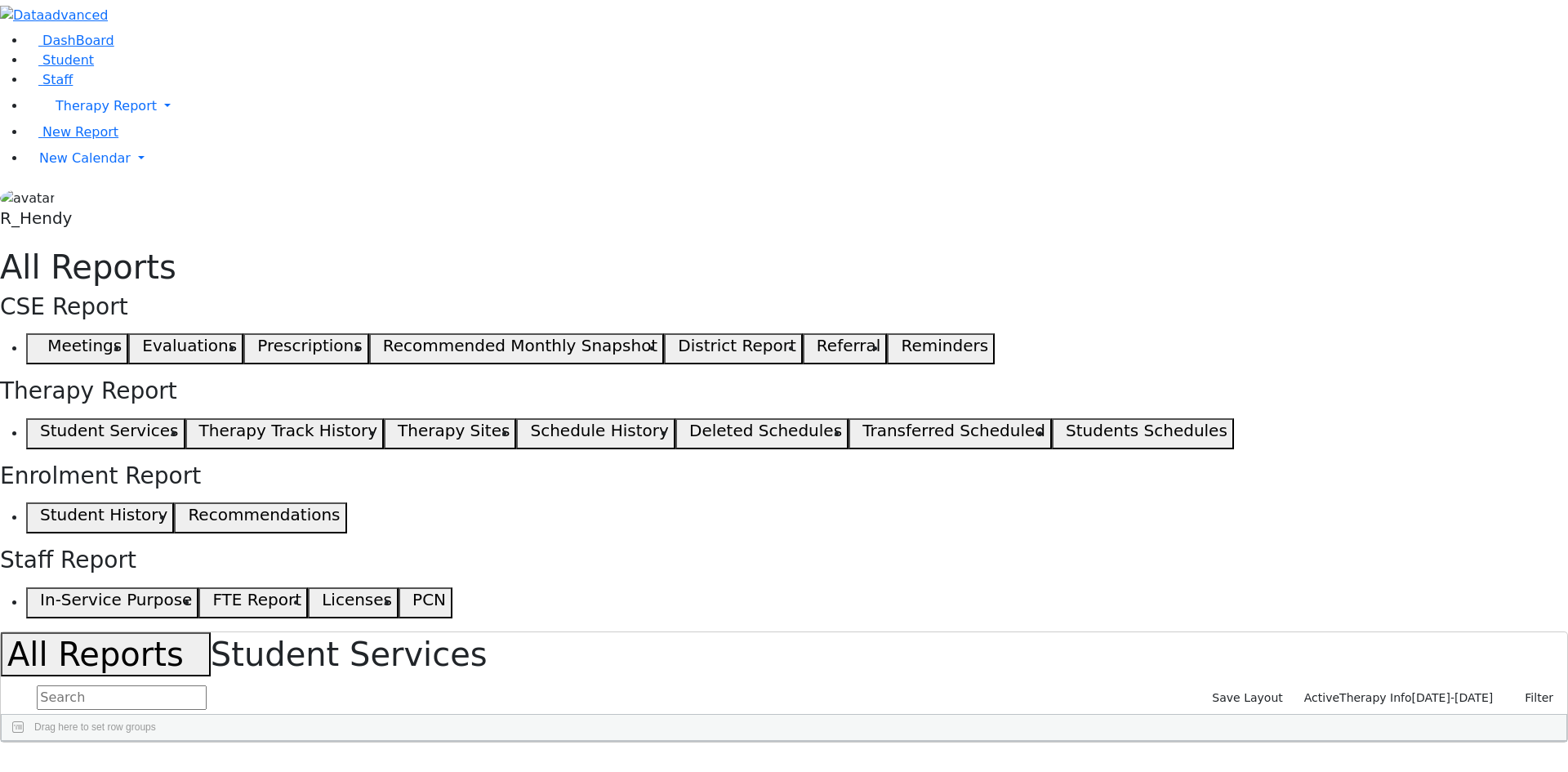
checkbox input "false"
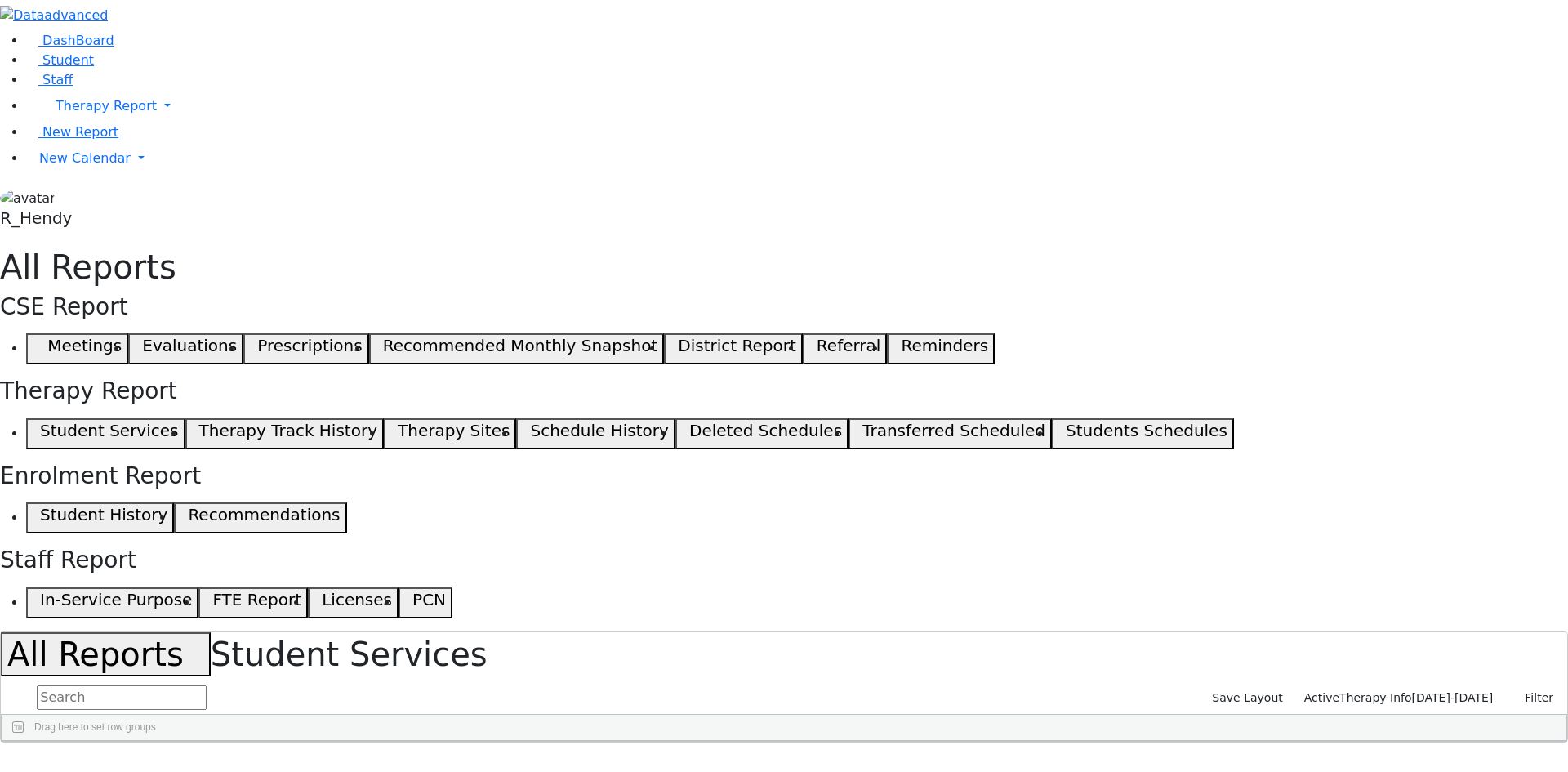
click at [1390, 771] on span at bounding box center [1397, 782] width 13 height 13
click at [1528, 686] on button "Filter" at bounding box center [1533, 698] width 57 height 25
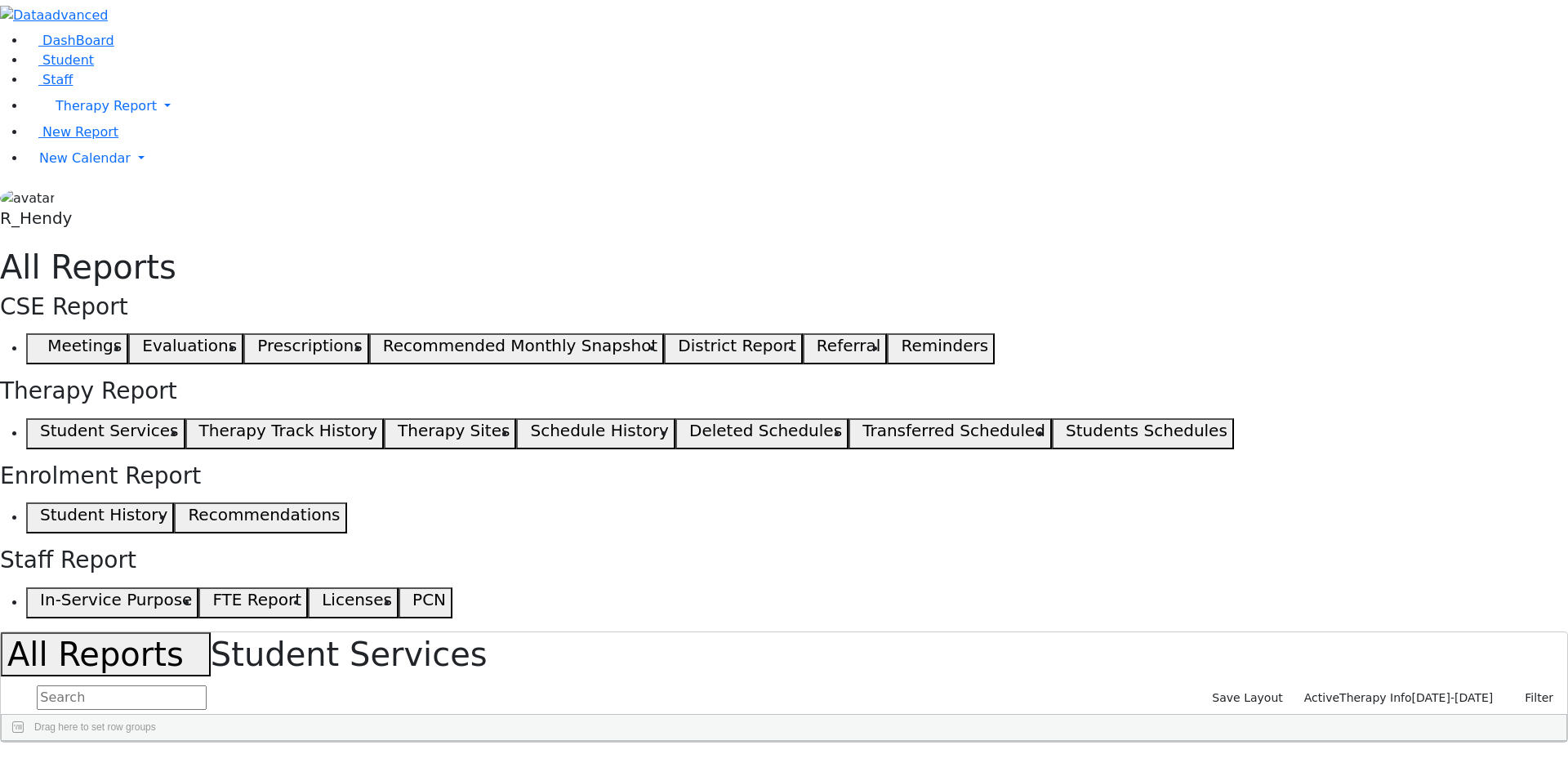
checkbox input "true"
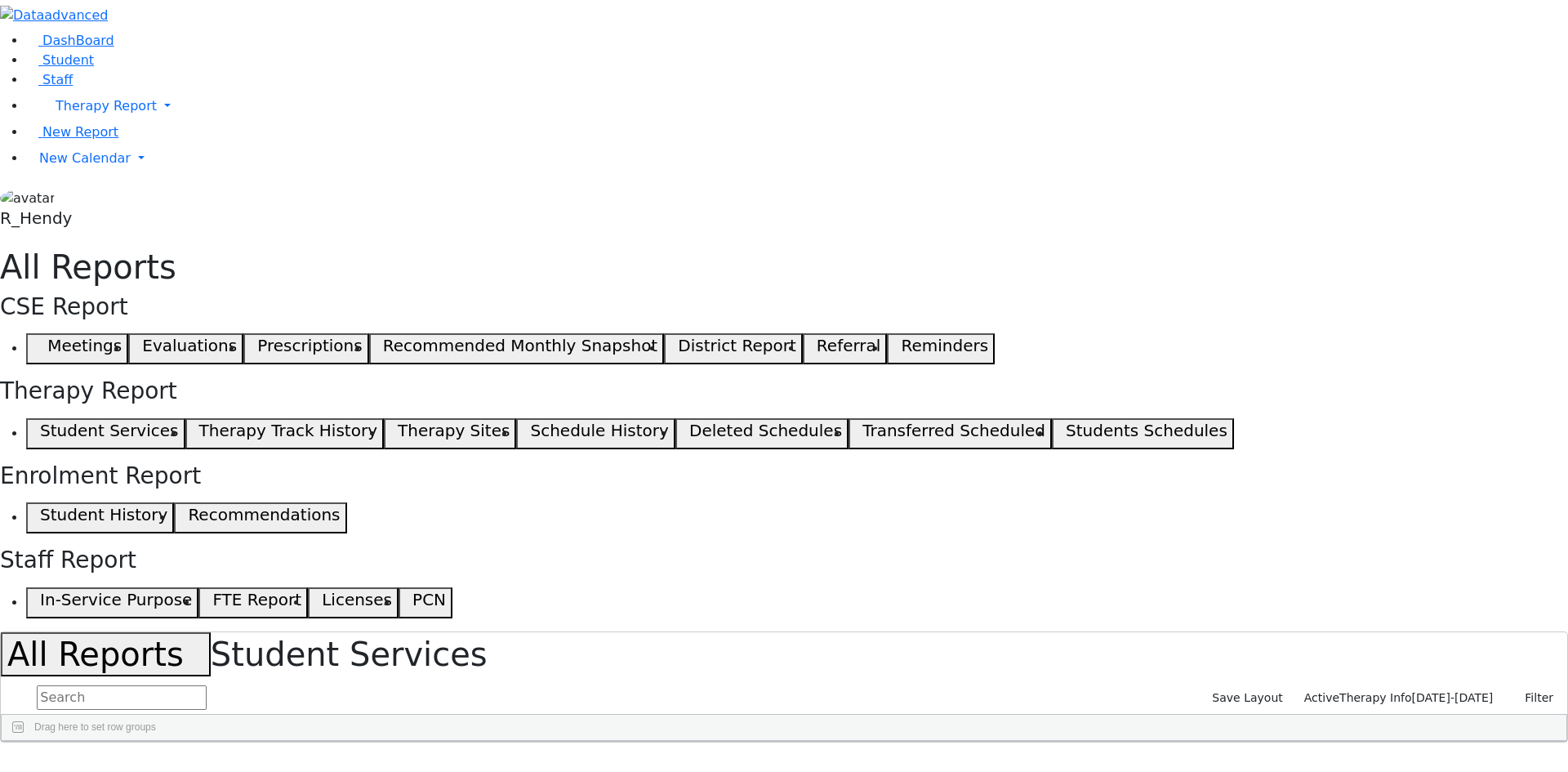
drag, startPoint x: 1193, startPoint y: 204, endPoint x: 1436, endPoint y: 207, distance: 243.0
click at [1259, 741] on div at bounding box center [1255, 754] width 7 height 26
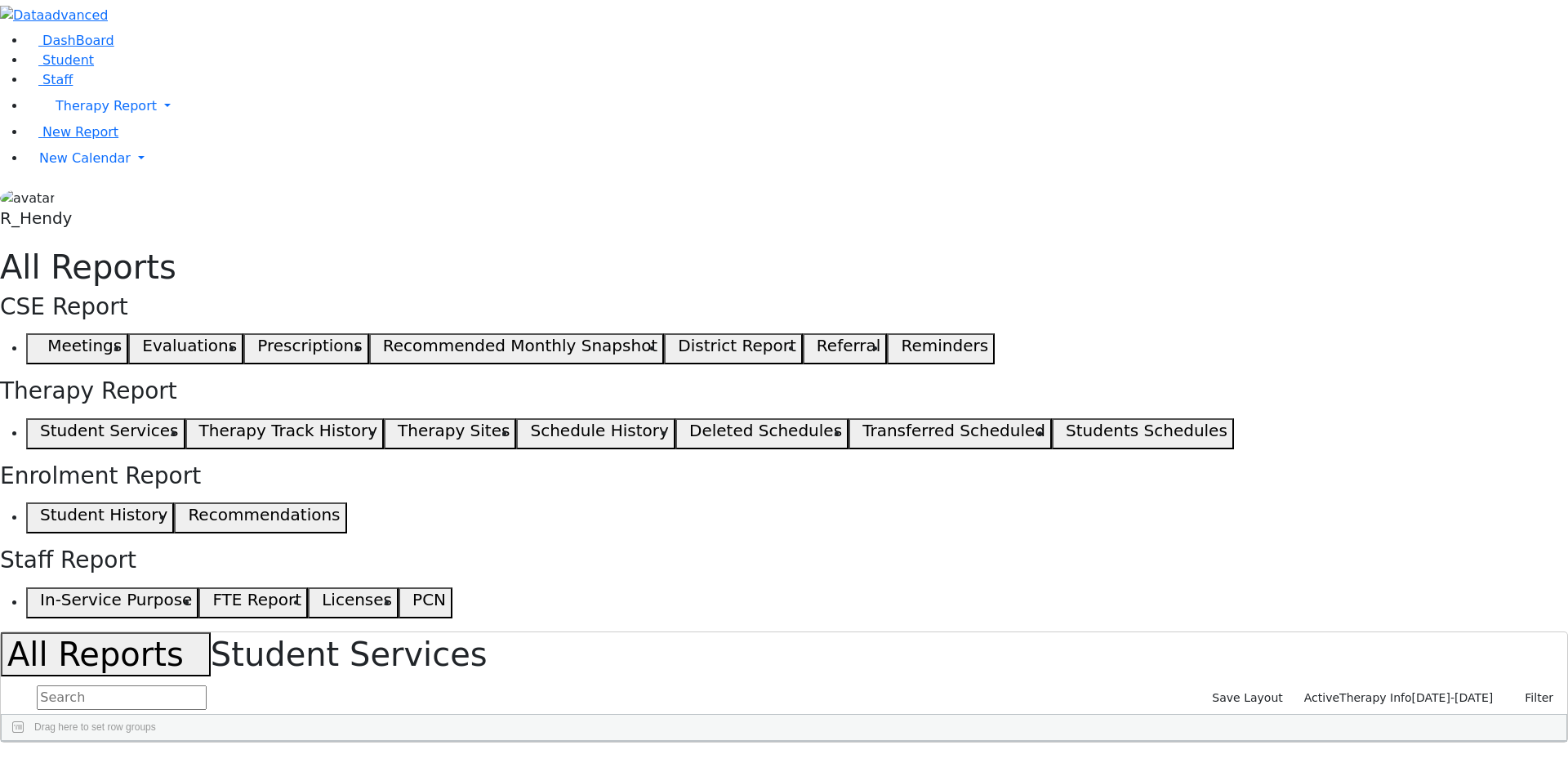
drag, startPoint x: 1081, startPoint y: 205, endPoint x: 1165, endPoint y: 193, distance: 84.9
click at [1165, 715] on div "Drag here to set row groups Drag here to set column labels Last Name First Name…" at bounding box center [784, 728] width 1566 height 28
drag, startPoint x: 1165, startPoint y: 200, endPoint x: 1128, endPoint y: 199, distance: 37.0
click at [952, 741] on div at bounding box center [949, 754] width 7 height 26
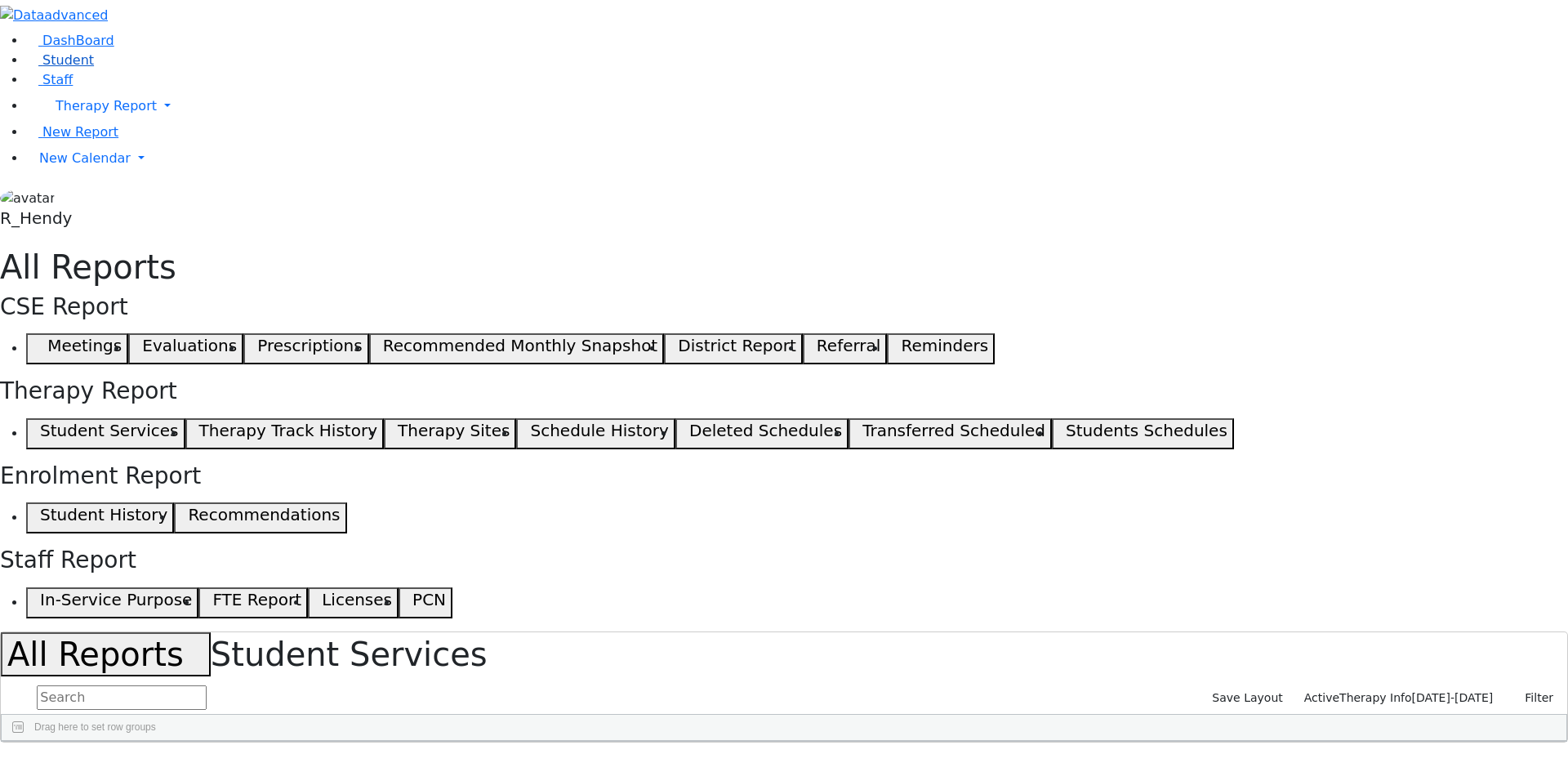
click at [72, 68] on span "Student" at bounding box center [68, 60] width 52 height 15
